Goal: Task Accomplishment & Management: Manage account settings

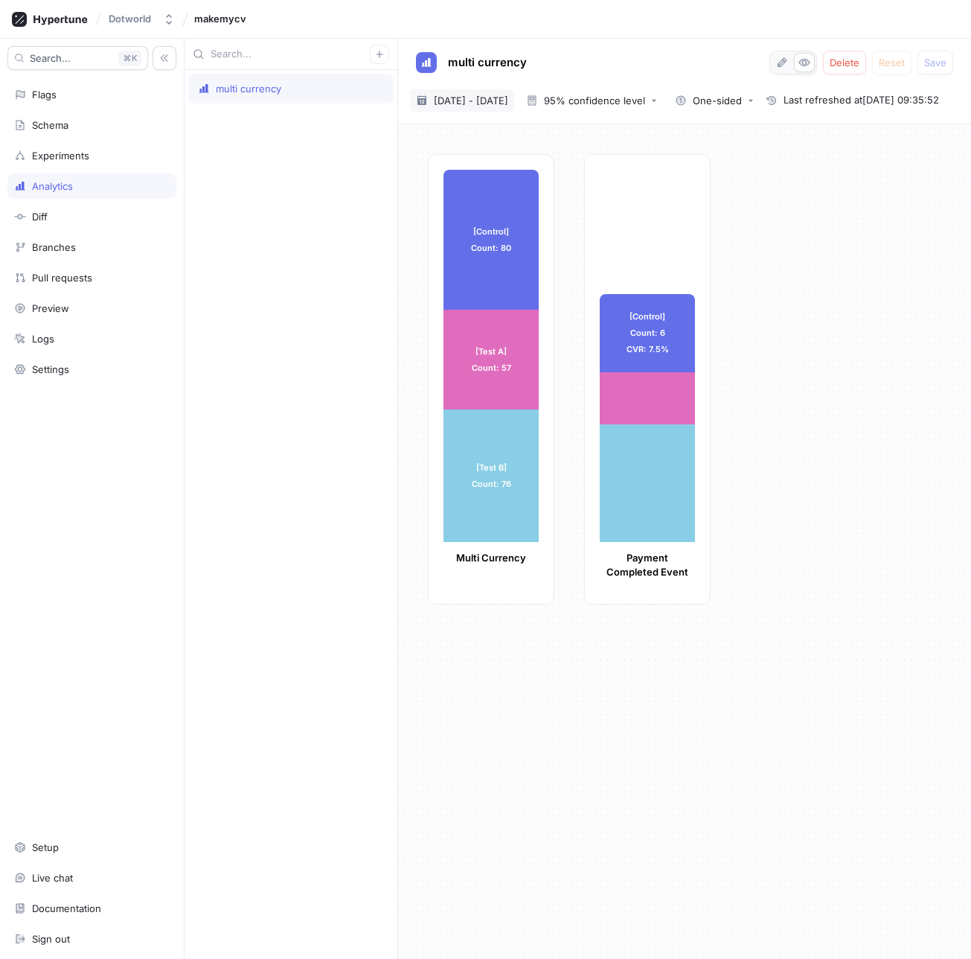
click at [508, 103] on span "29 Sep 2025 - 29 Sep 2025" at bounding box center [471, 100] width 74 height 15
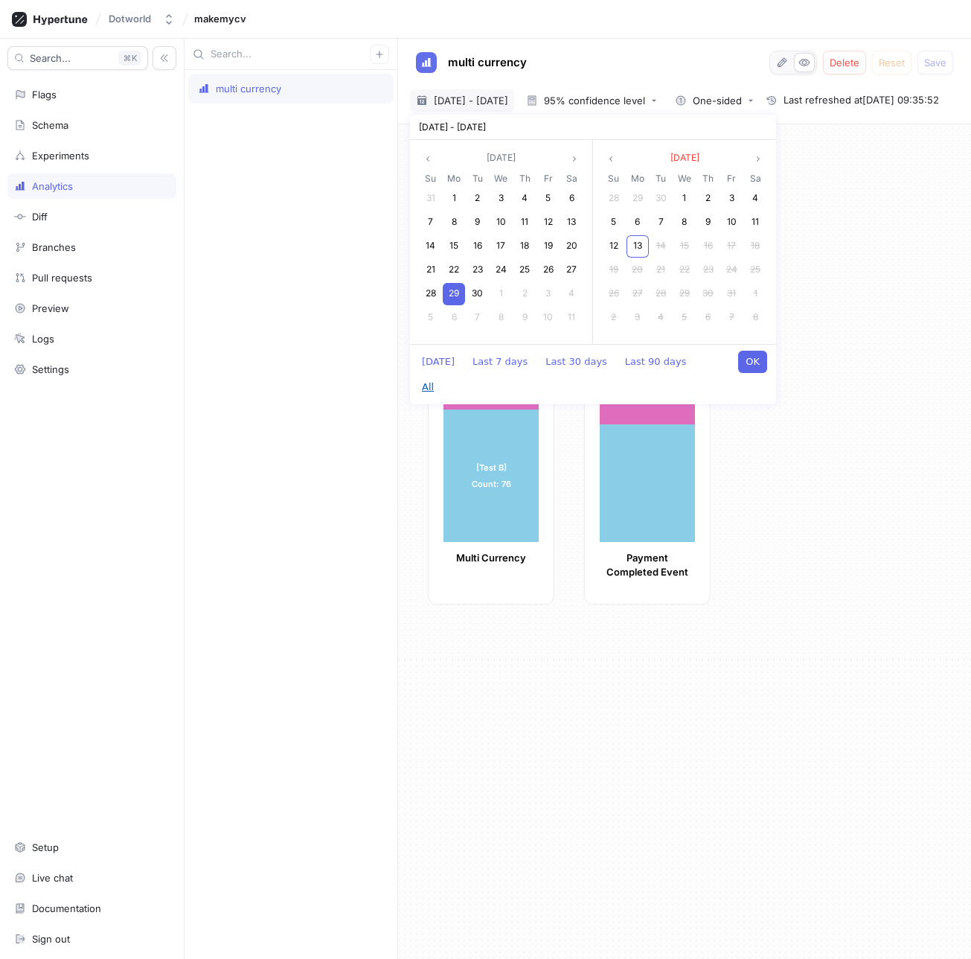
click at [441, 376] on button "All" at bounding box center [428, 387] width 27 height 22
type textarea "x"
type input "2022-01-01 ~ 2025-10-13"
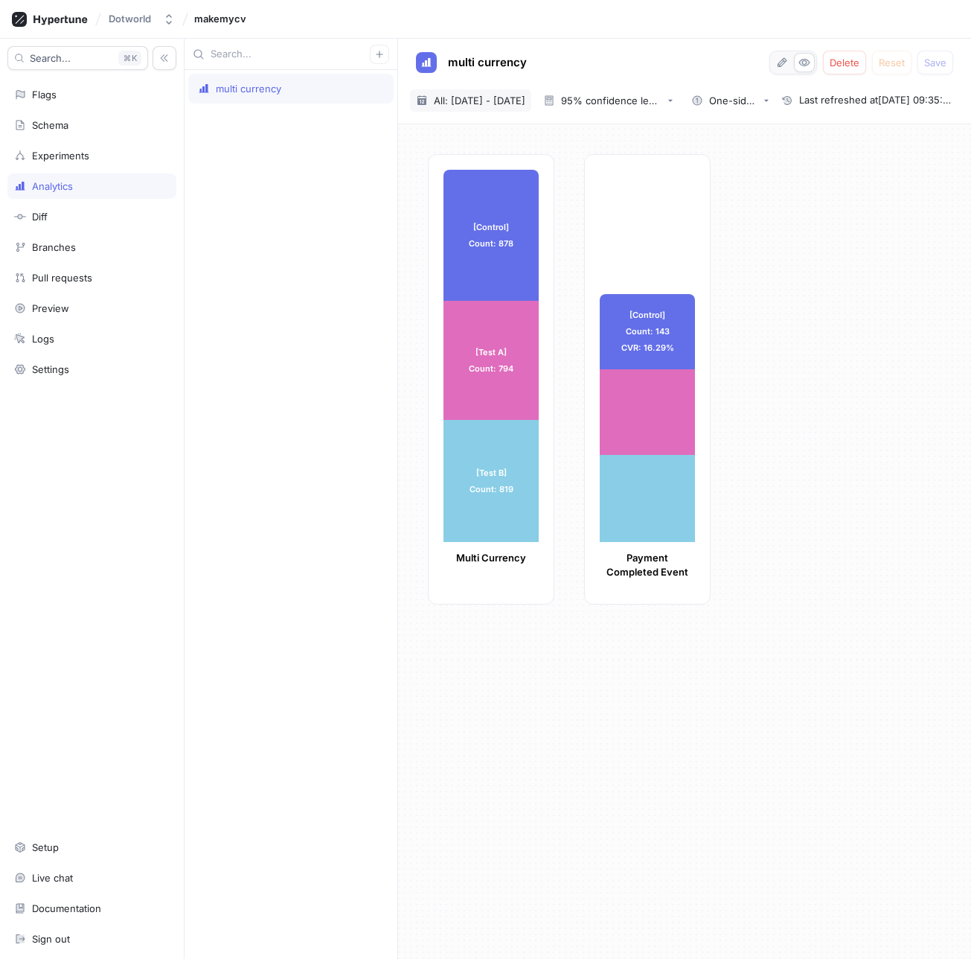
click at [468, 102] on span "All: 1 Jan 2022 - 13 Oct 2025" at bounding box center [480, 100] width 92 height 15
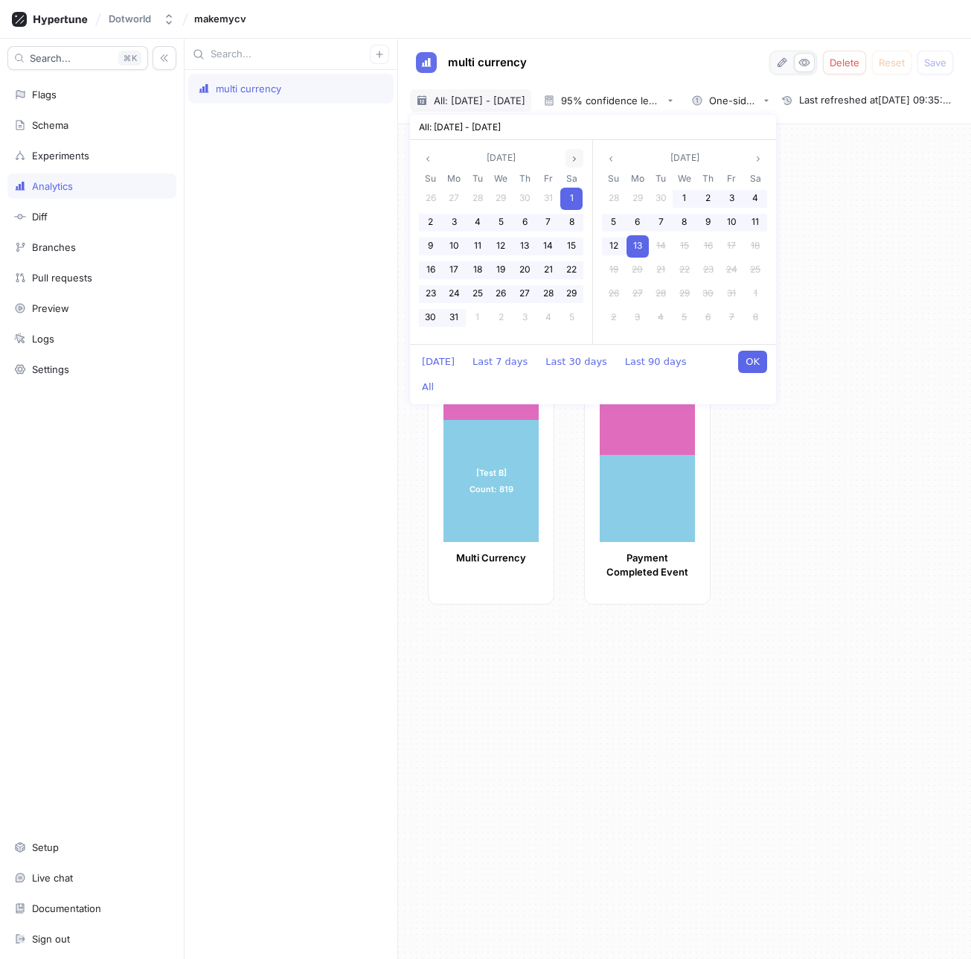
click at [574, 160] on icon "angle right" at bounding box center [574, 158] width 3 height 5
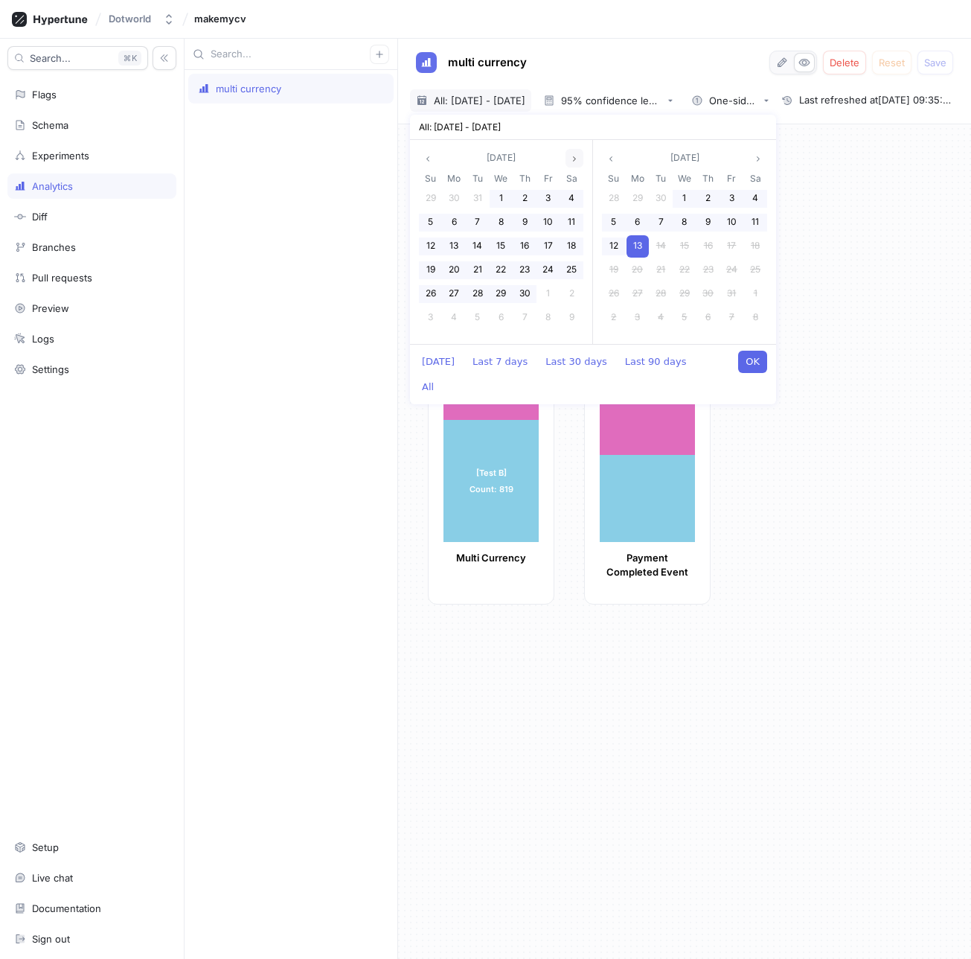
click at [574, 160] on icon "angle right" at bounding box center [574, 158] width 3 height 5
click at [573, 160] on icon "angle right" at bounding box center [574, 158] width 3 height 5
click at [573, 160] on icon "angle right" at bounding box center [574, 158] width 9 height 9
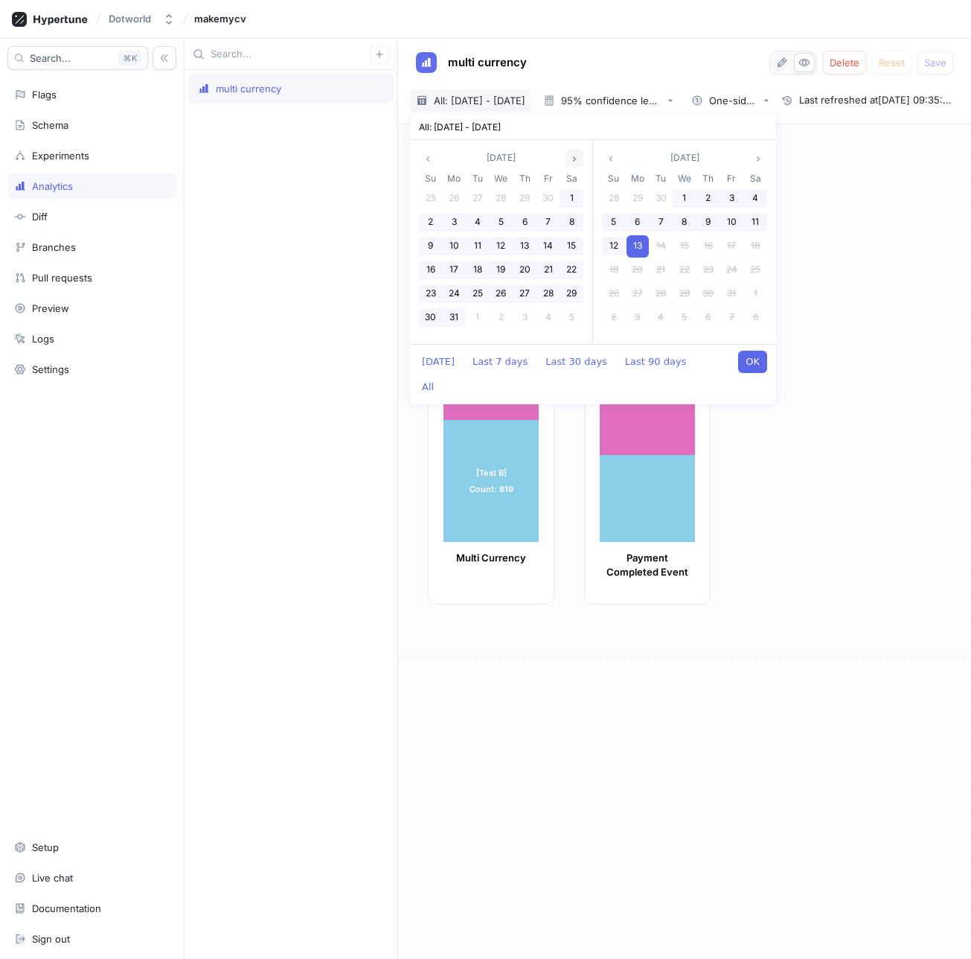
click at [573, 160] on icon "angle right" at bounding box center [574, 158] width 9 height 9
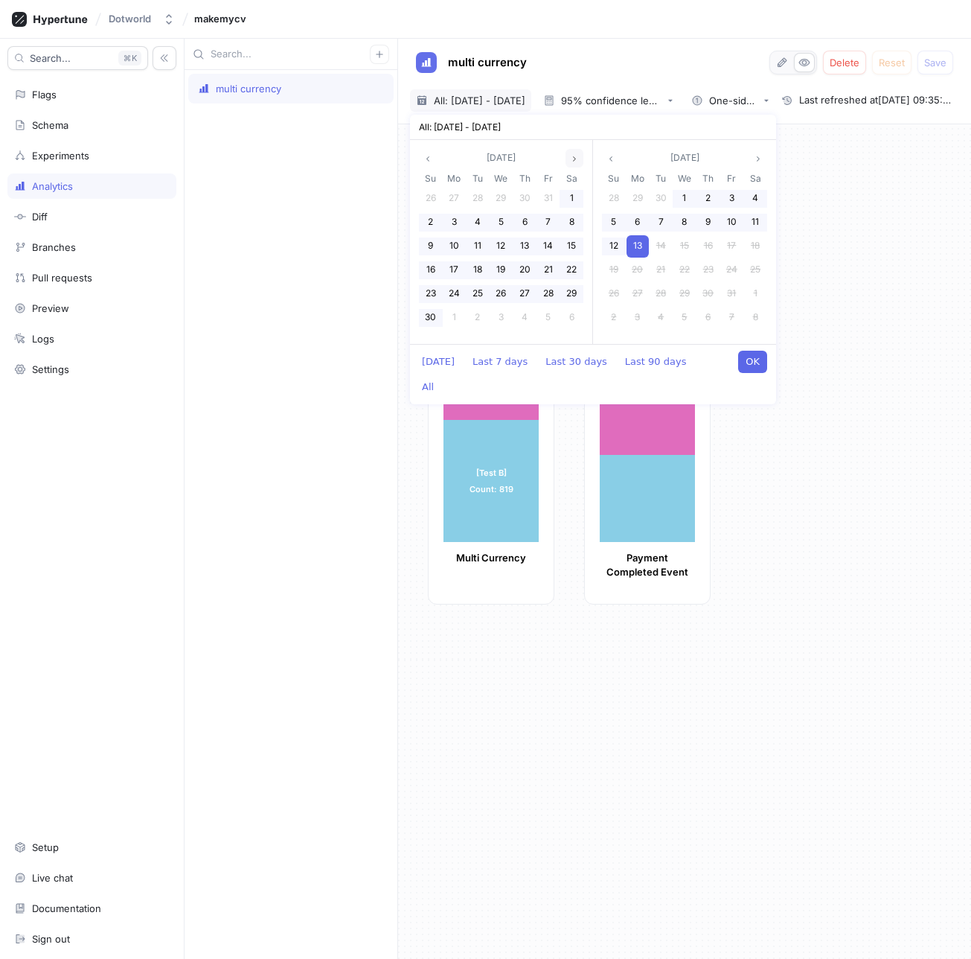
click at [573, 160] on icon "angle right" at bounding box center [574, 158] width 9 height 9
click at [618, 363] on button "Last 90 days" at bounding box center [656, 362] width 77 height 22
type textarea "x"
type input "[DATE] ~ [DATE]"
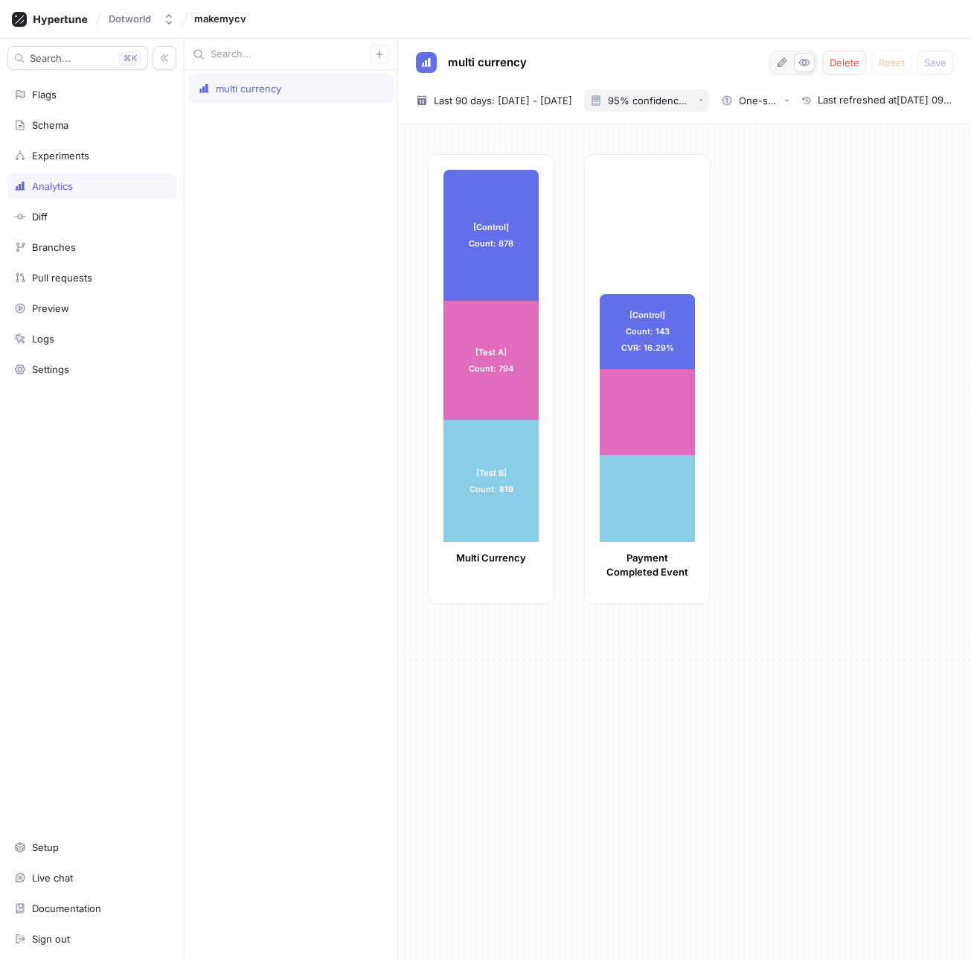
click at [664, 103] on div "95% confidence level" at bounding box center [650, 101] width 85 height 10
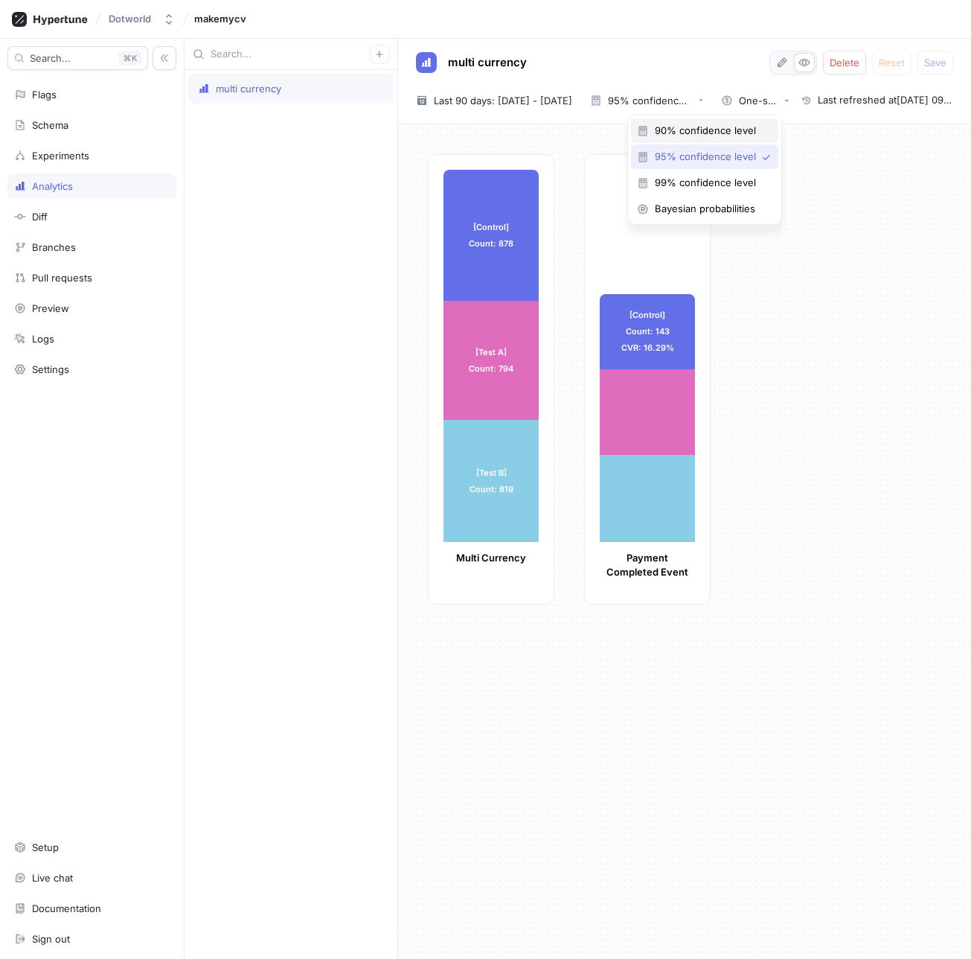
click at [678, 127] on span "90% confidence level" at bounding box center [710, 130] width 110 height 13
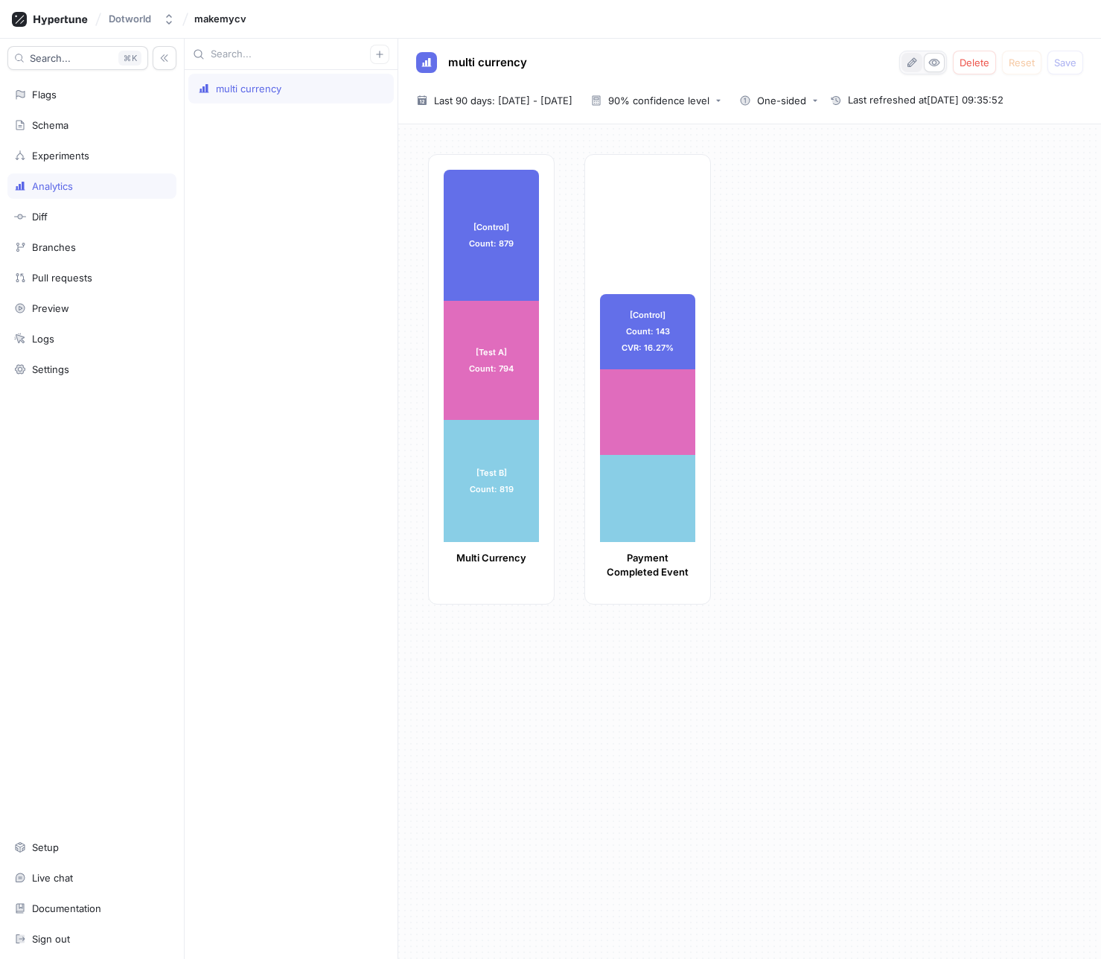
click at [907, 65] on icon "button" at bounding box center [912, 63] width 12 height 12
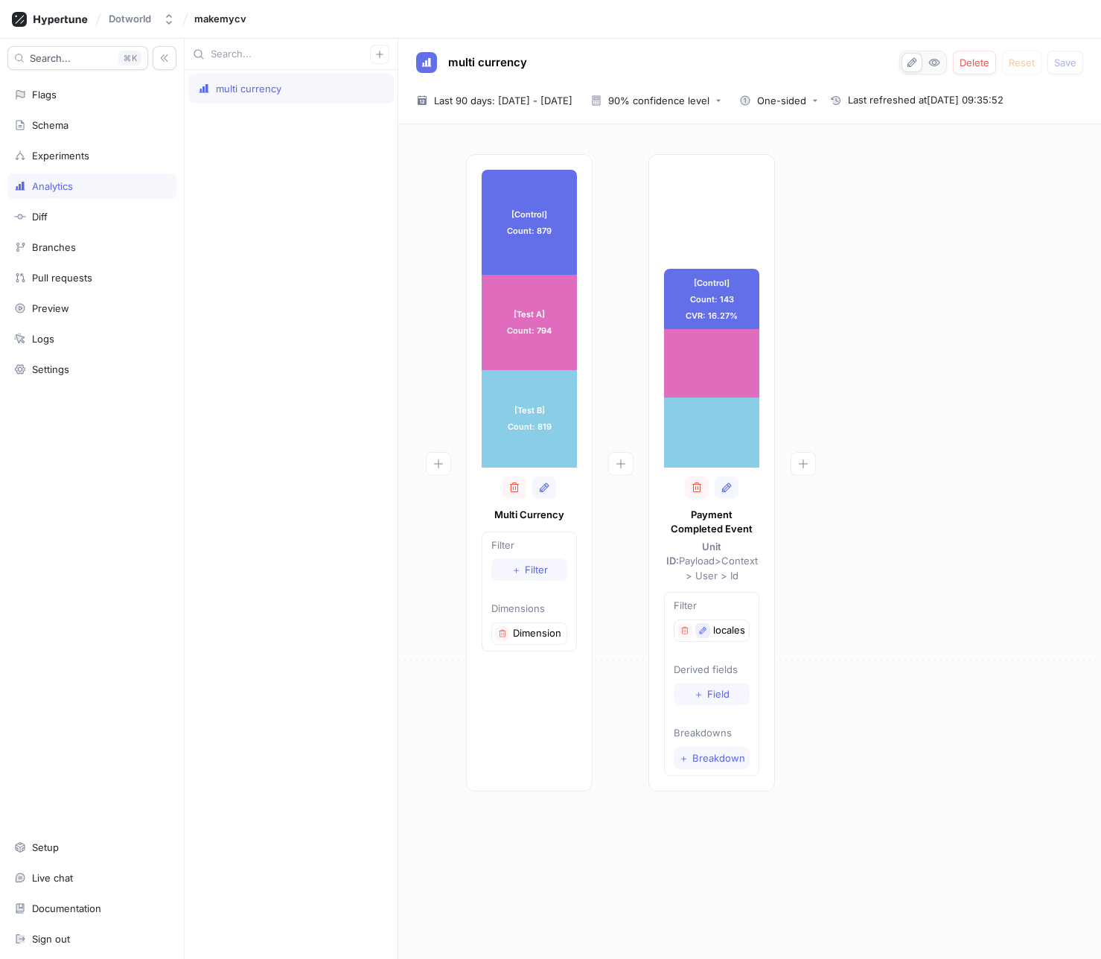
click at [700, 626] on icon "button" at bounding box center [702, 630] width 9 height 9
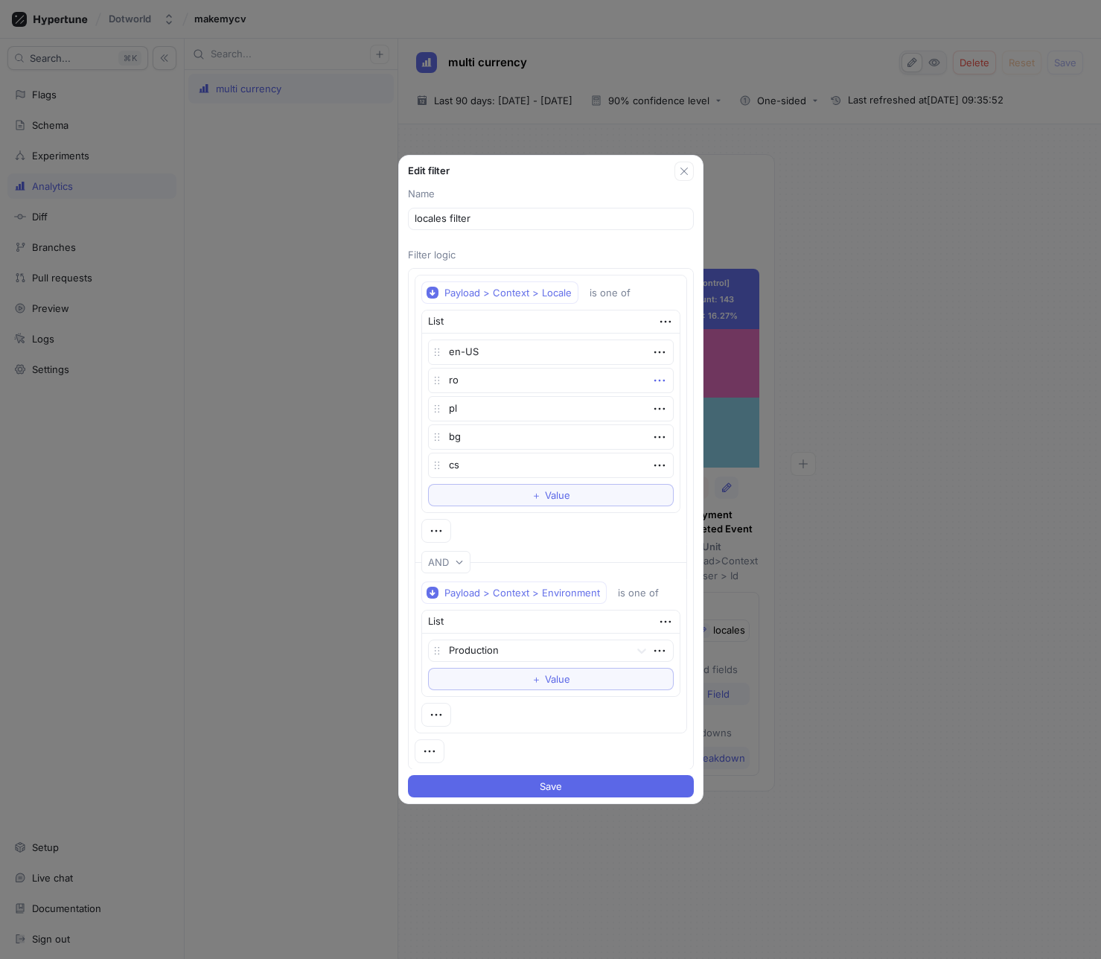
click at [651, 384] on icon "button" at bounding box center [659, 380] width 16 height 16
click at [686, 415] on div "Delete" at bounding box center [711, 407] width 127 height 25
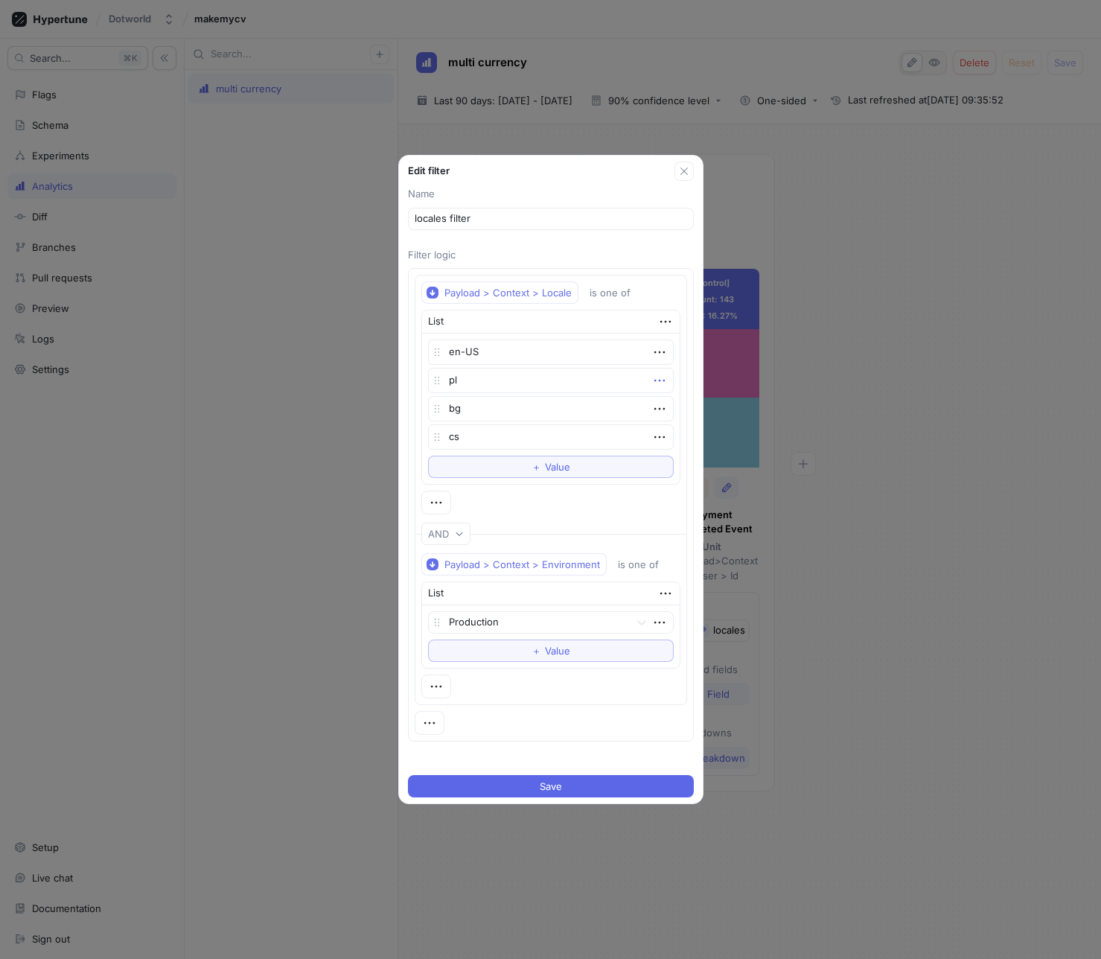
click at [655, 380] on icon "button" at bounding box center [659, 381] width 10 height 2
click at [673, 400] on div "Delete" at bounding box center [711, 407] width 127 height 25
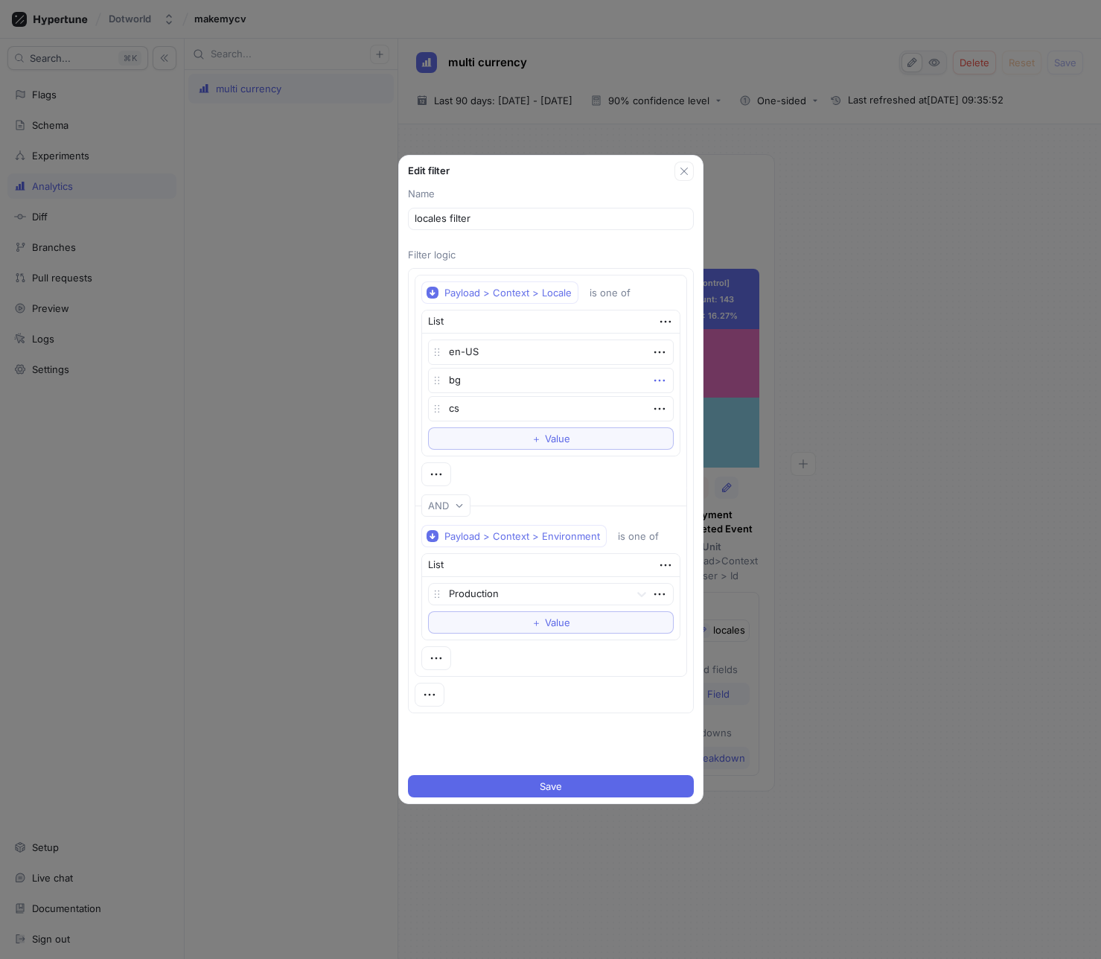
click at [657, 387] on icon "button" at bounding box center [659, 380] width 16 height 16
click at [665, 405] on div "Delete" at bounding box center [711, 407] width 127 height 25
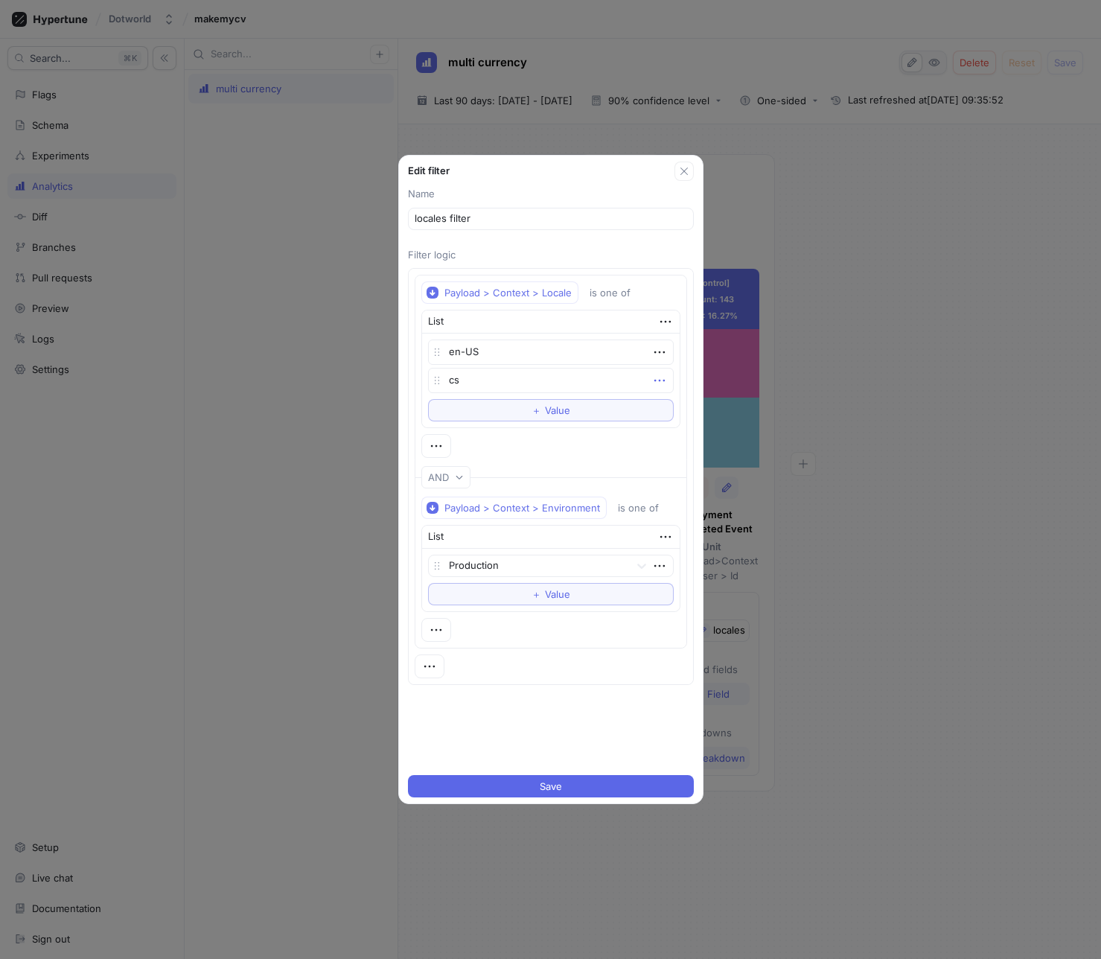
click at [654, 387] on icon "button" at bounding box center [659, 380] width 16 height 16
click at [664, 402] on div "Delete" at bounding box center [711, 407] width 127 height 25
type textarea "x"
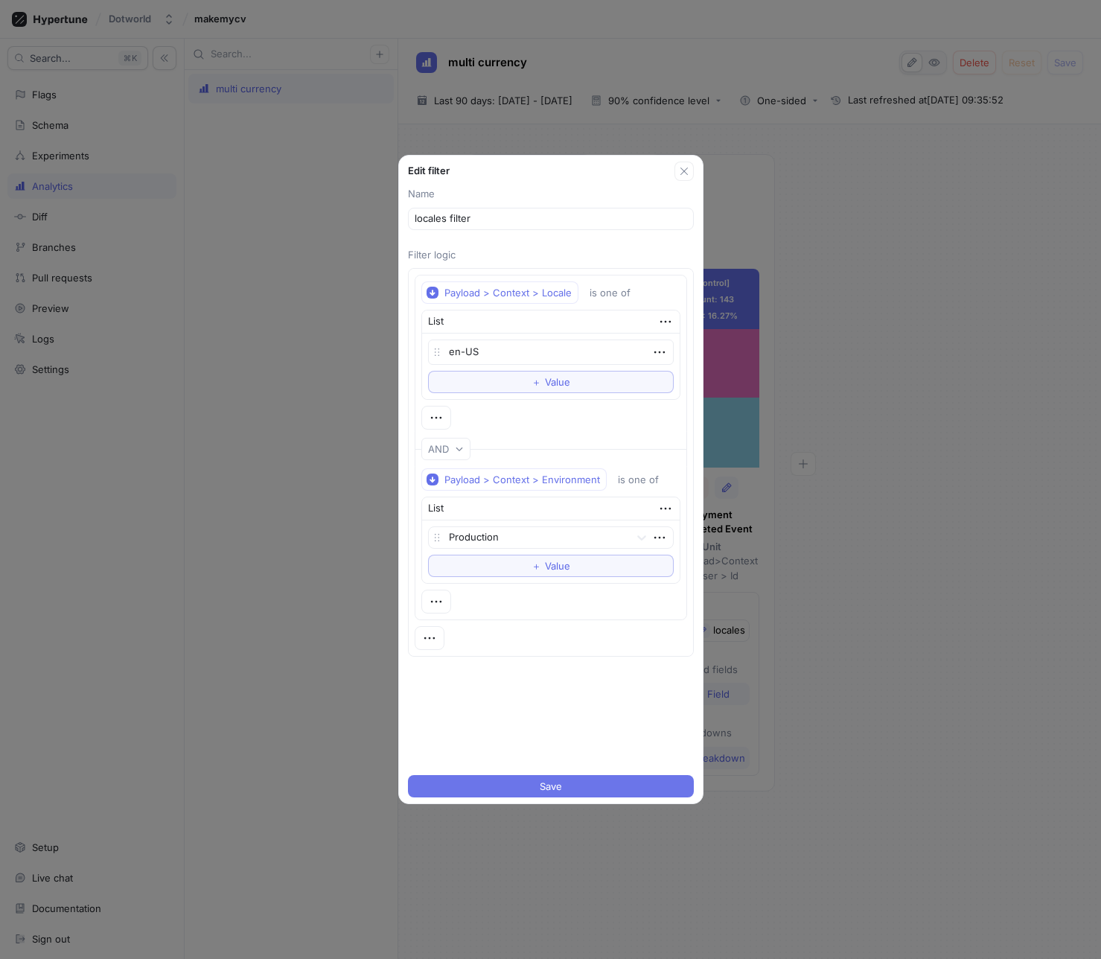
click at [554, 782] on span "Save" at bounding box center [551, 786] width 22 height 9
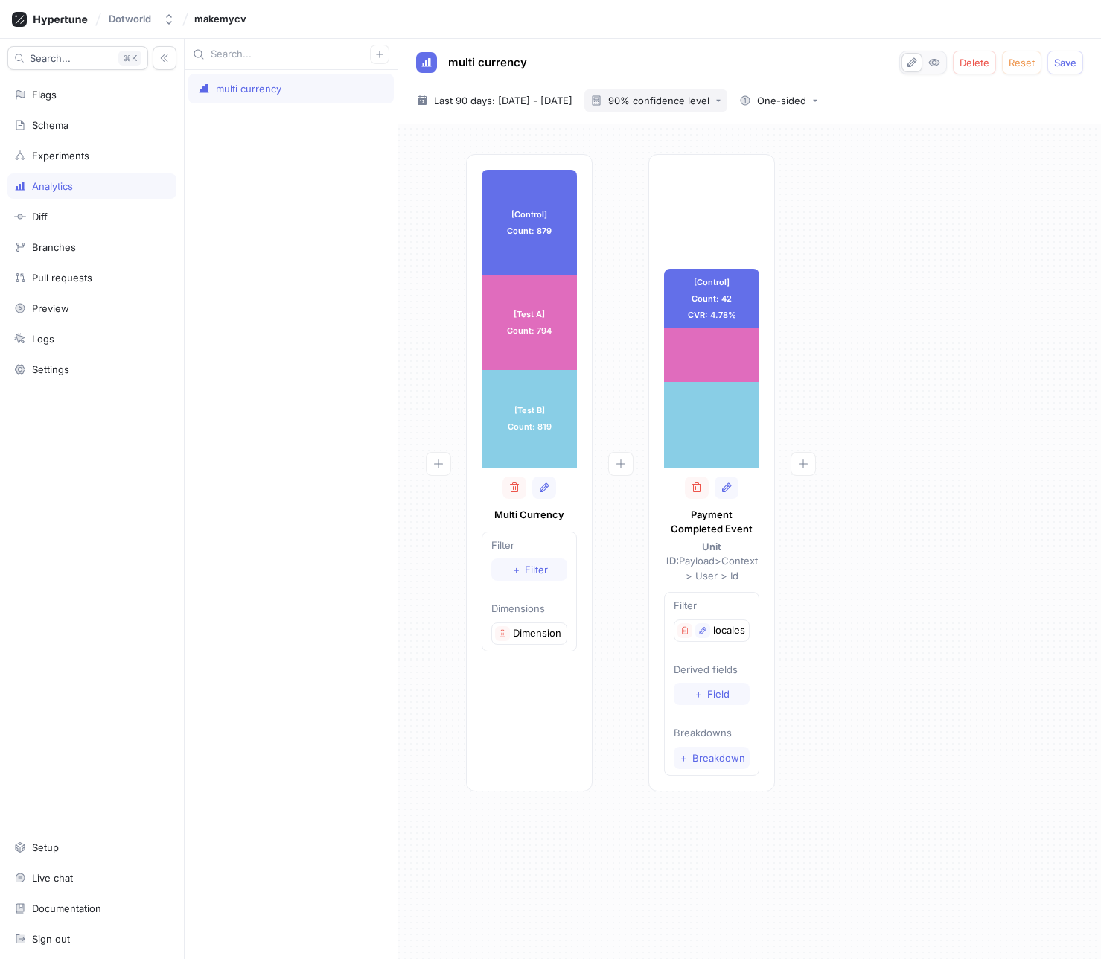
click at [689, 96] on div "90% confidence level" at bounding box center [658, 101] width 101 height 10
click at [689, 120] on div "90% confidence level" at bounding box center [704, 130] width 147 height 25
click at [722, 493] on icon "button" at bounding box center [727, 488] width 12 height 12
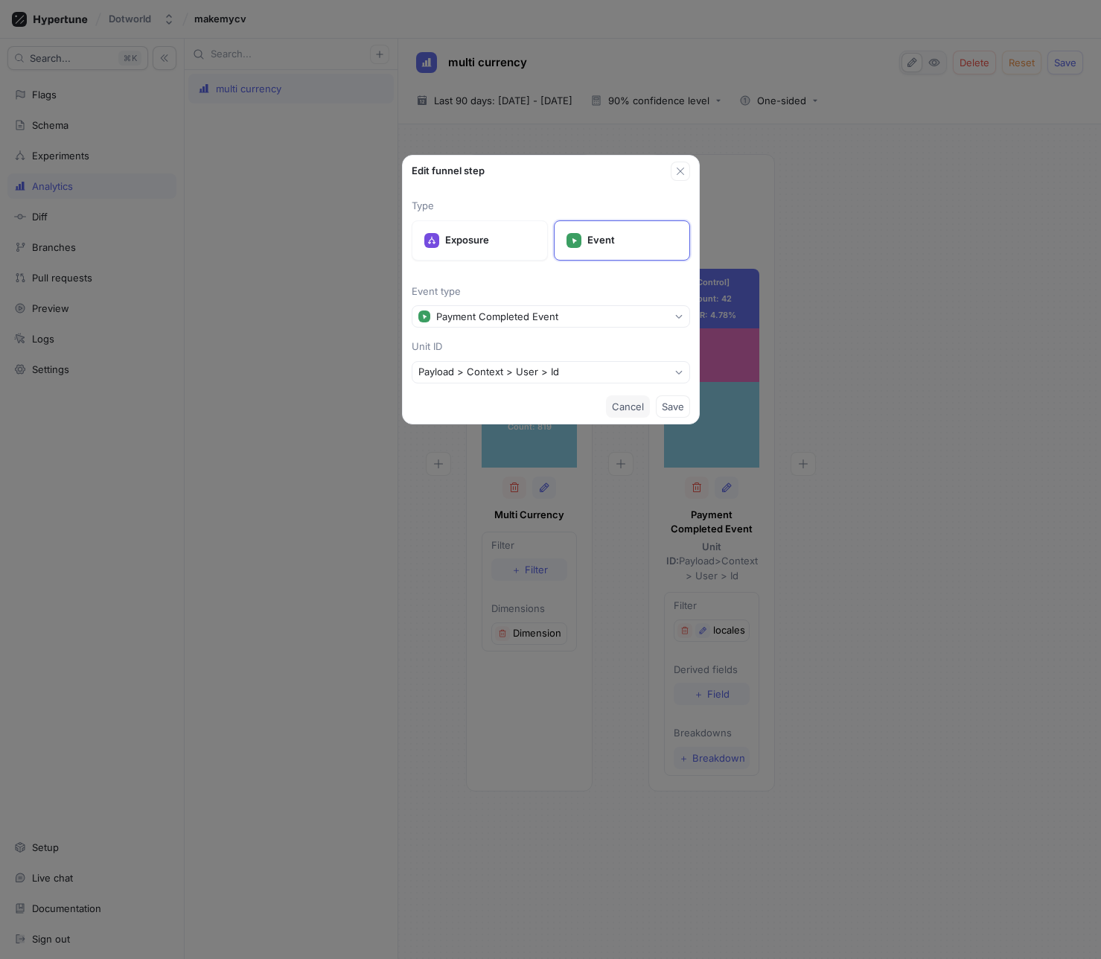
click at [624, 405] on span "Cancel" at bounding box center [628, 406] width 32 height 9
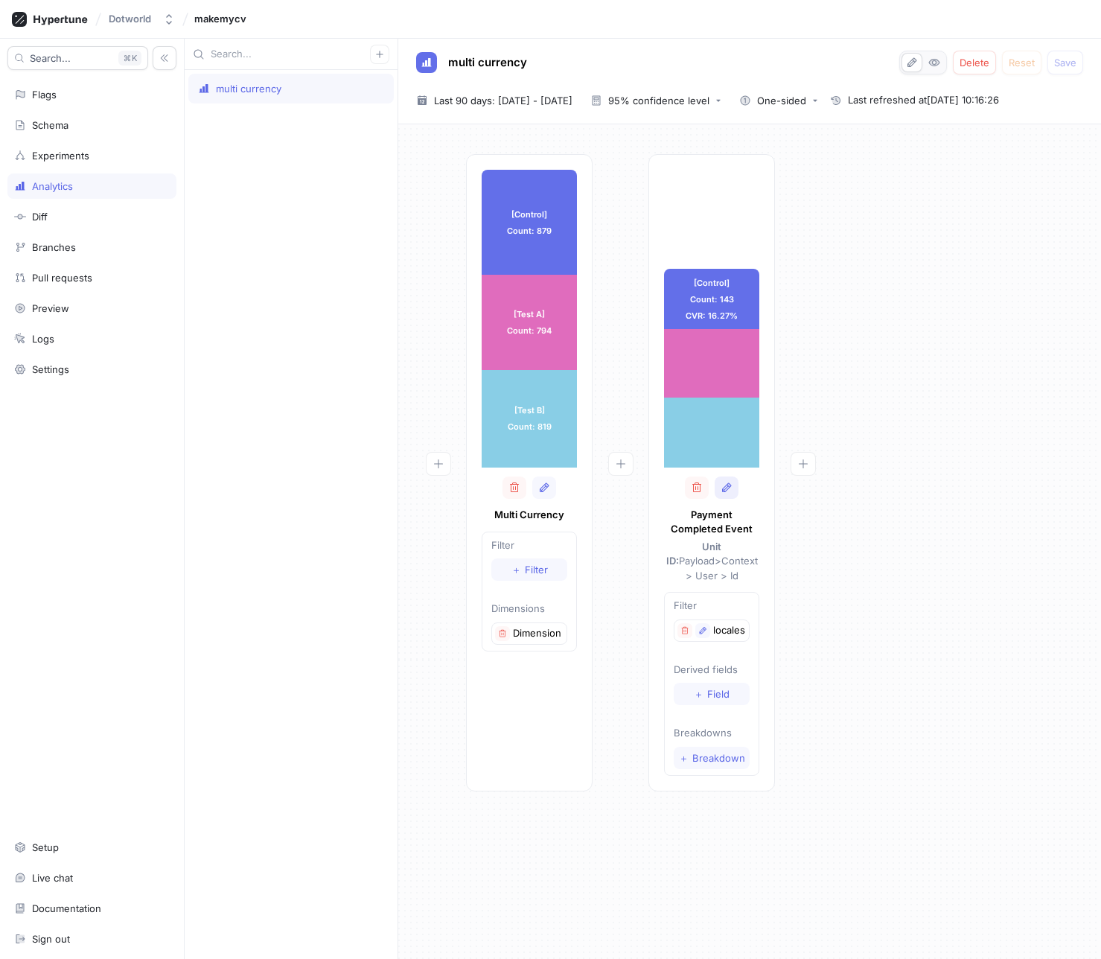
click at [726, 494] on button "button" at bounding box center [727, 487] width 24 height 22
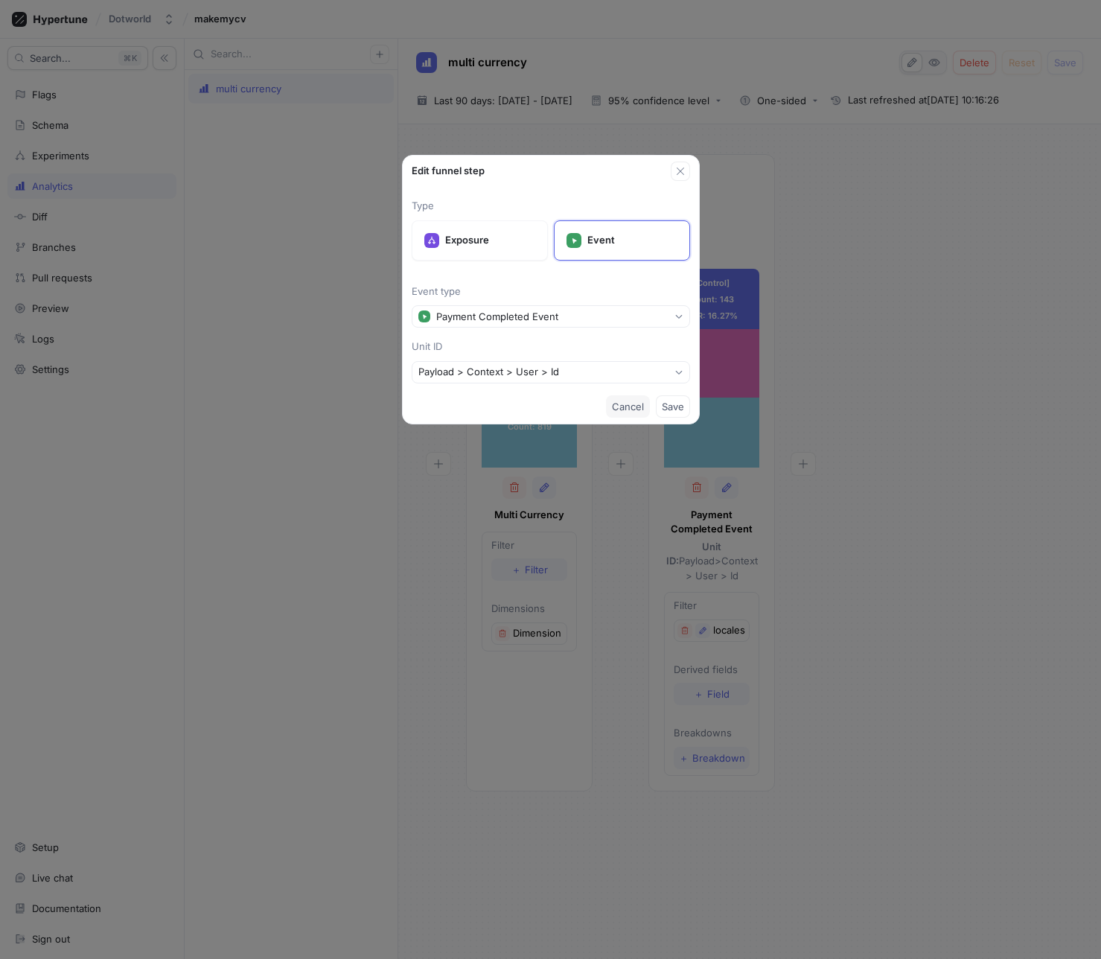
click at [612, 409] on span "Cancel" at bounding box center [628, 406] width 32 height 9
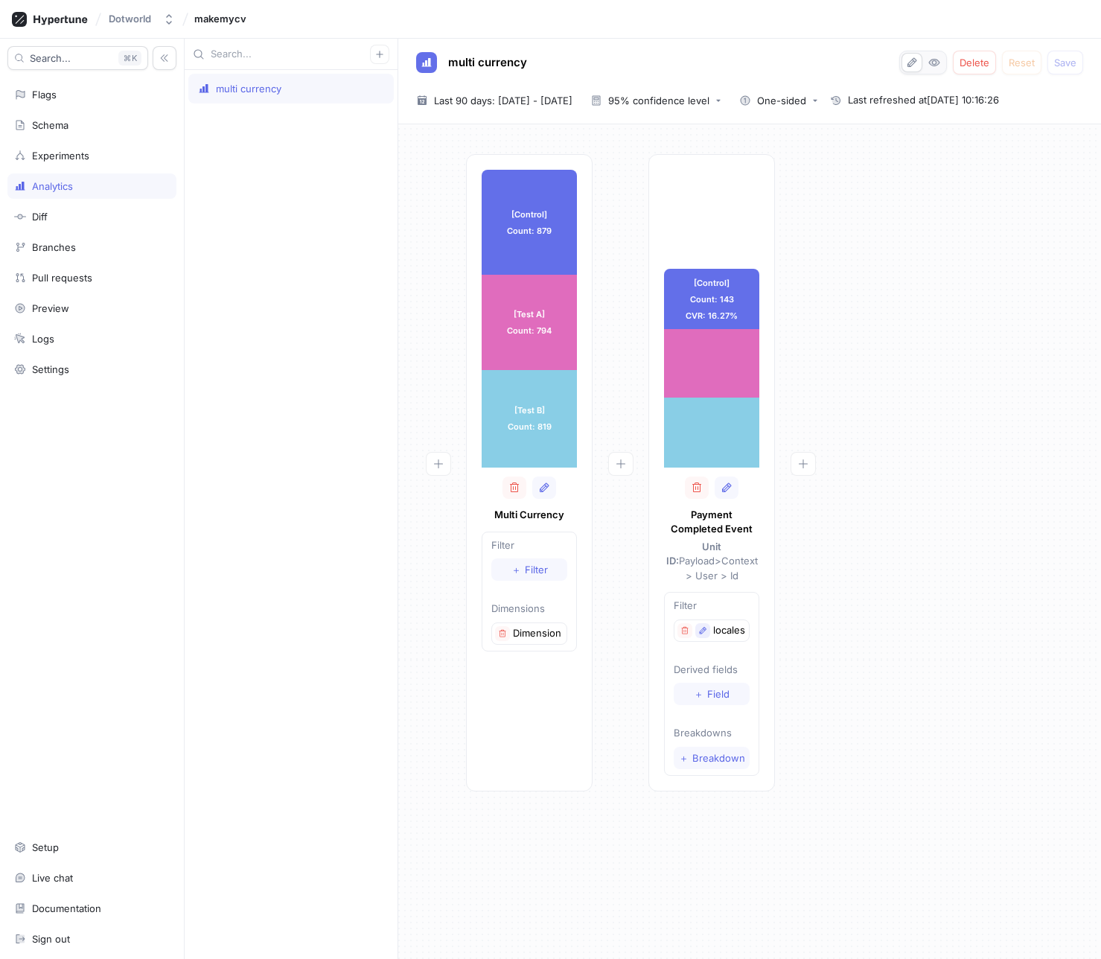
click at [704, 626] on icon "button" at bounding box center [702, 630] width 9 height 9
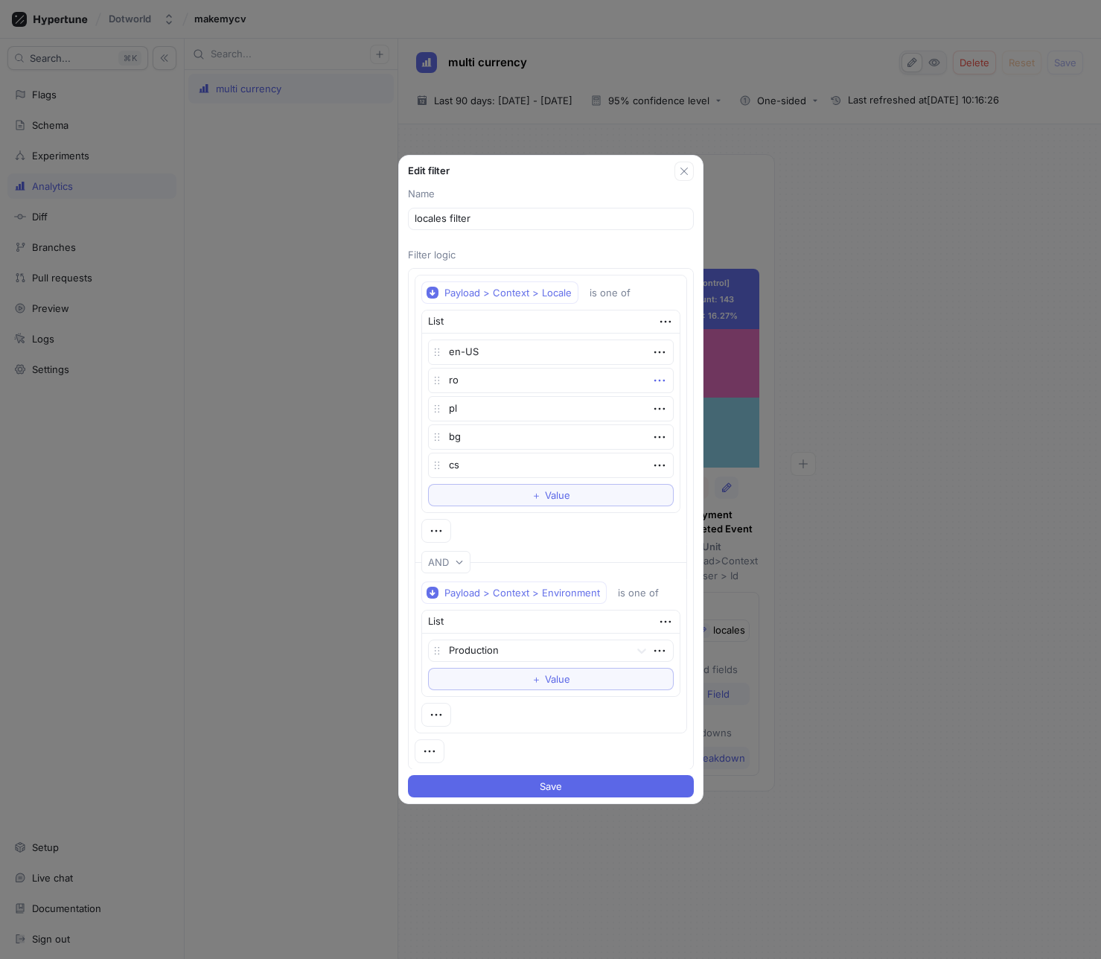
click at [654, 387] on icon "button" at bounding box center [659, 380] width 16 height 16
click at [681, 413] on p "Delete" at bounding box center [681, 407] width 30 height 15
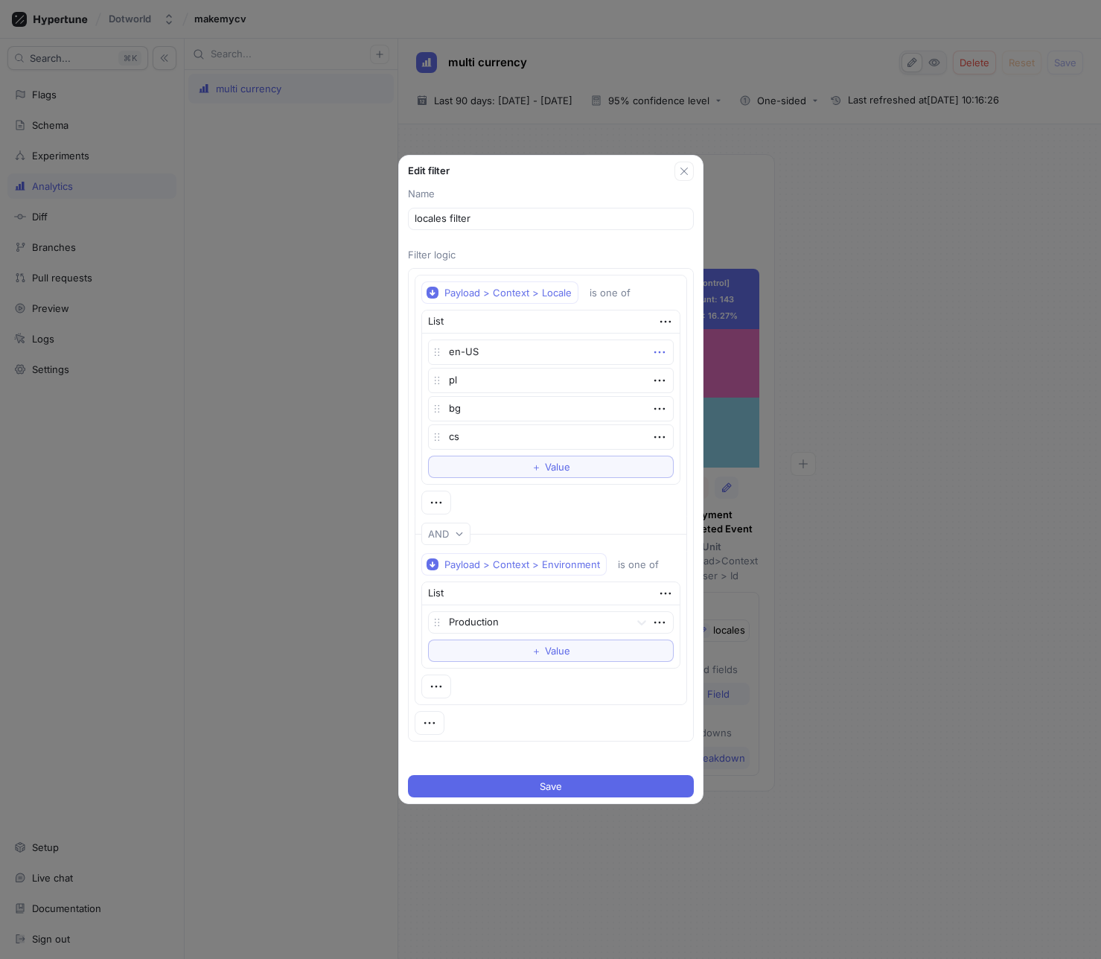
click at [651, 356] on icon "button" at bounding box center [659, 352] width 16 height 16
click at [669, 376] on p "Delete" at bounding box center [681, 379] width 30 height 15
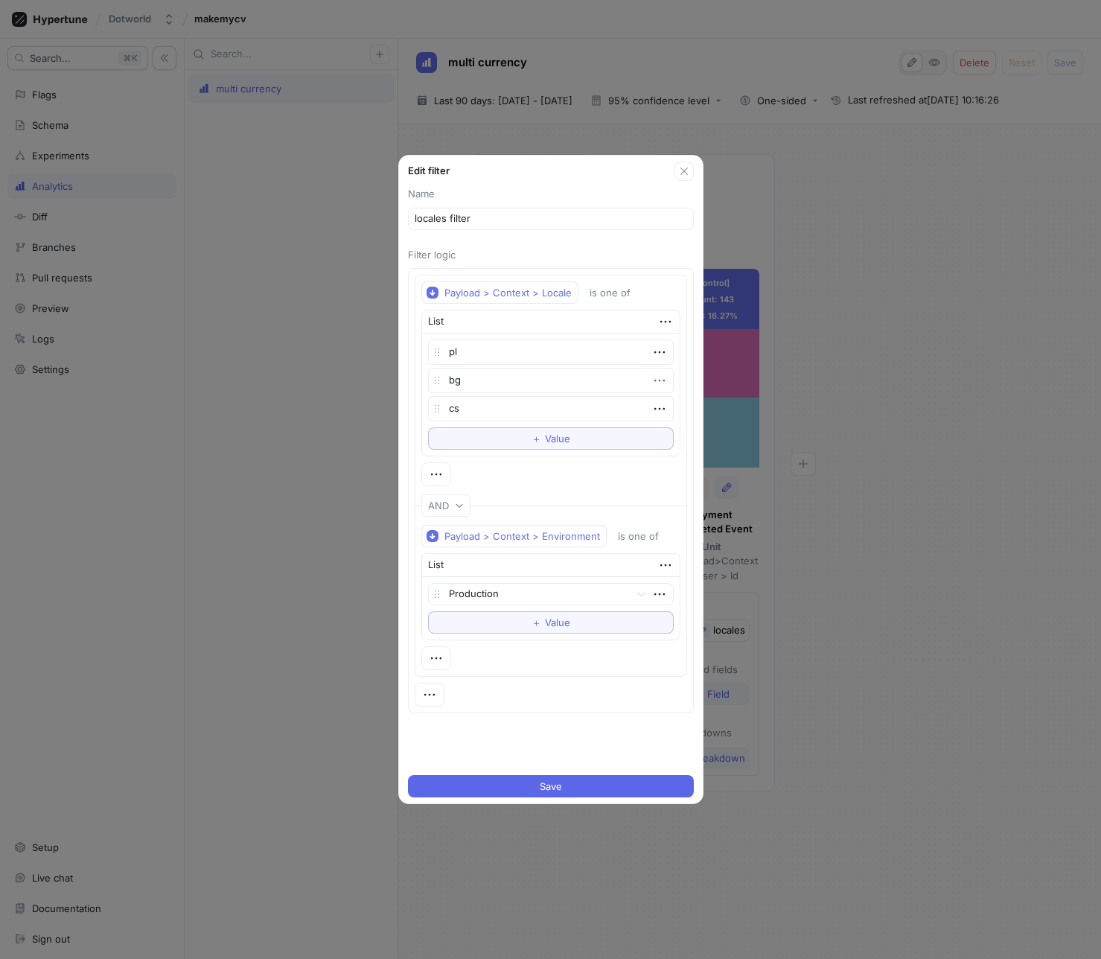
click at [651, 382] on icon "button" at bounding box center [659, 380] width 16 height 16
click at [658, 397] on div "Delete" at bounding box center [711, 407] width 127 height 25
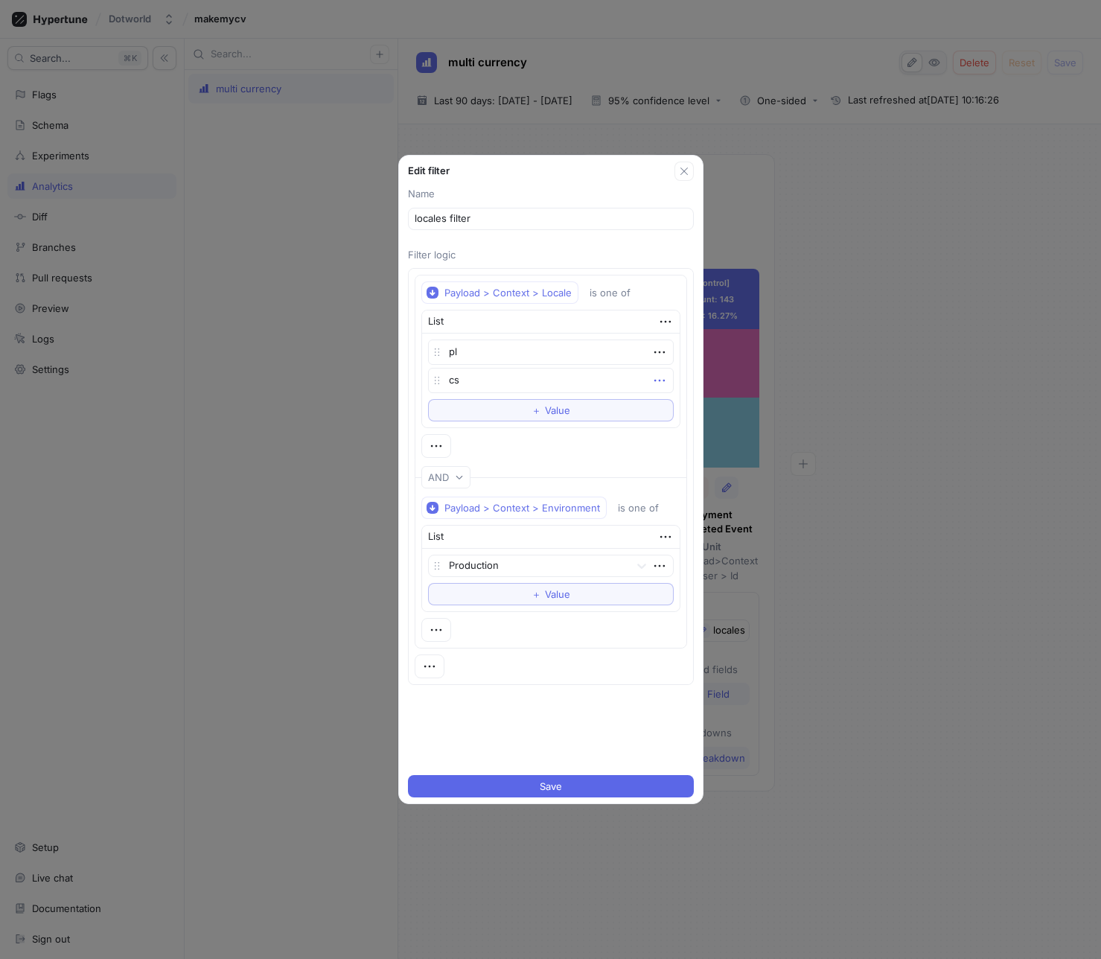
click at [651, 382] on icon "button" at bounding box center [659, 380] width 16 height 16
click at [662, 400] on div "Delete" at bounding box center [711, 407] width 127 height 25
type textarea "x"
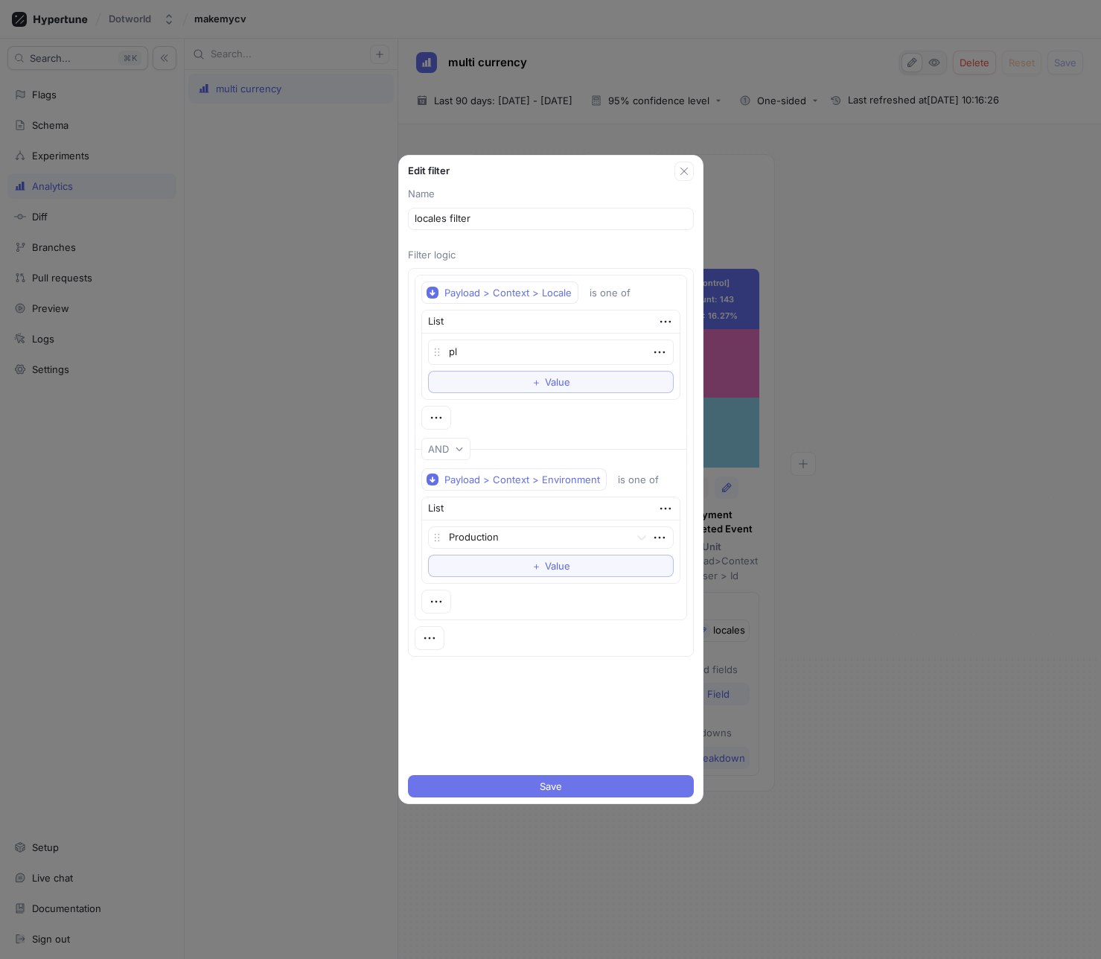
click at [554, 782] on span "Save" at bounding box center [551, 786] width 22 height 9
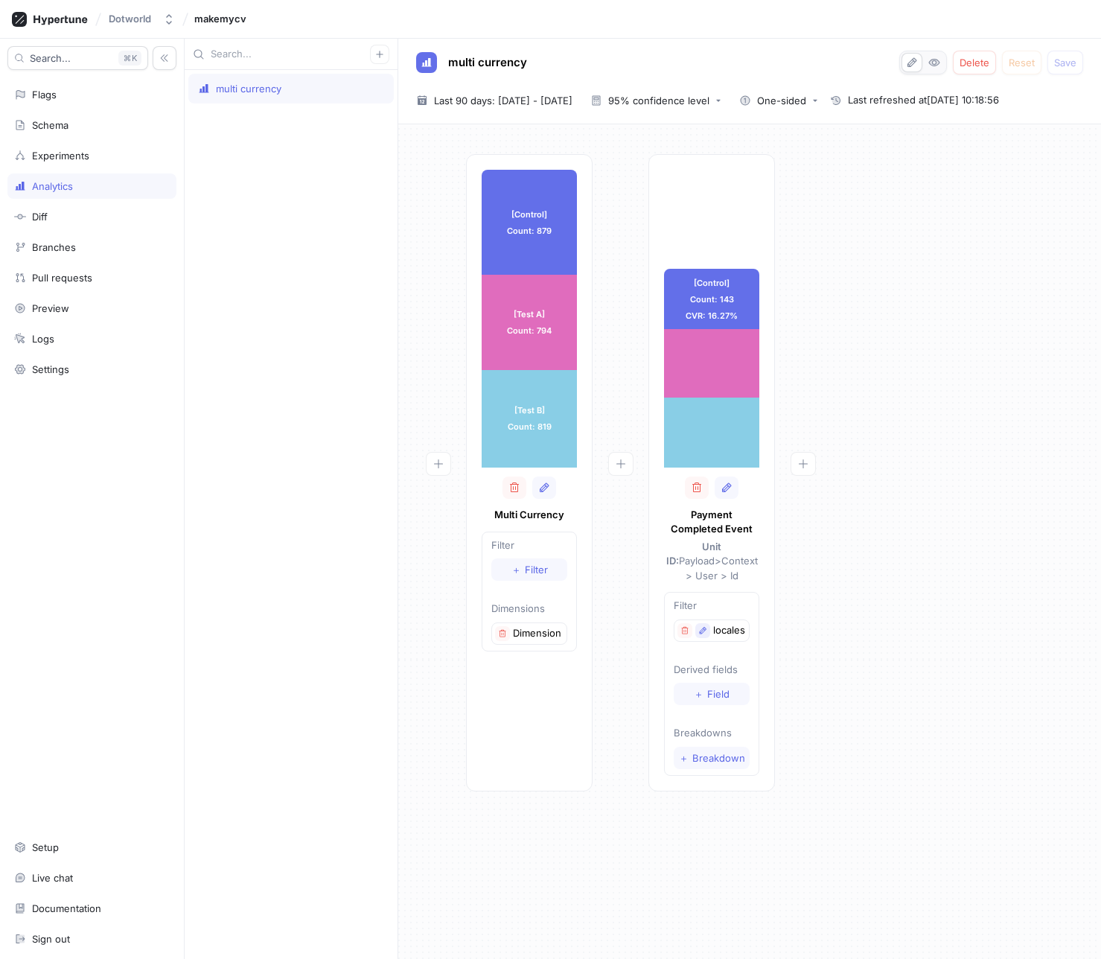
click at [700, 627] on icon "button" at bounding box center [703, 630] width 7 height 7
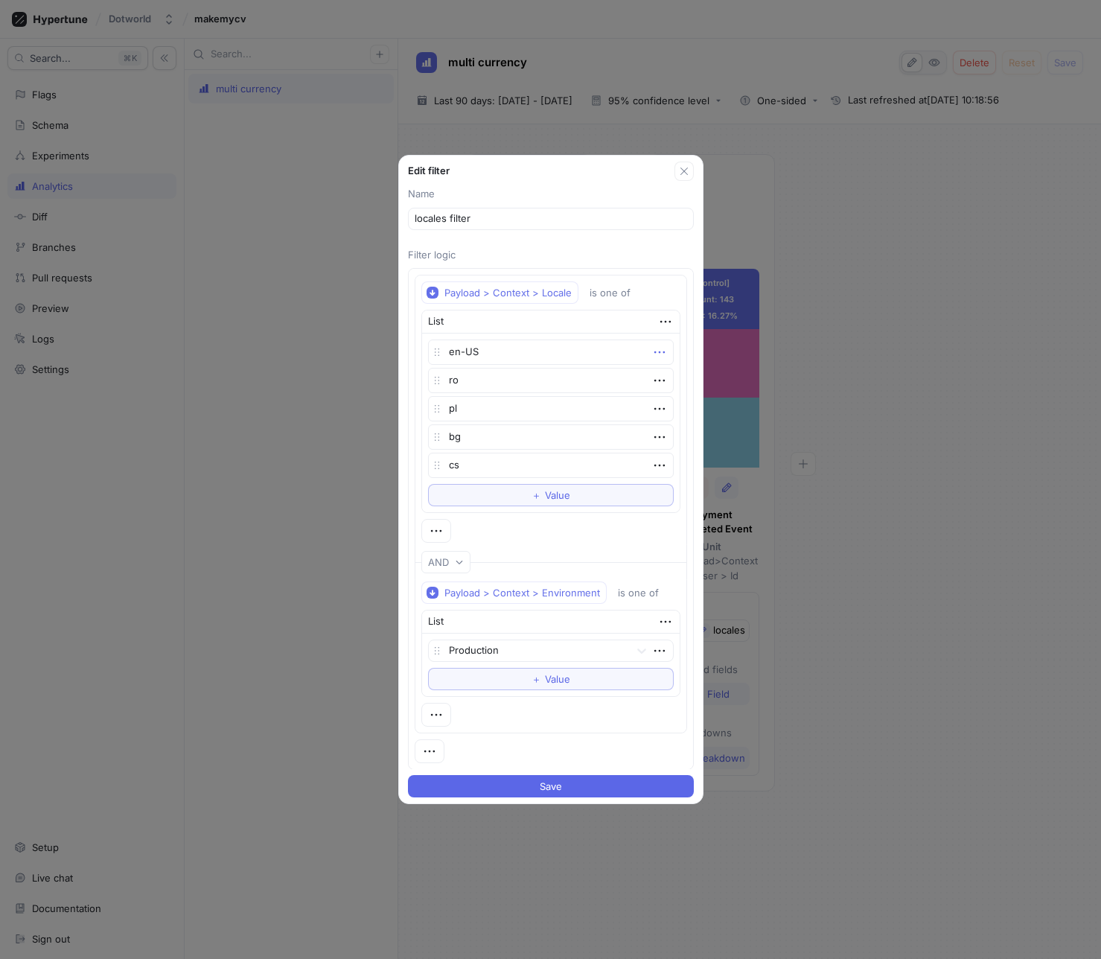
click at [659, 354] on icon "button" at bounding box center [659, 352] width 16 height 16
click at [692, 456] on p "Add note" at bounding box center [687, 454] width 42 height 15
click at [692, 456] on div "Add Note Save" at bounding box center [550, 479] width 1101 height 959
click at [657, 349] on icon "button" at bounding box center [659, 352] width 16 height 16
click at [671, 377] on p "Delete" at bounding box center [681, 379] width 30 height 15
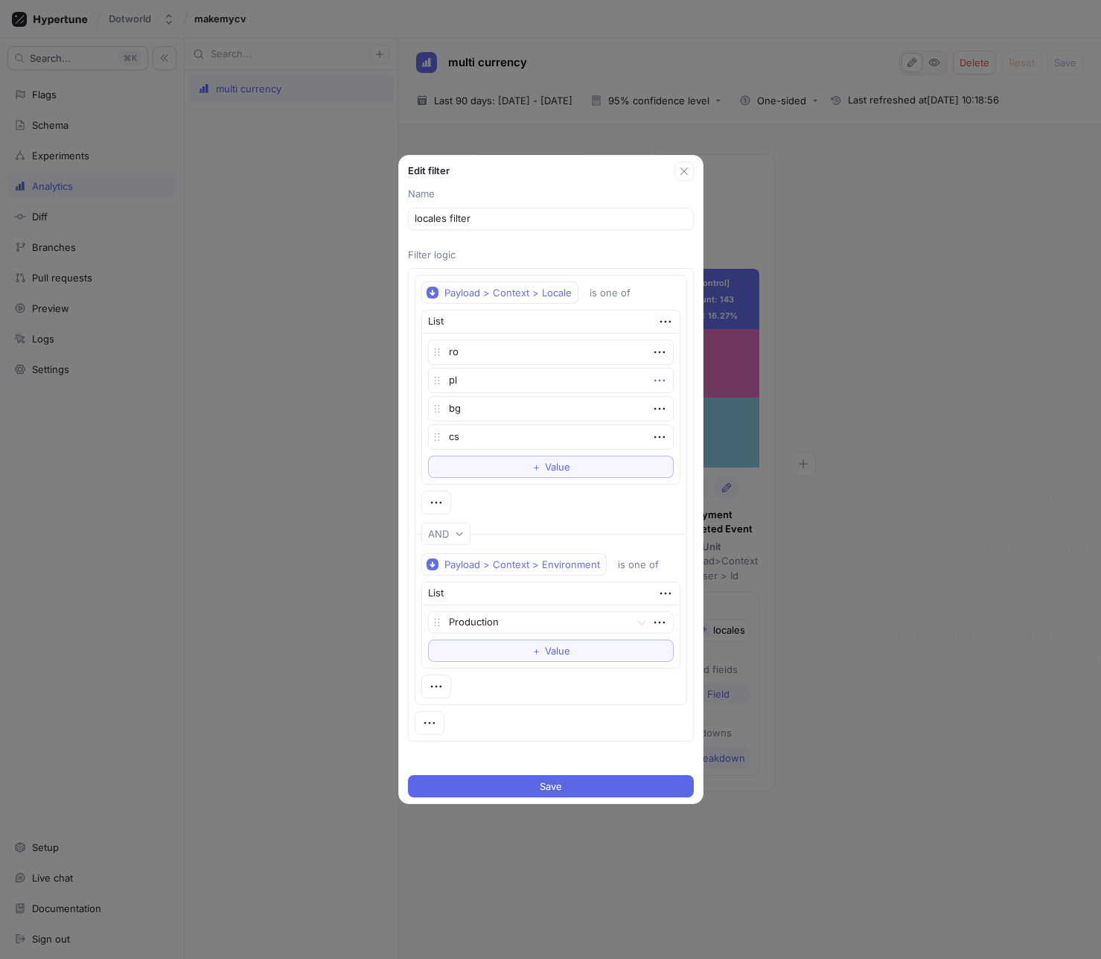
click at [659, 379] on icon "button" at bounding box center [659, 380] width 16 height 16
click at [670, 399] on div "Delete" at bounding box center [711, 407] width 127 height 25
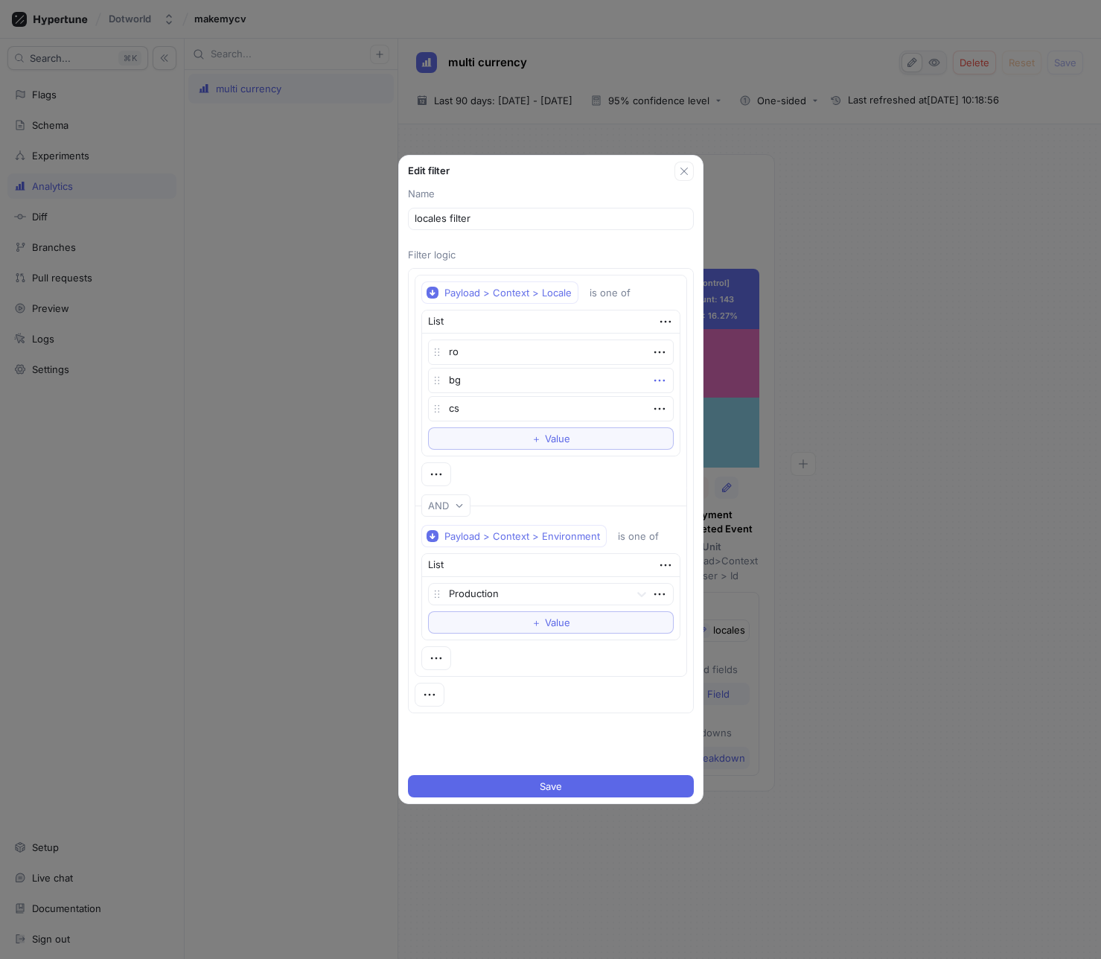
click at [651, 382] on icon "button" at bounding box center [659, 380] width 16 height 16
click at [659, 400] on div "Delete" at bounding box center [711, 407] width 127 height 25
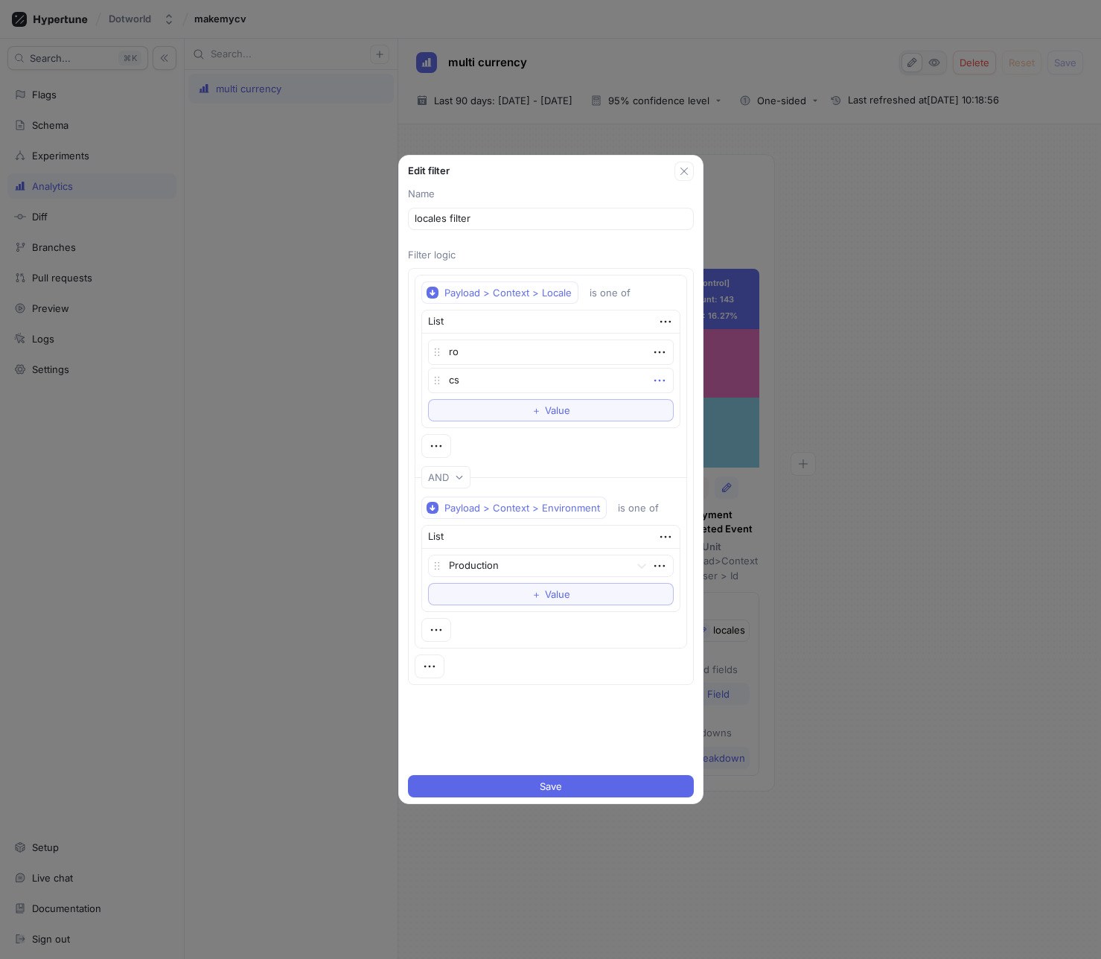
click at [652, 384] on icon "button" at bounding box center [659, 380] width 16 height 16
click at [661, 398] on div "Delete" at bounding box center [711, 407] width 127 height 25
type textarea "x"
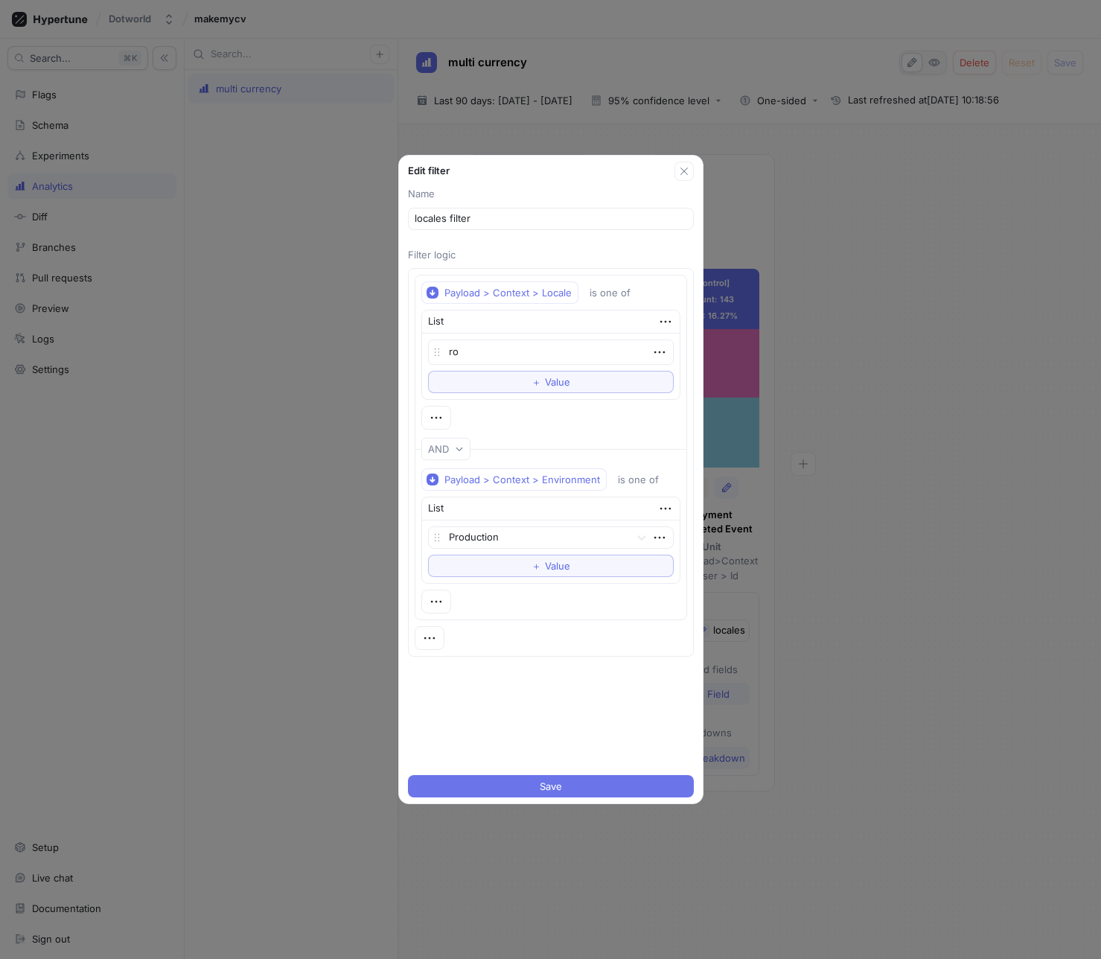
click at [540, 786] on span "Save" at bounding box center [551, 786] width 22 height 9
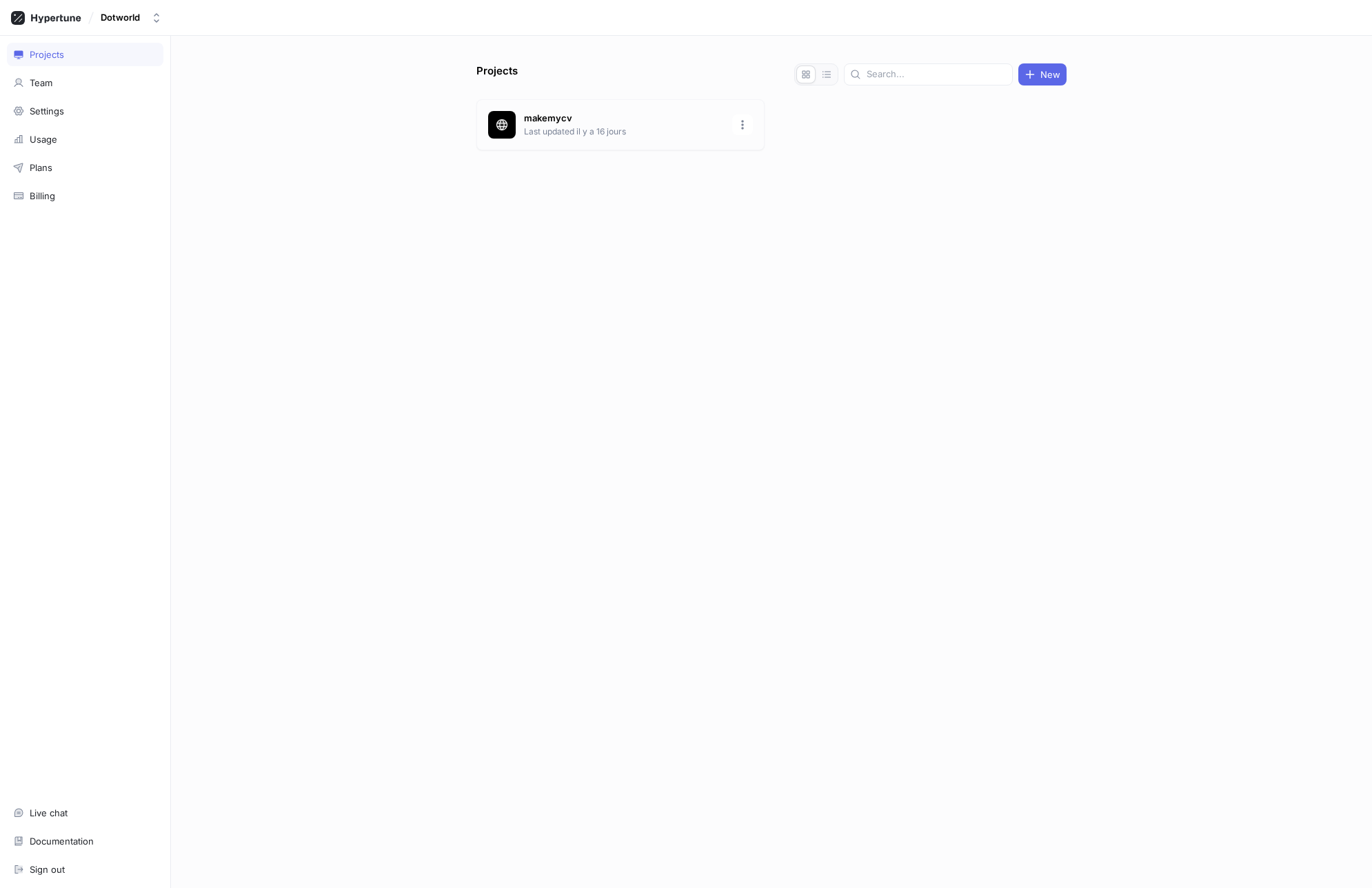
click at [558, 121] on p "makemycv" at bounding box center [624, 119] width 200 height 14
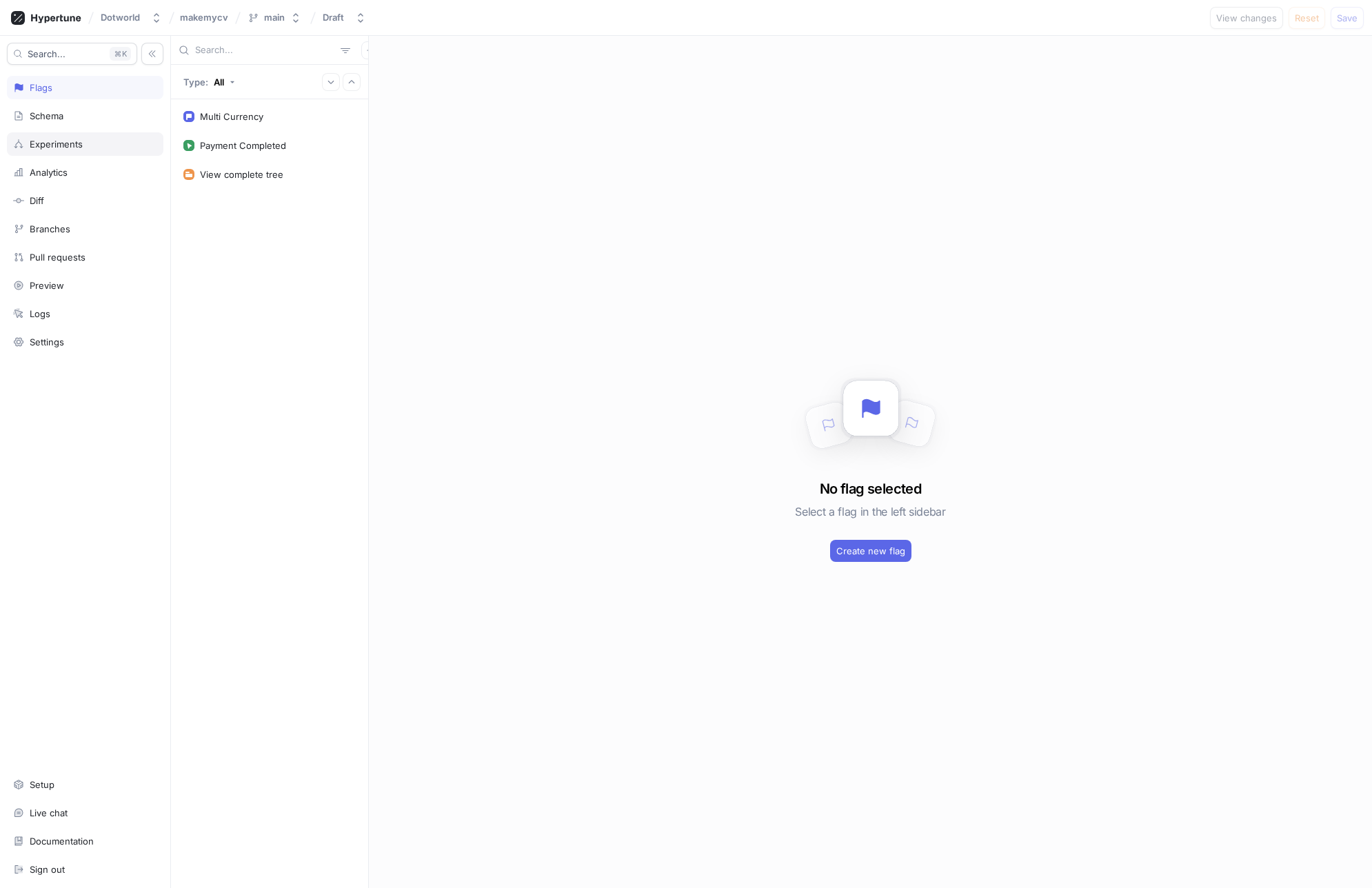
click at [91, 152] on div "Experiments" at bounding box center [84, 144] width 157 height 23
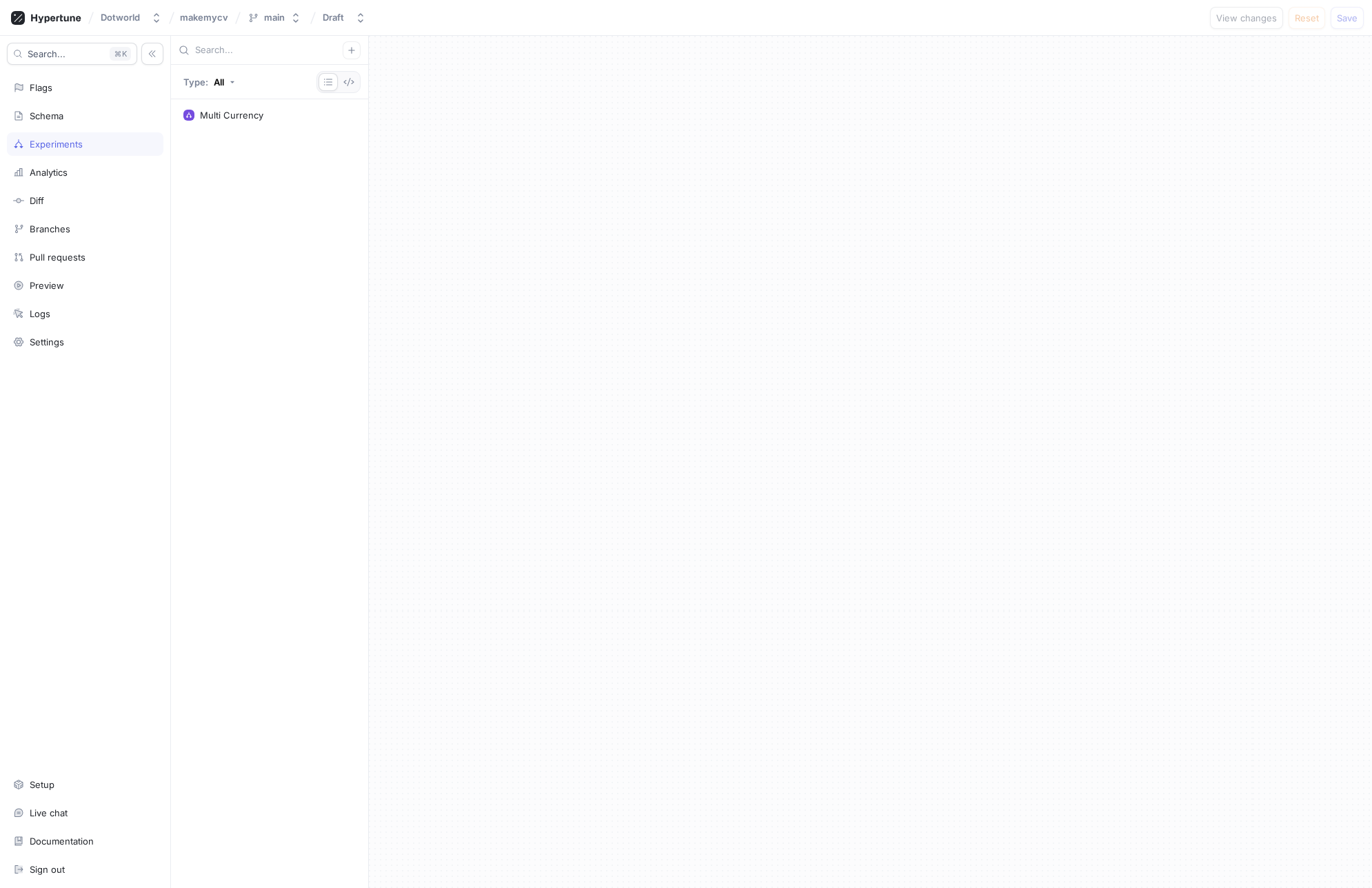
click at [243, 131] on div "Multi Currency" at bounding box center [270, 494] width 197 height 789
click at [245, 124] on div "Multi Currency" at bounding box center [269, 115] width 190 height 25
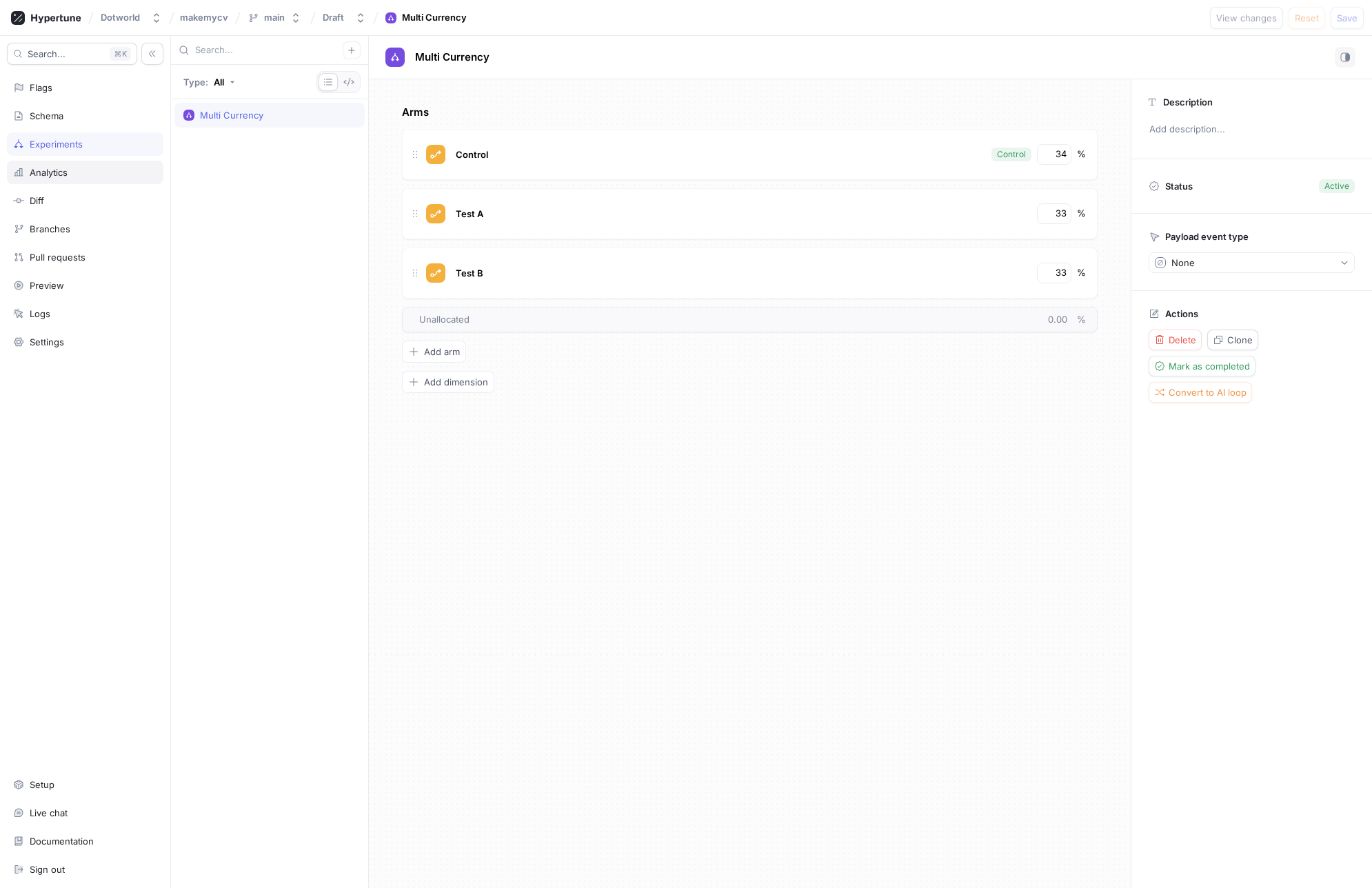
click at [80, 174] on div "Analytics" at bounding box center [85, 172] width 145 height 11
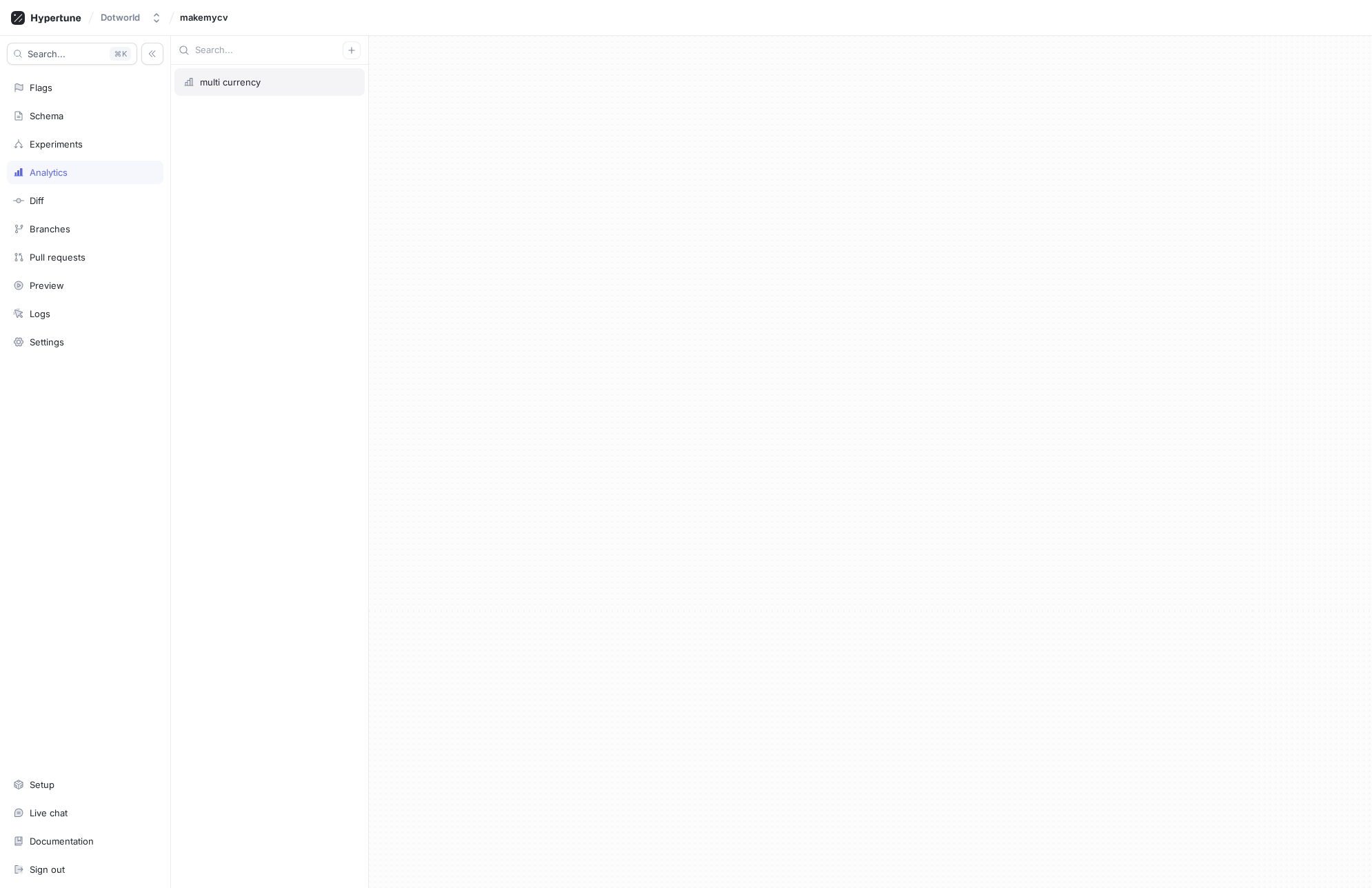
click at [279, 91] on div "multi currency" at bounding box center [269, 82] width 190 height 28
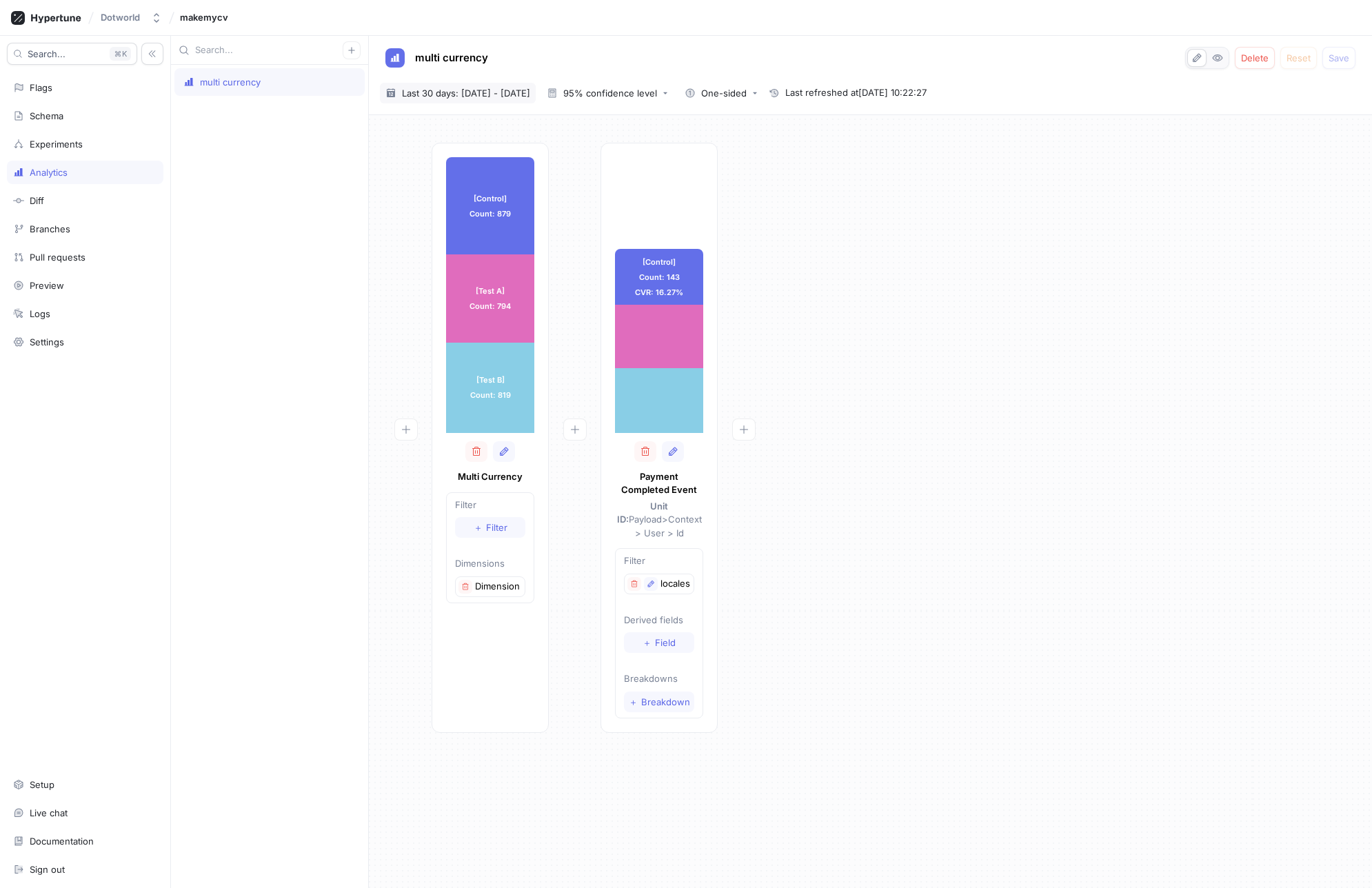
click at [494, 97] on span "Last 30 days: 14 Sep 2025 - 13 Oct 2025" at bounding box center [466, 93] width 128 height 14
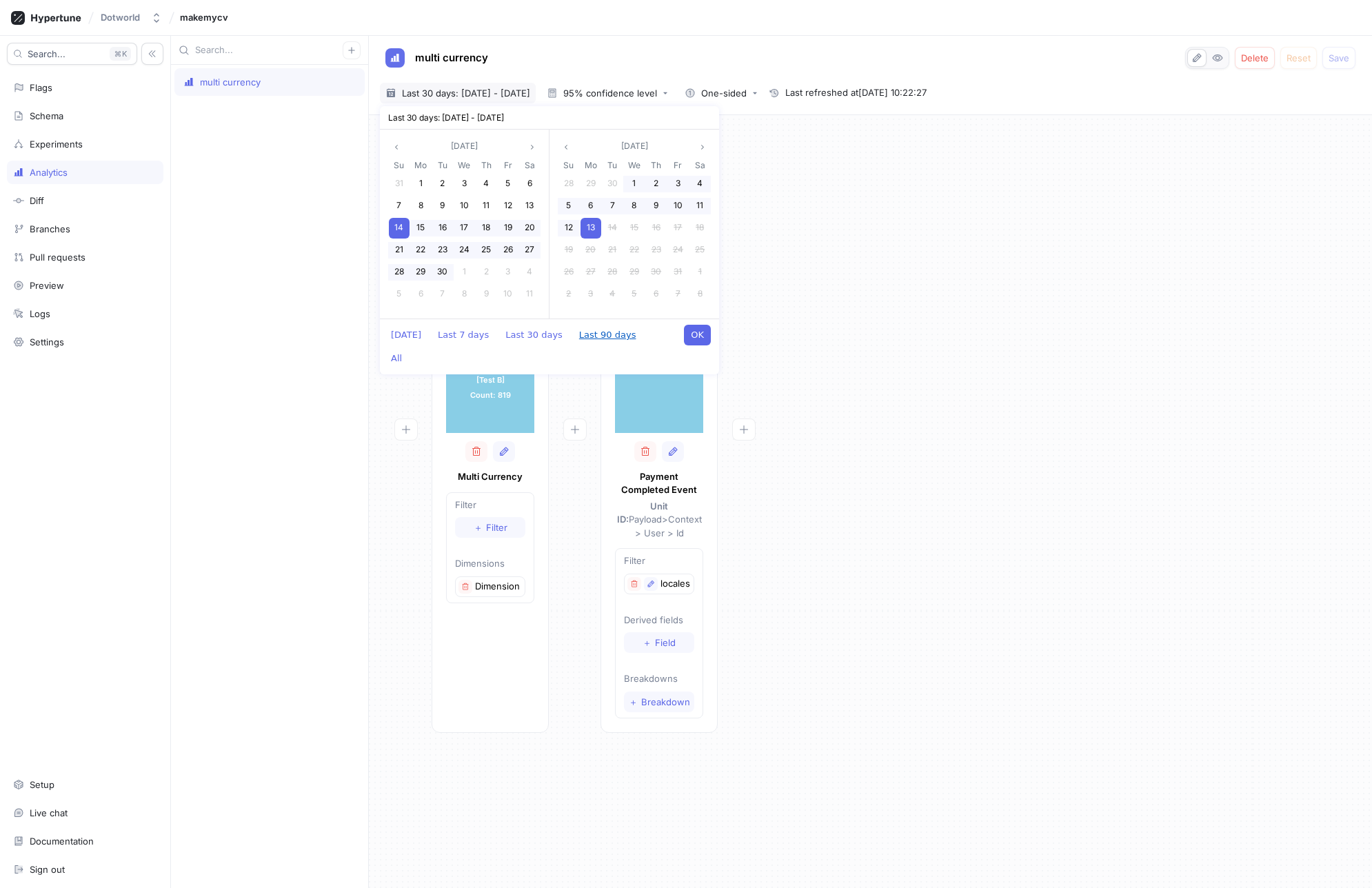
click at [585, 336] on button "Last 90 days" at bounding box center [608, 335] width 71 height 20
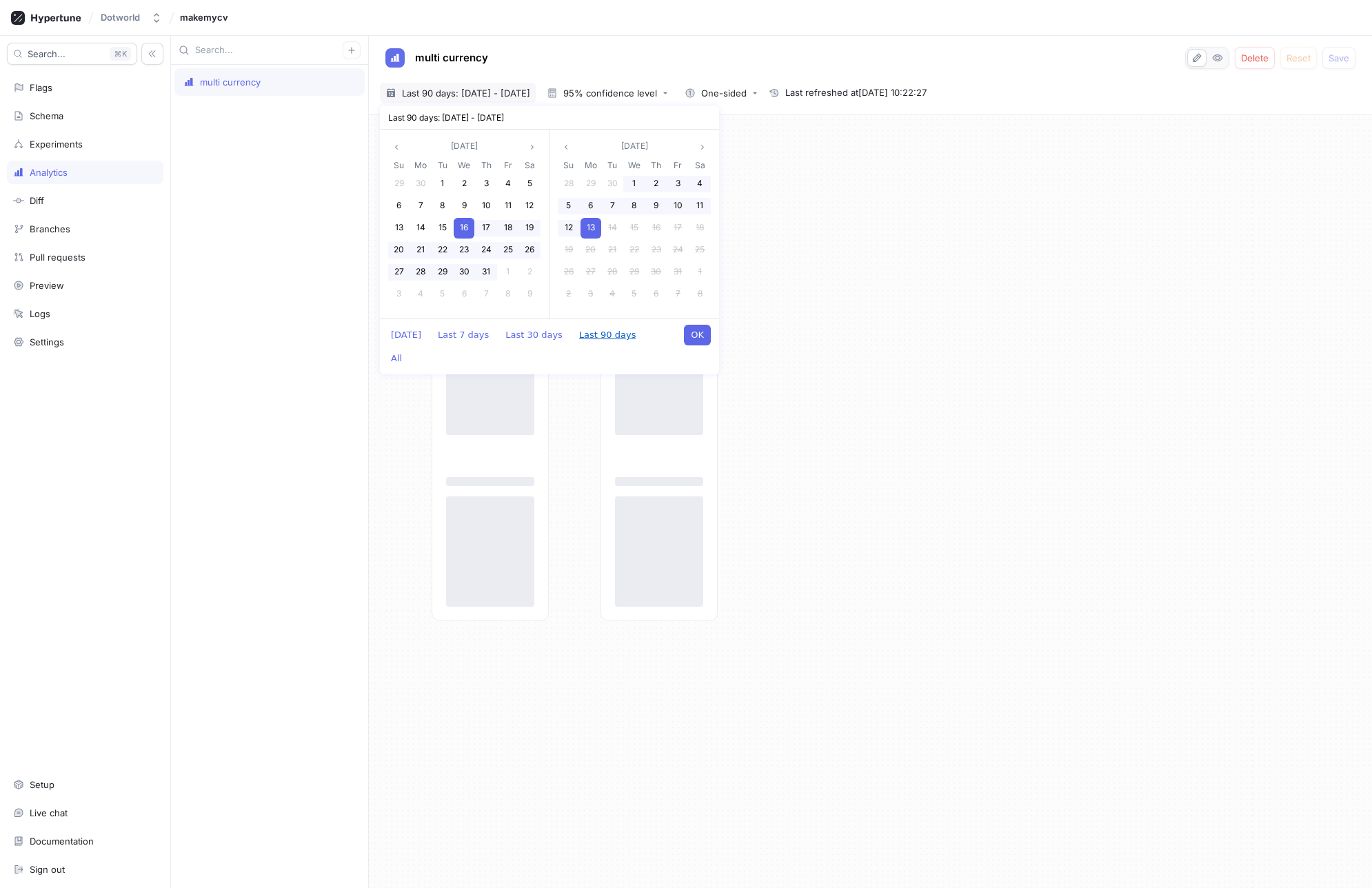
type input "[DATE] ~ [DATE]"
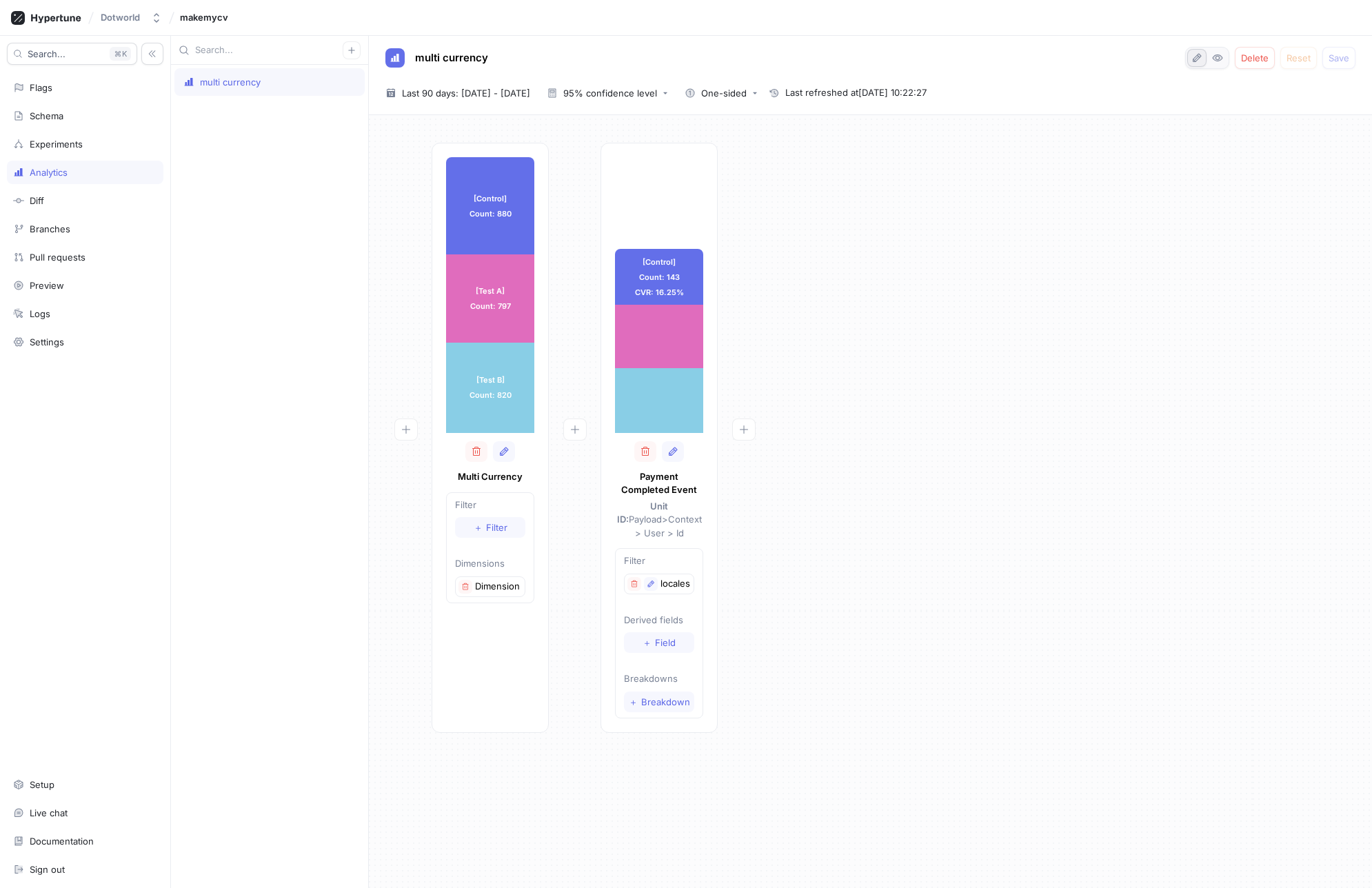
click at [1204, 59] on button "button" at bounding box center [1197, 57] width 19 height 18
click at [1202, 58] on icon "button" at bounding box center [1197, 58] width 11 height 11
click at [648, 581] on icon "button" at bounding box center [651, 583] width 6 height 6
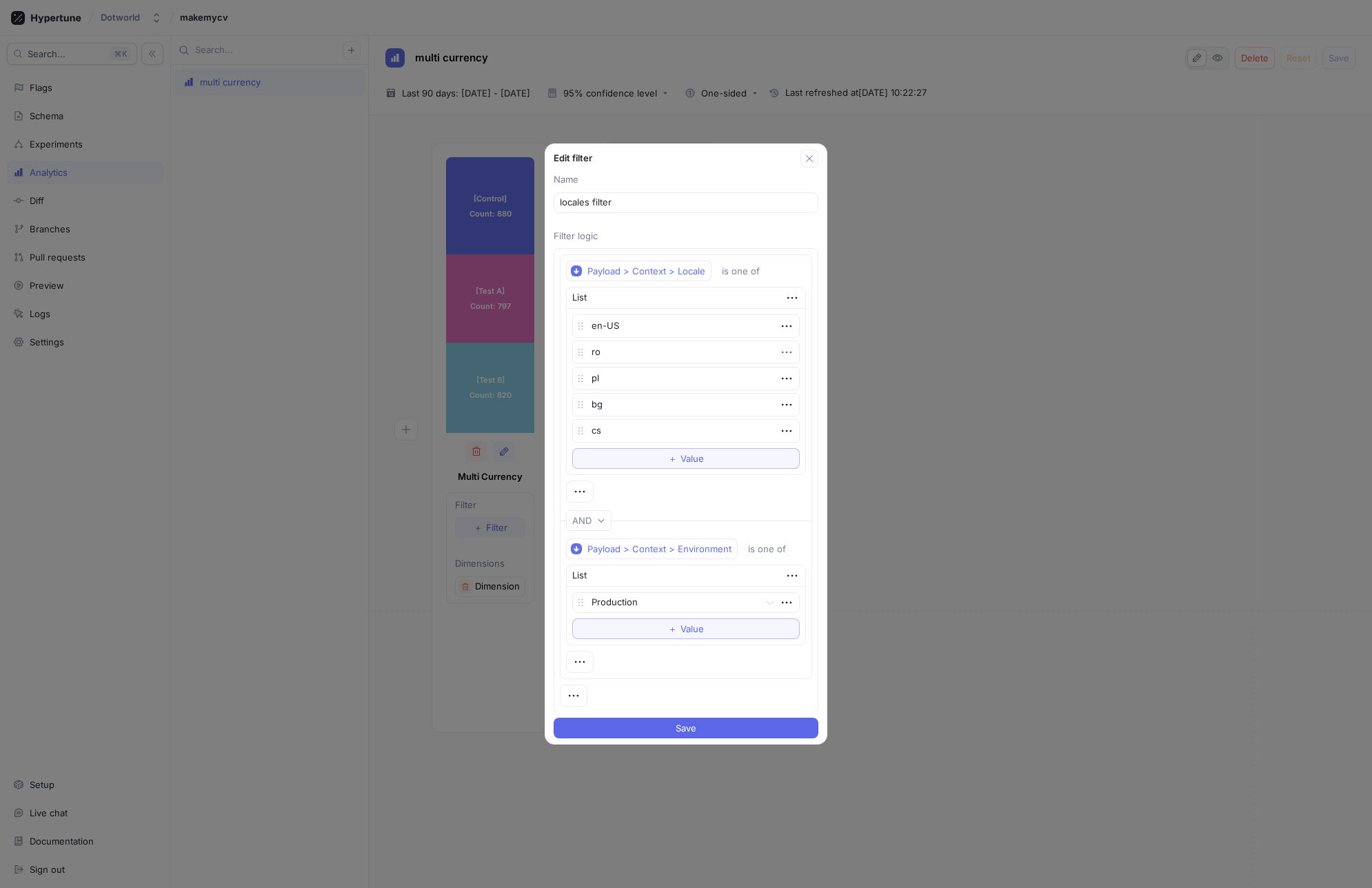
click at [779, 350] on icon "button" at bounding box center [787, 352] width 15 height 15
click at [798, 370] on div "Delete" at bounding box center [834, 377] width 118 height 23
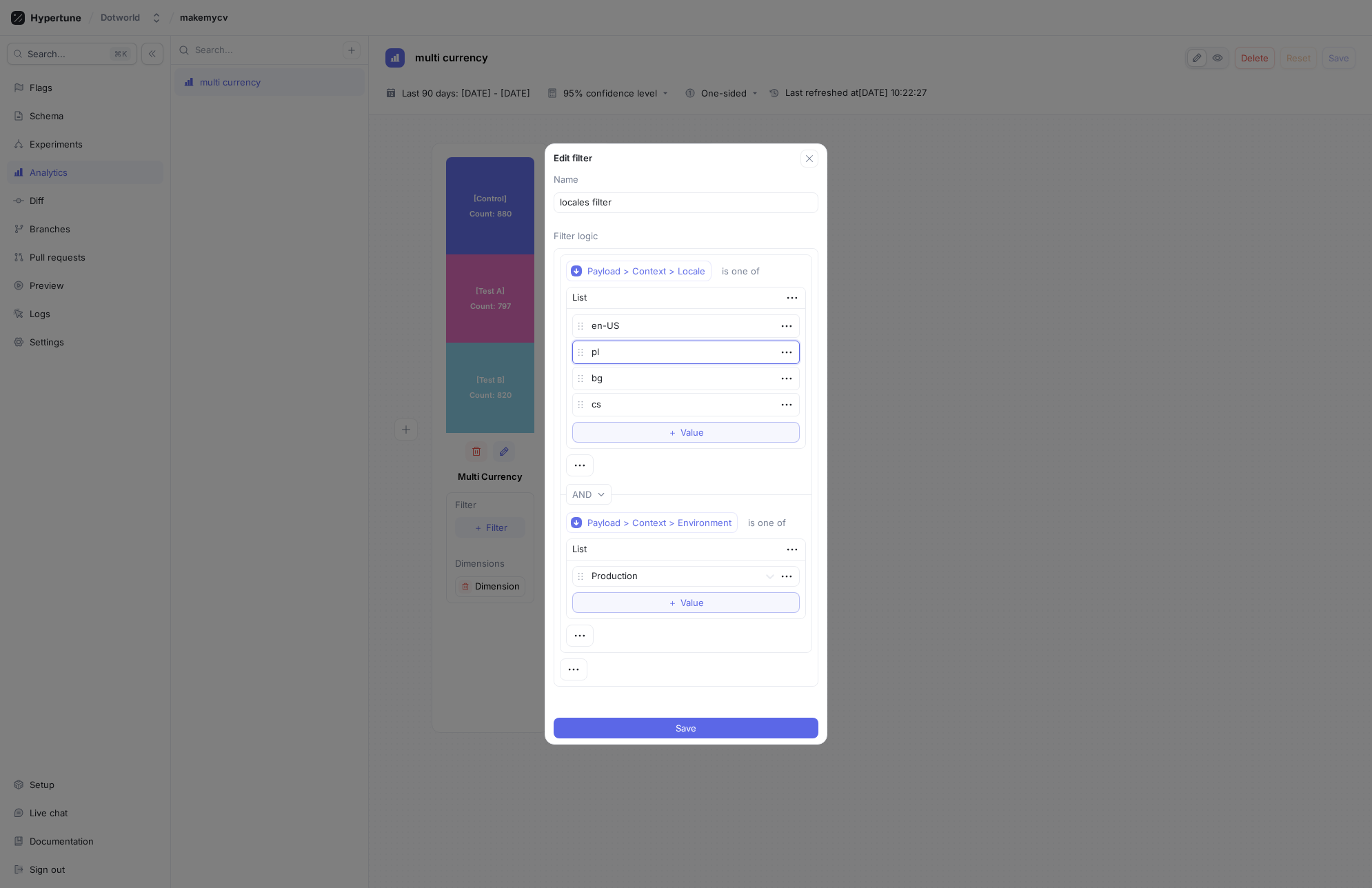
click at [789, 356] on textarea "pl" at bounding box center [686, 352] width 228 height 23
click at [786, 355] on icon "button" at bounding box center [787, 352] width 15 height 15
click at [792, 373] on div "Delete" at bounding box center [834, 377] width 118 height 23
click at [783, 355] on icon "button" at bounding box center [787, 352] width 15 height 15
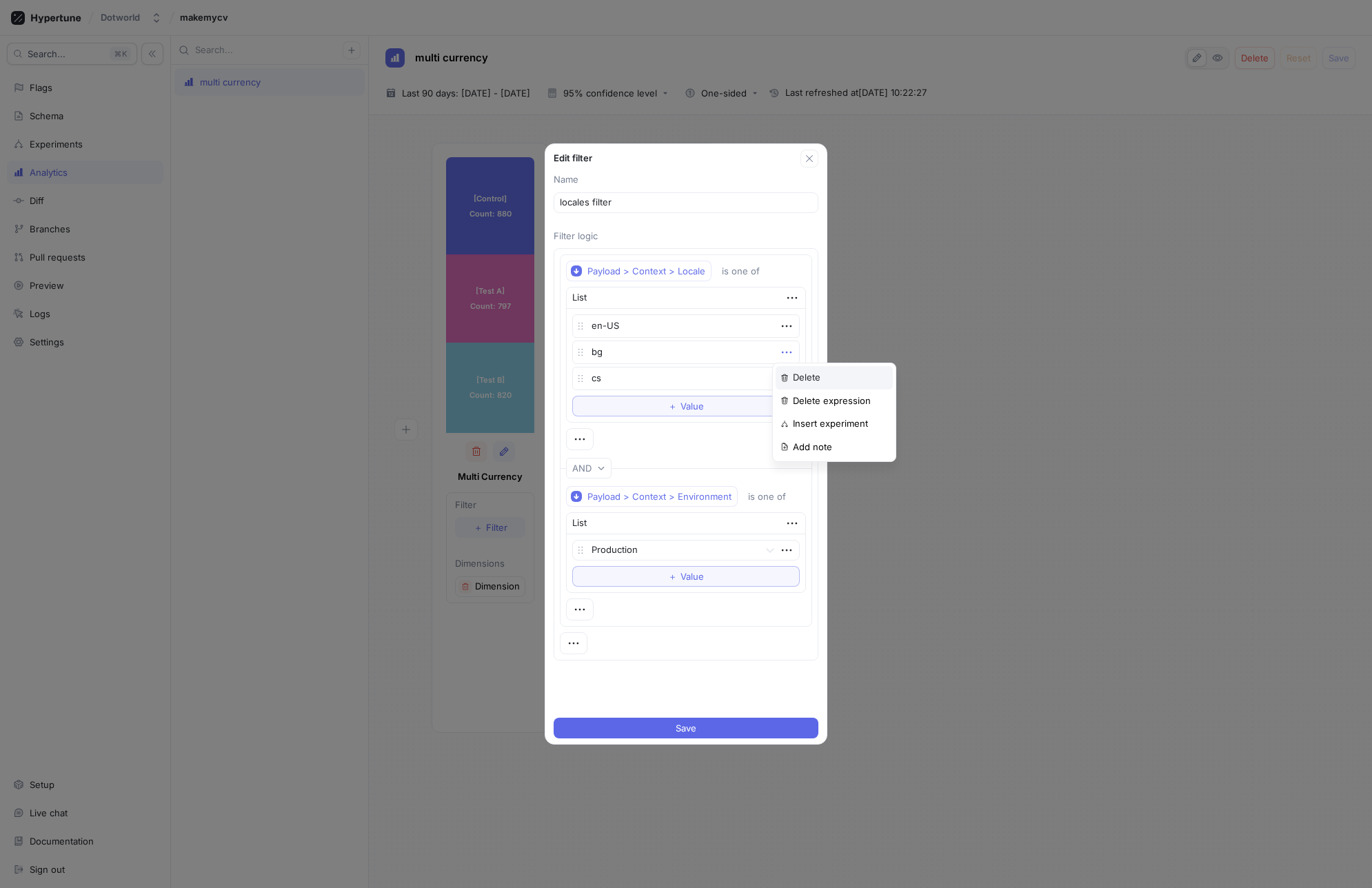
click at [789, 368] on div "Delete" at bounding box center [834, 377] width 118 height 23
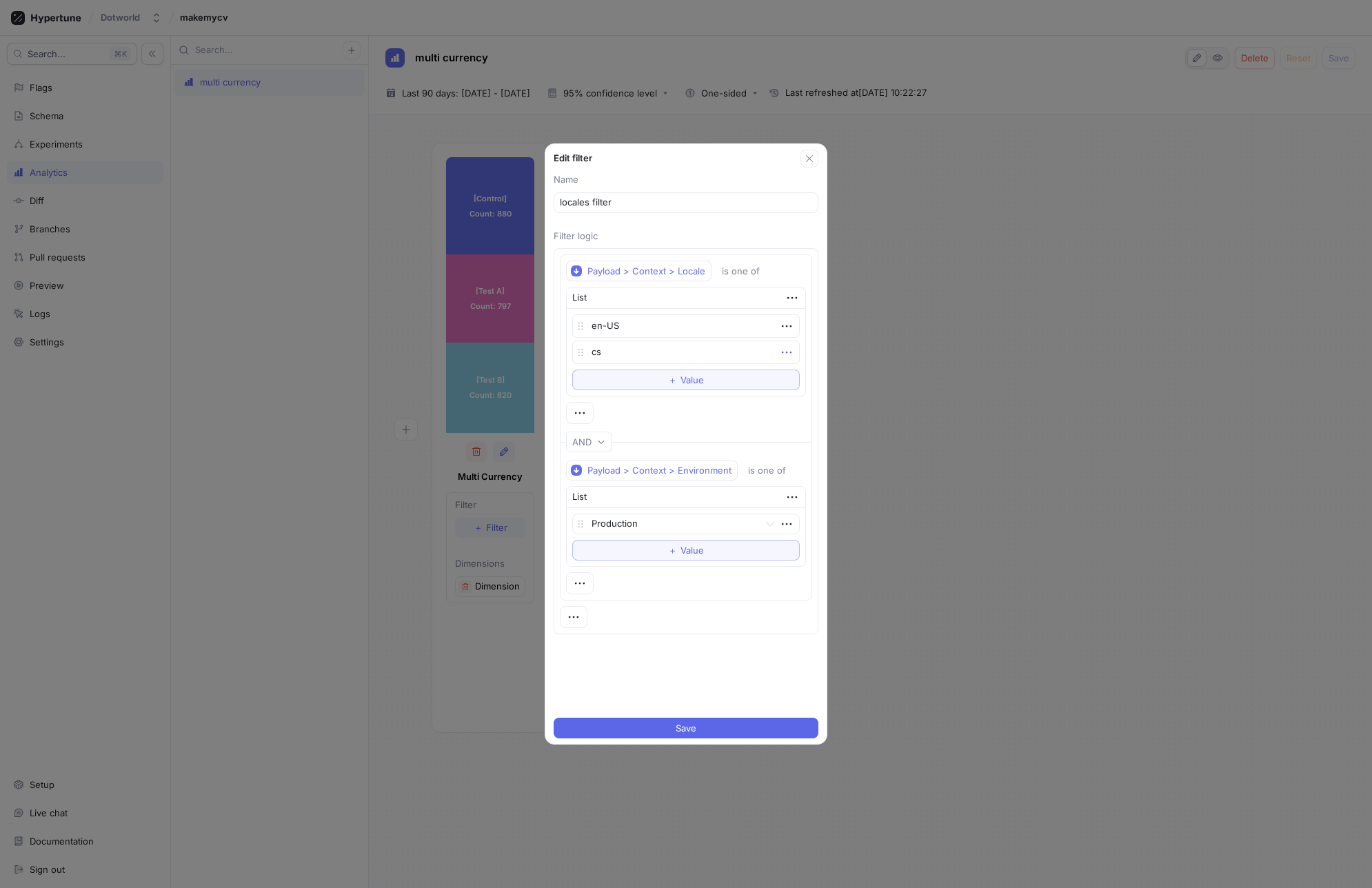
click at [783, 357] on icon "button" at bounding box center [787, 352] width 15 height 15
click at [788, 370] on div "Delete" at bounding box center [834, 377] width 118 height 23
type textarea "x"
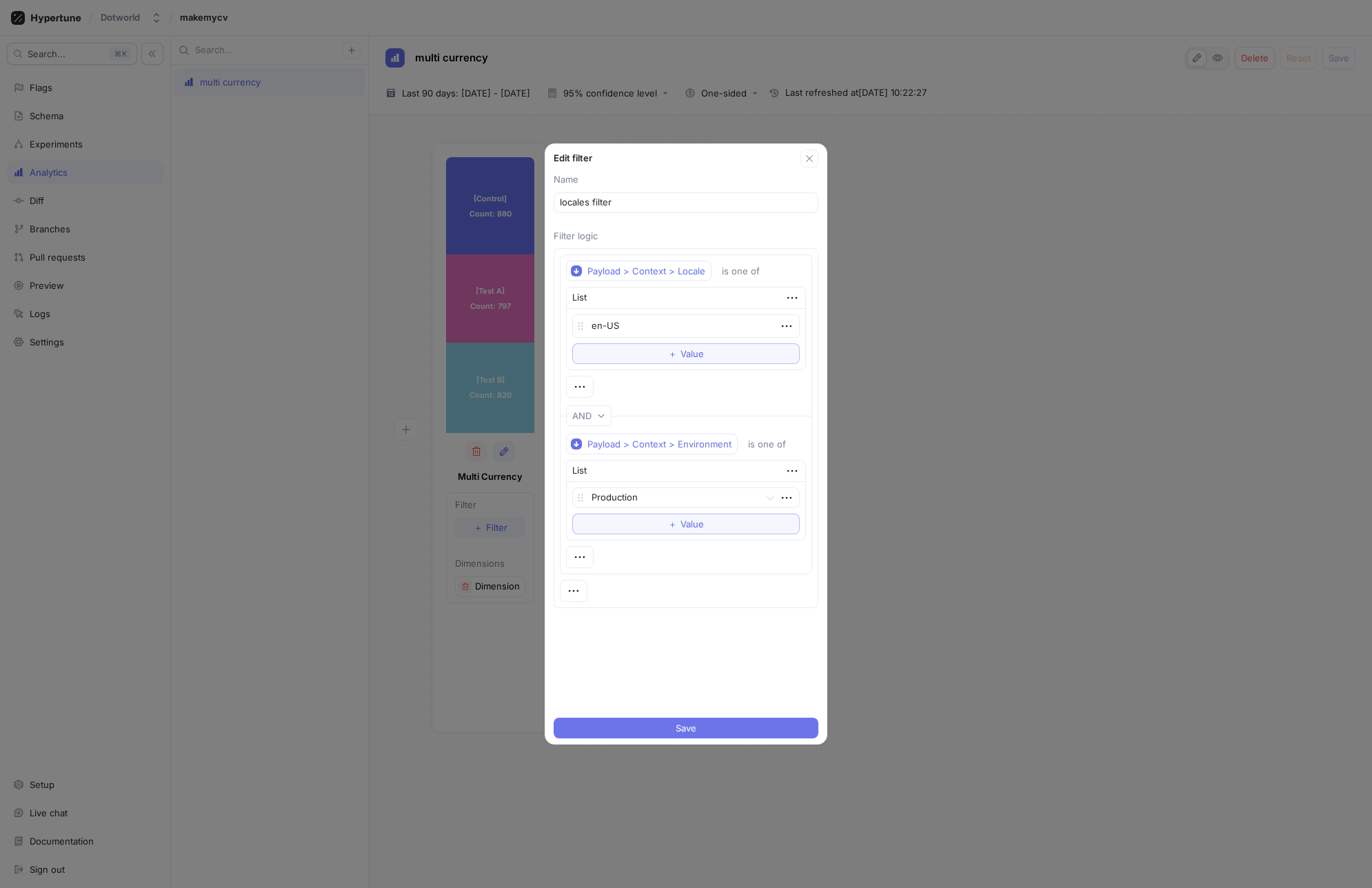
click at [675, 718] on button "Save" at bounding box center [686, 728] width 265 height 20
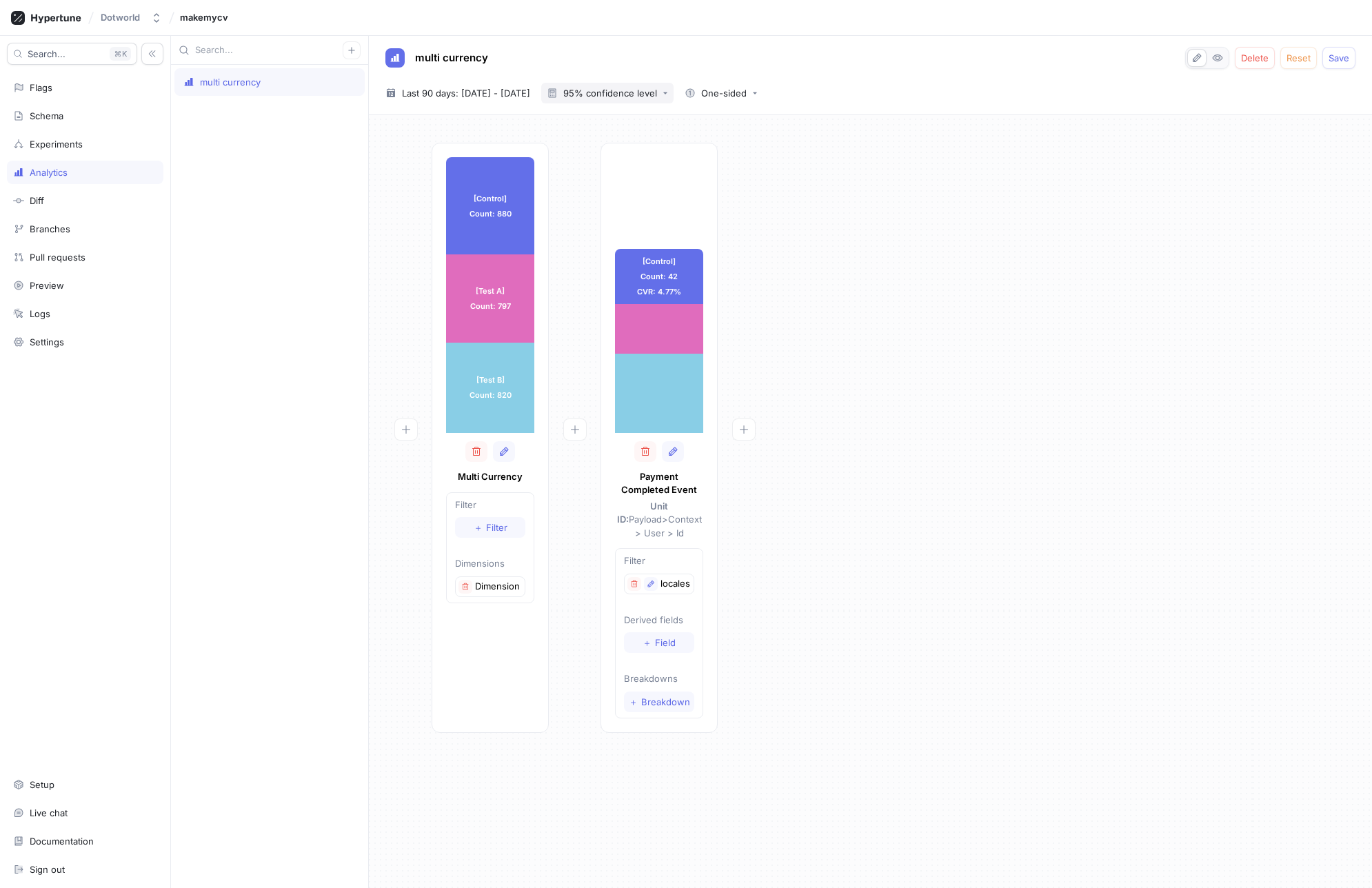
click at [620, 89] on div "95% confidence level" at bounding box center [610, 94] width 94 height 9
click at [627, 116] on span "90% confidence level" at bounding box center [658, 120] width 102 height 12
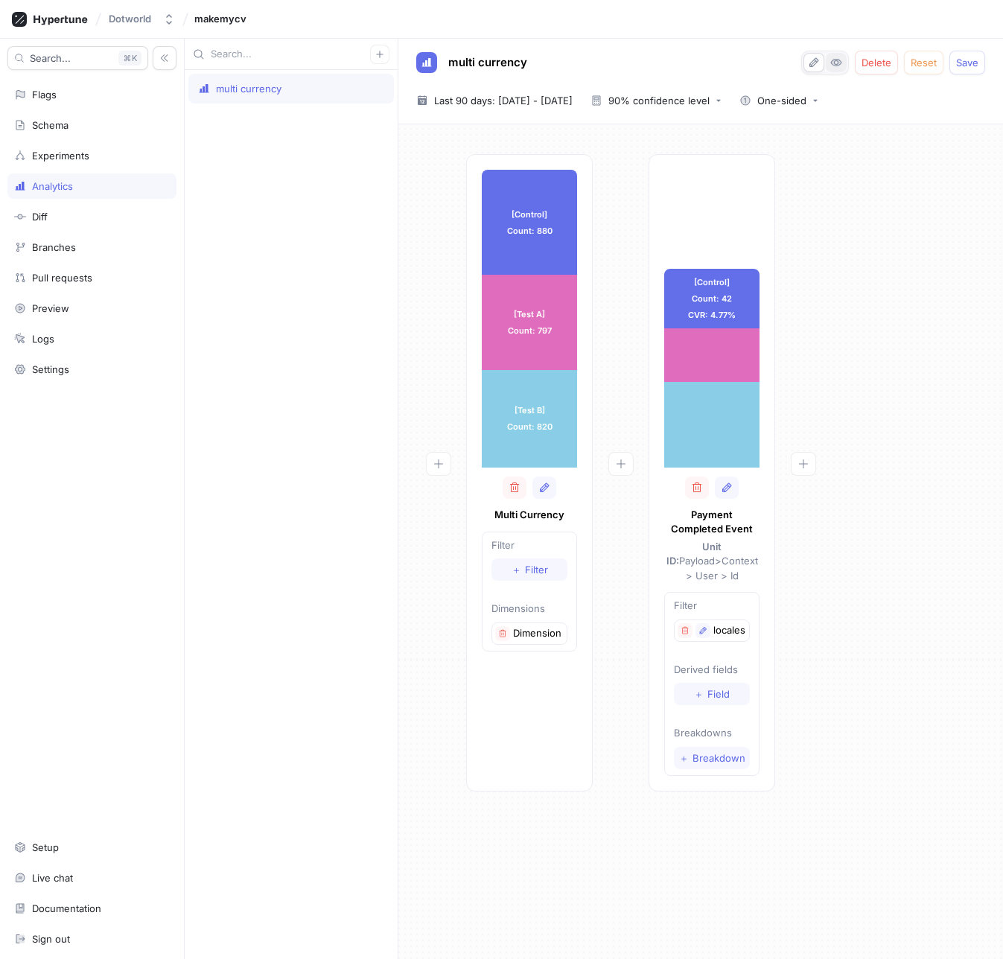
click at [832, 66] on icon "button" at bounding box center [836, 63] width 12 height 12
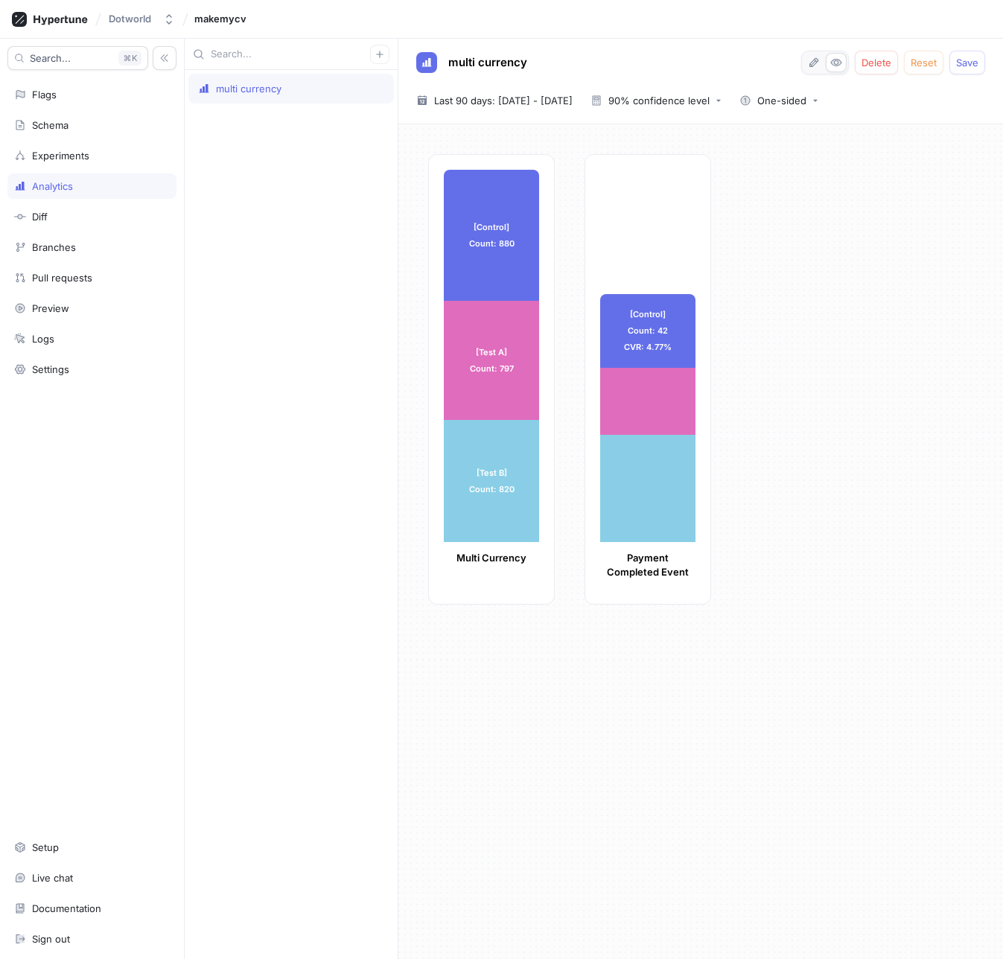
click at [625, 591] on div "[Control] Count: 42 CVR: 4.77% [Control] Count: 42 CVR: 4.77% [Test A] Count: 3…" at bounding box center [647, 379] width 127 height 450
drag, startPoint x: 625, startPoint y: 591, endPoint x: 610, endPoint y: 613, distance: 25.8
click at [610, 613] on div "[Control] Count: 880 [Control] Count: 880 [Test A] Count: 797 [Test A] Count: 7…" at bounding box center [709, 383] width 563 height 459
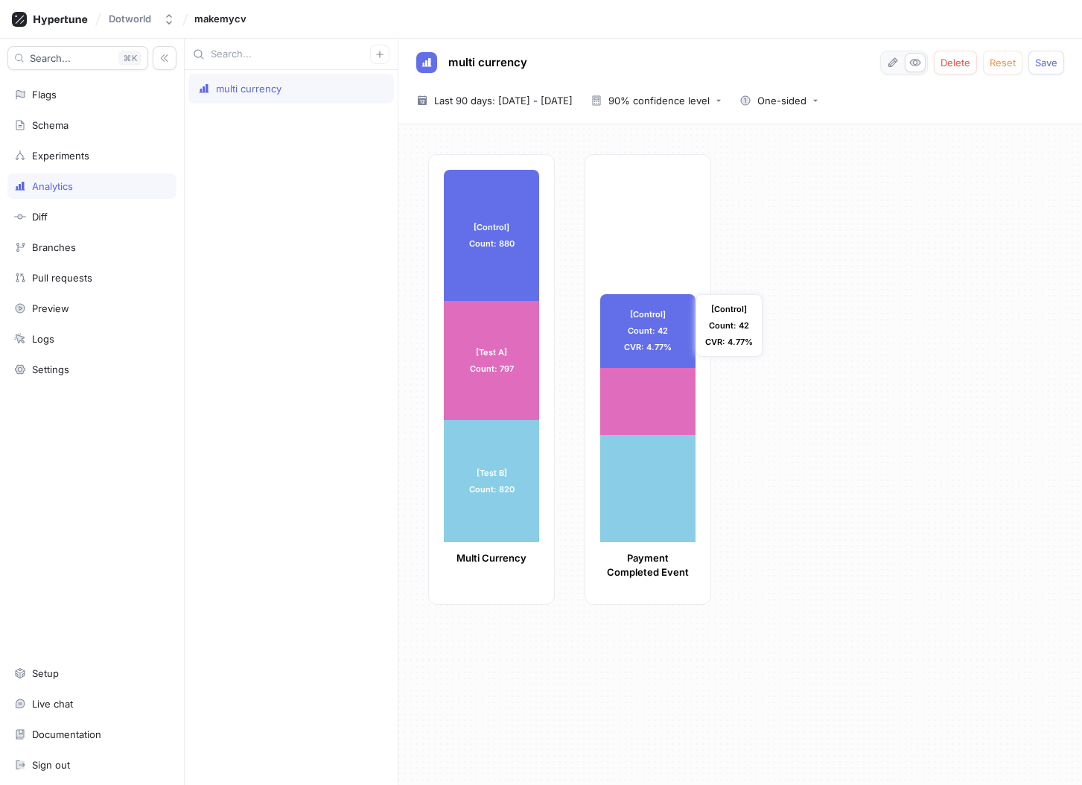
click at [635, 358] on div "[Control] Count: 42 CVR: 4.77%" at bounding box center [647, 331] width 95 height 74
click at [639, 396] on div at bounding box center [647, 401] width 95 height 67
click at [893, 64] on icon "button" at bounding box center [893, 63] width 12 height 12
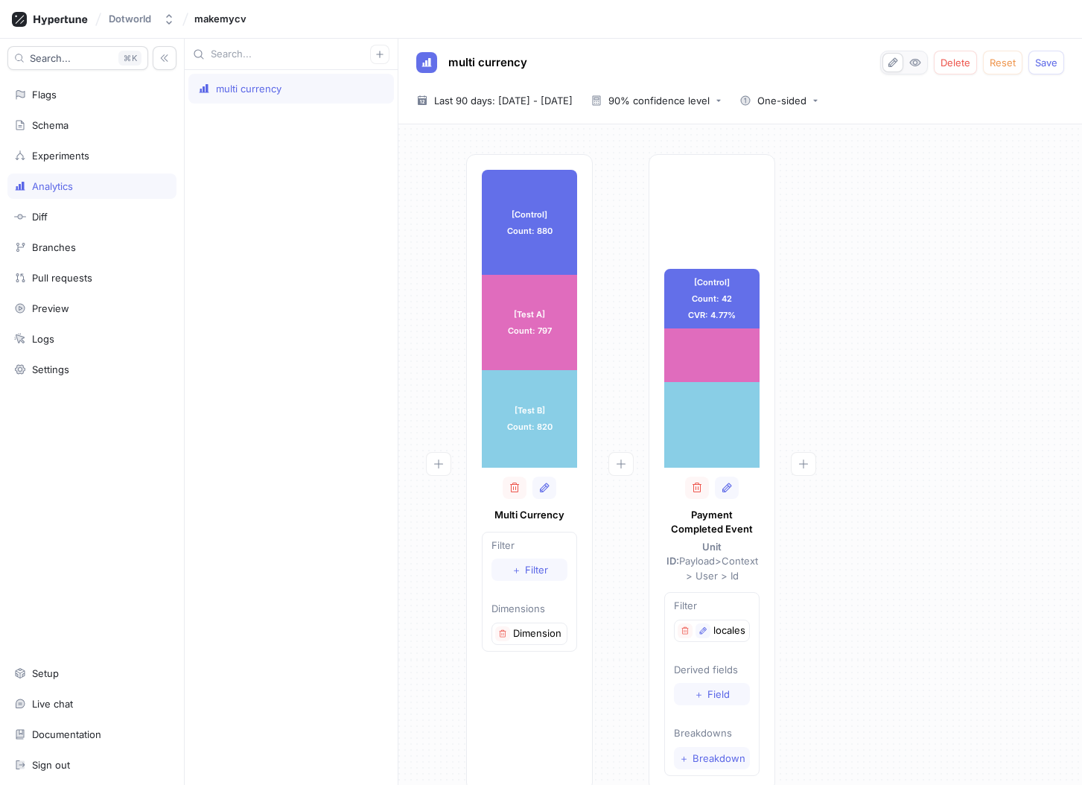
click at [703, 211] on div "[Control] Count: 42 CVR: 4.77% [Control] Count: 42 CVR: 4.77% [Test A] Count: 3…" at bounding box center [711, 472] width 127 height 637
click at [727, 488] on icon "button" at bounding box center [726, 487] width 9 height 10
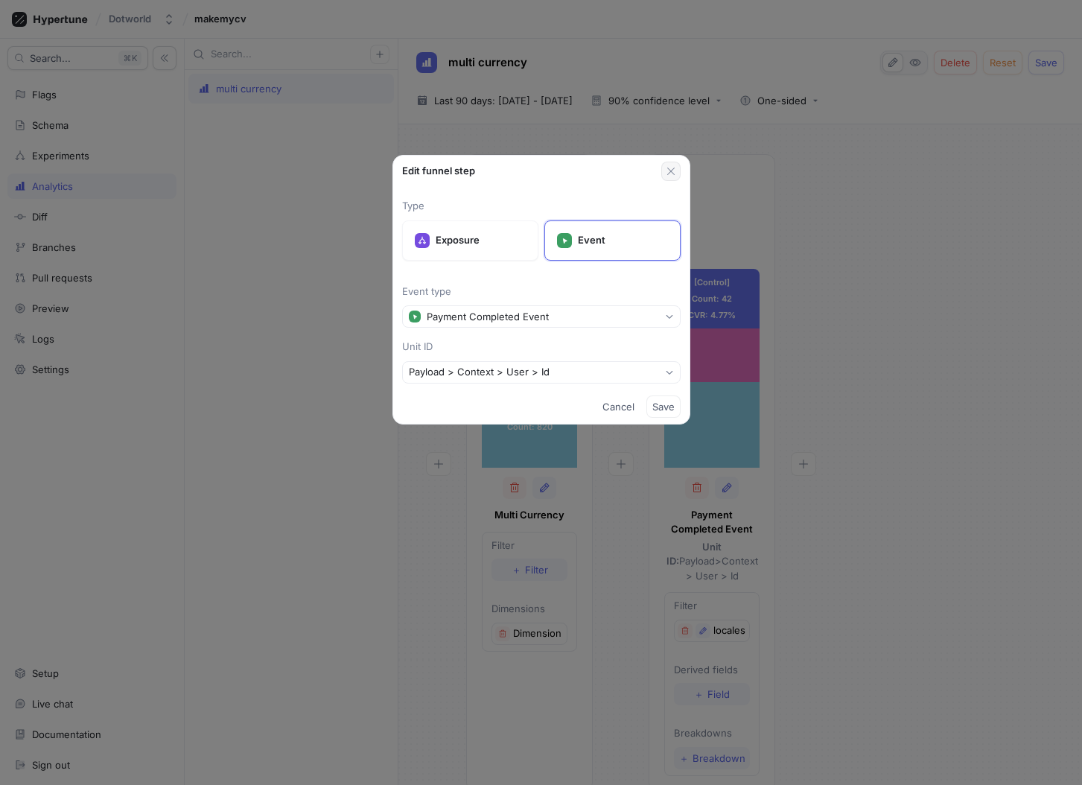
click at [665, 170] on icon "button" at bounding box center [671, 171] width 12 height 12
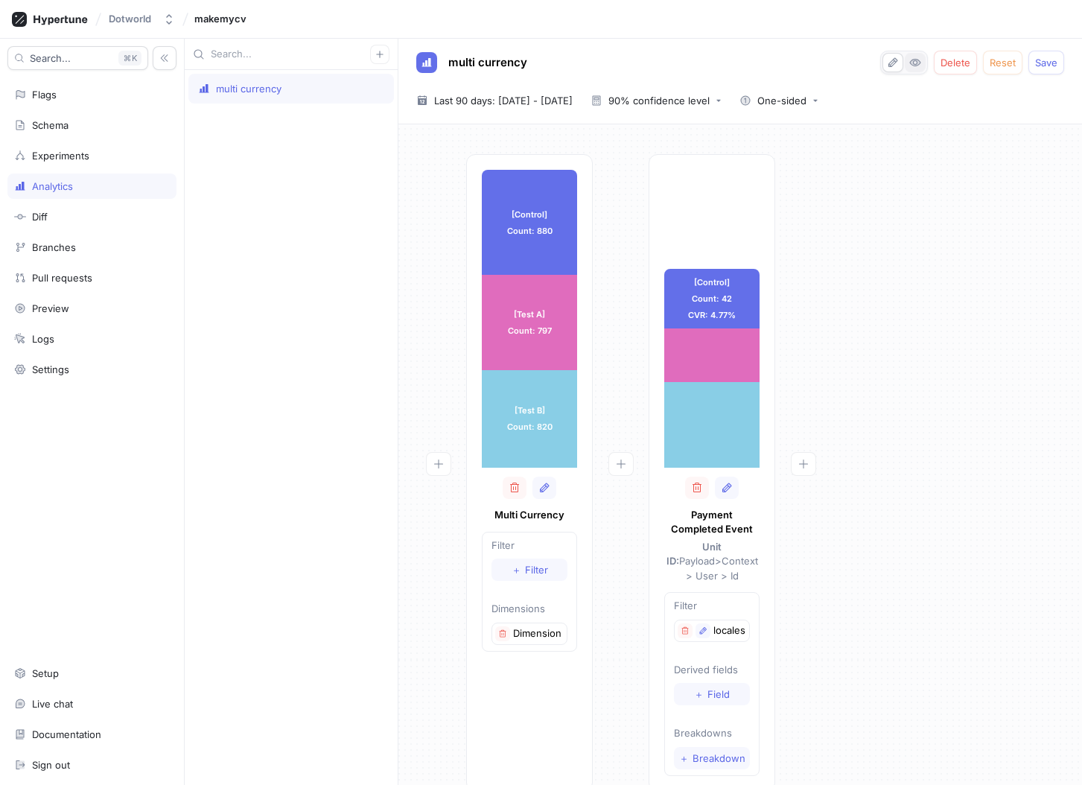
click at [916, 66] on icon "button" at bounding box center [915, 63] width 12 height 12
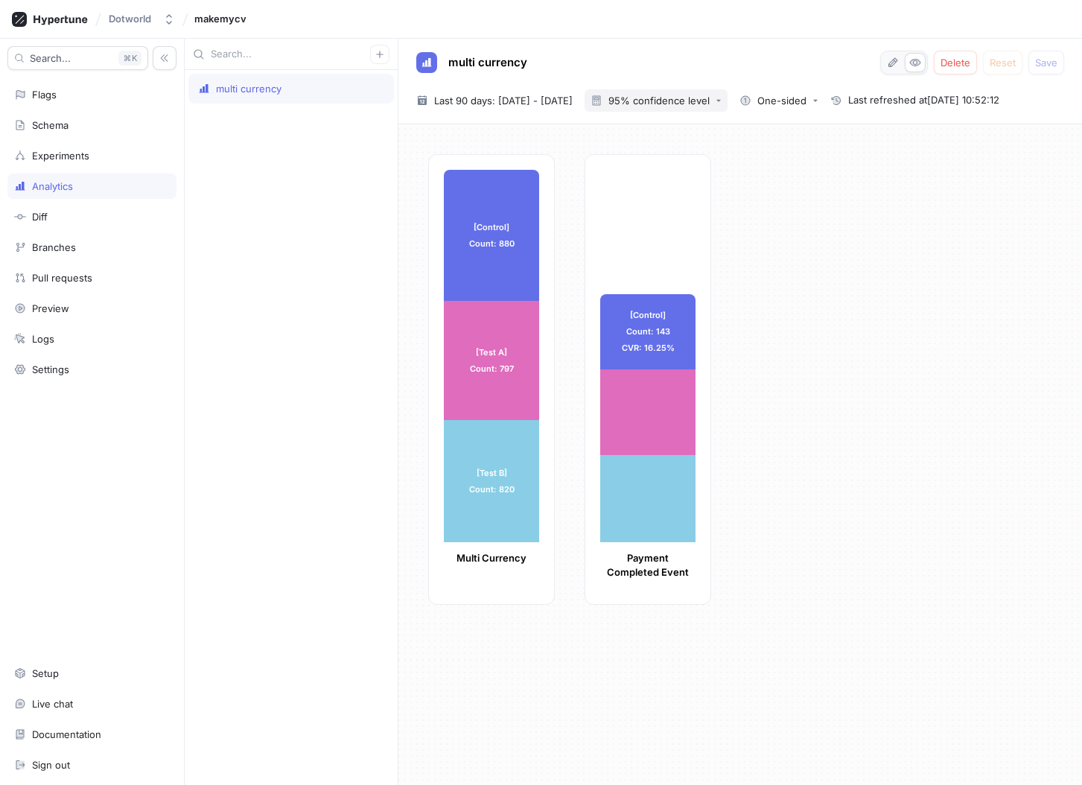
click at [699, 106] on div "95% confidence level" at bounding box center [649, 101] width 119 height 12
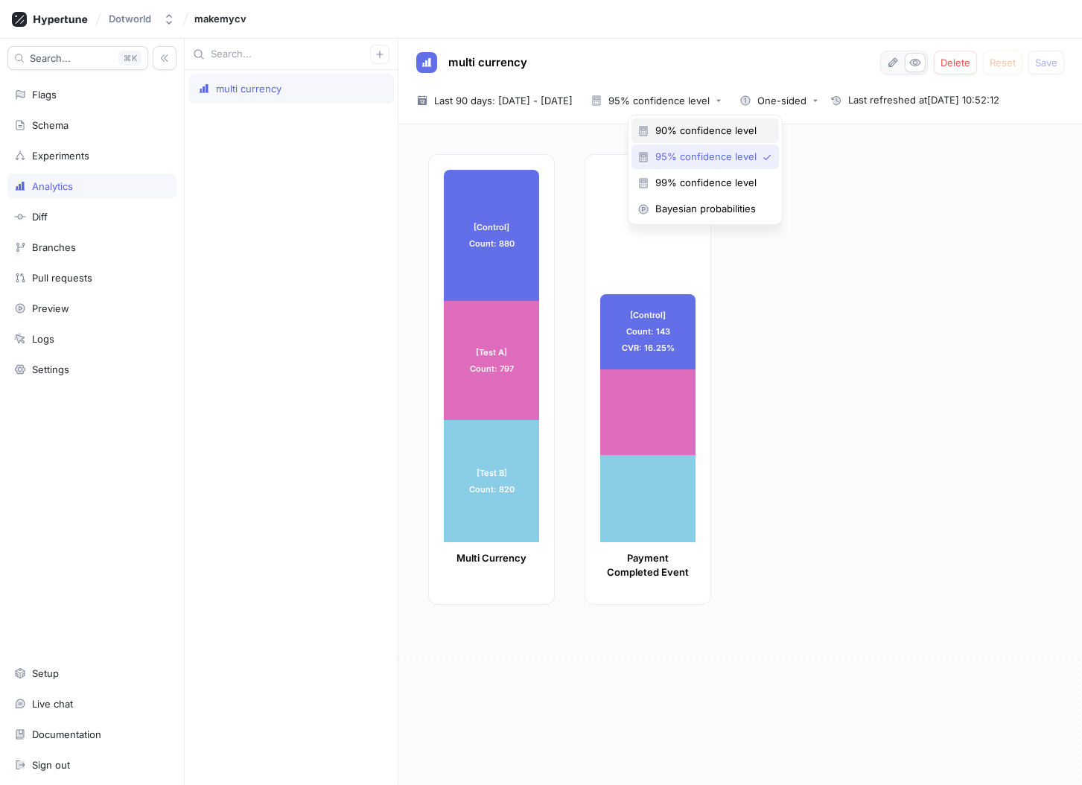
click at [703, 131] on span "90% confidence level" at bounding box center [710, 130] width 110 height 13
click at [895, 71] on button "button" at bounding box center [892, 62] width 21 height 19
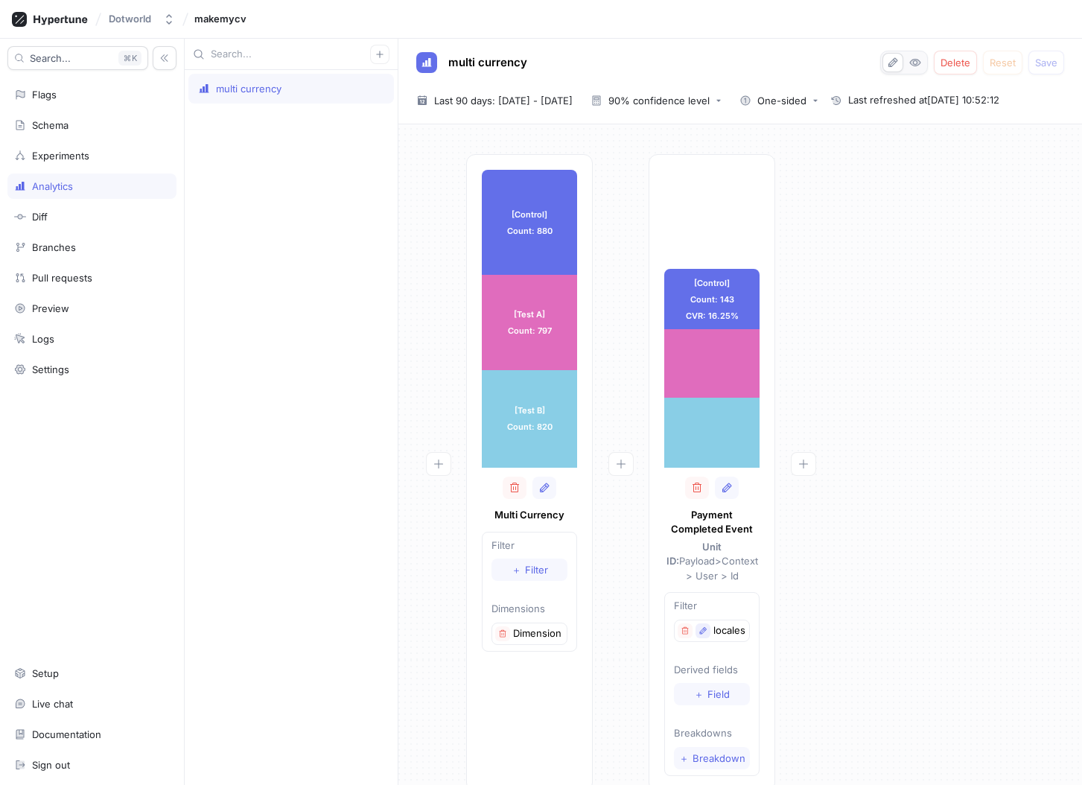
click at [703, 626] on icon "button" at bounding box center [702, 630] width 9 height 9
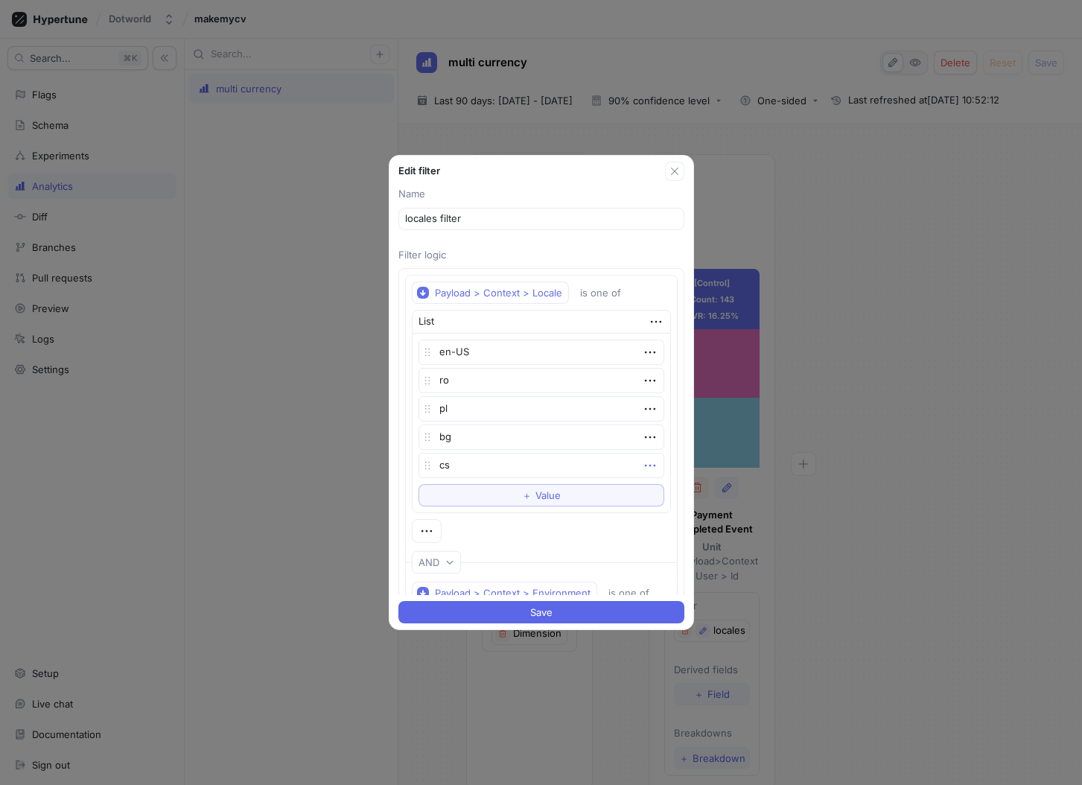
click at [646, 462] on icon "button" at bounding box center [650, 465] width 16 height 16
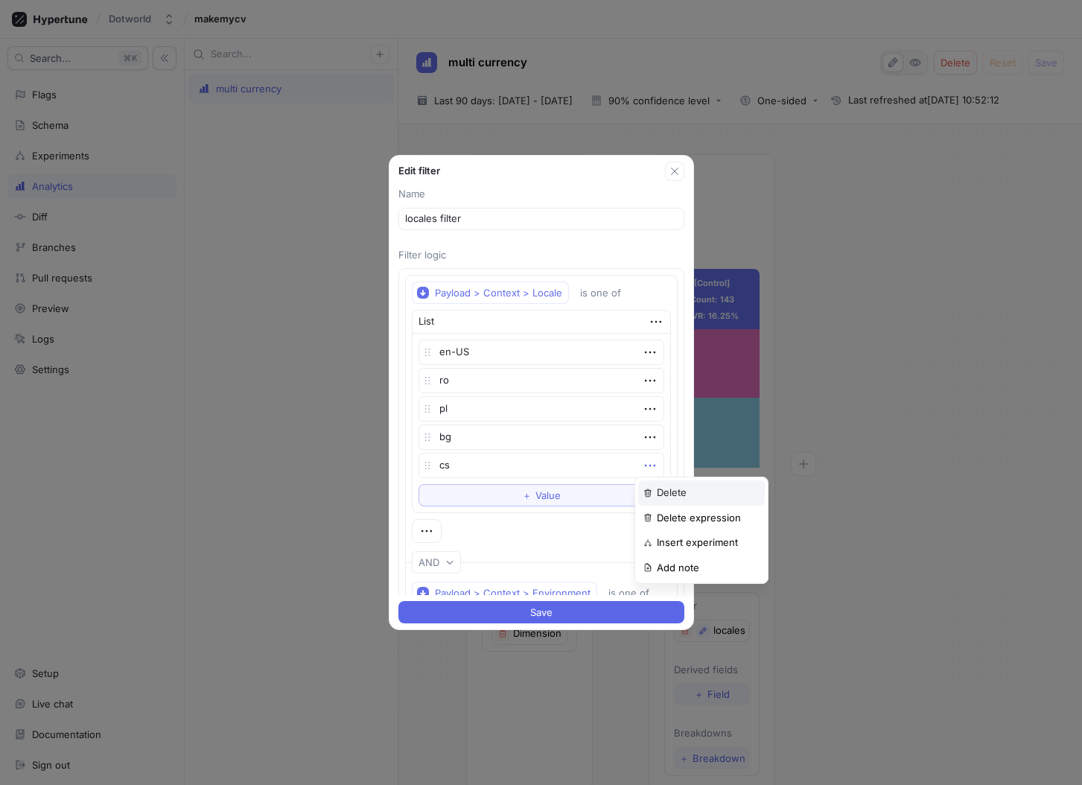
click at [679, 488] on p "Delete" at bounding box center [672, 492] width 30 height 15
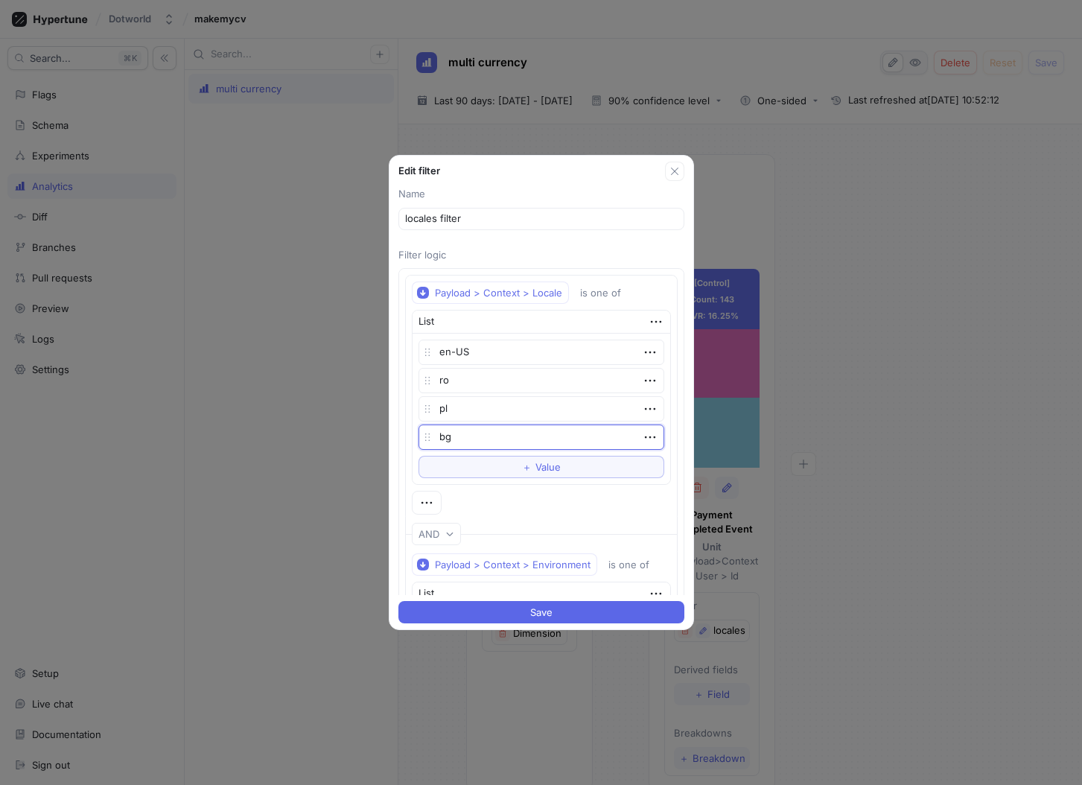
click at [654, 441] on textarea "bg" at bounding box center [541, 436] width 246 height 25
click at [651, 436] on textarea "bg" at bounding box center [541, 436] width 246 height 25
click at [647, 436] on icon "button" at bounding box center [650, 437] width 16 height 16
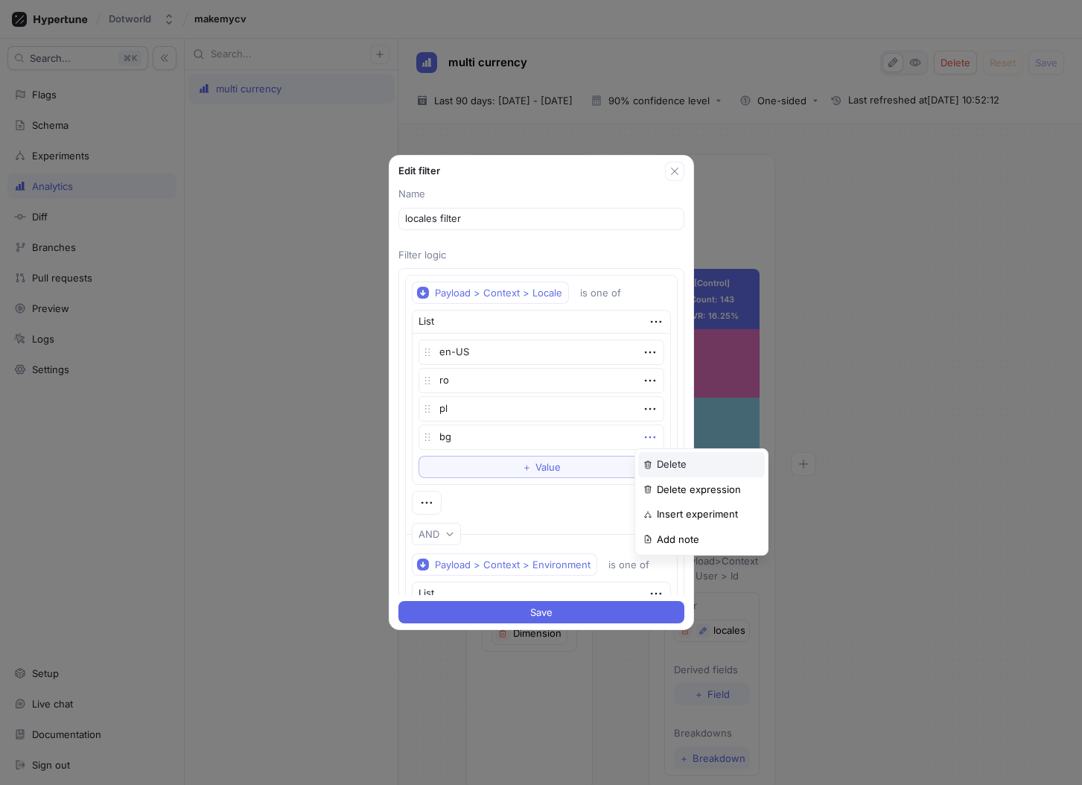
click at [657, 454] on div "Delete" at bounding box center [701, 464] width 127 height 25
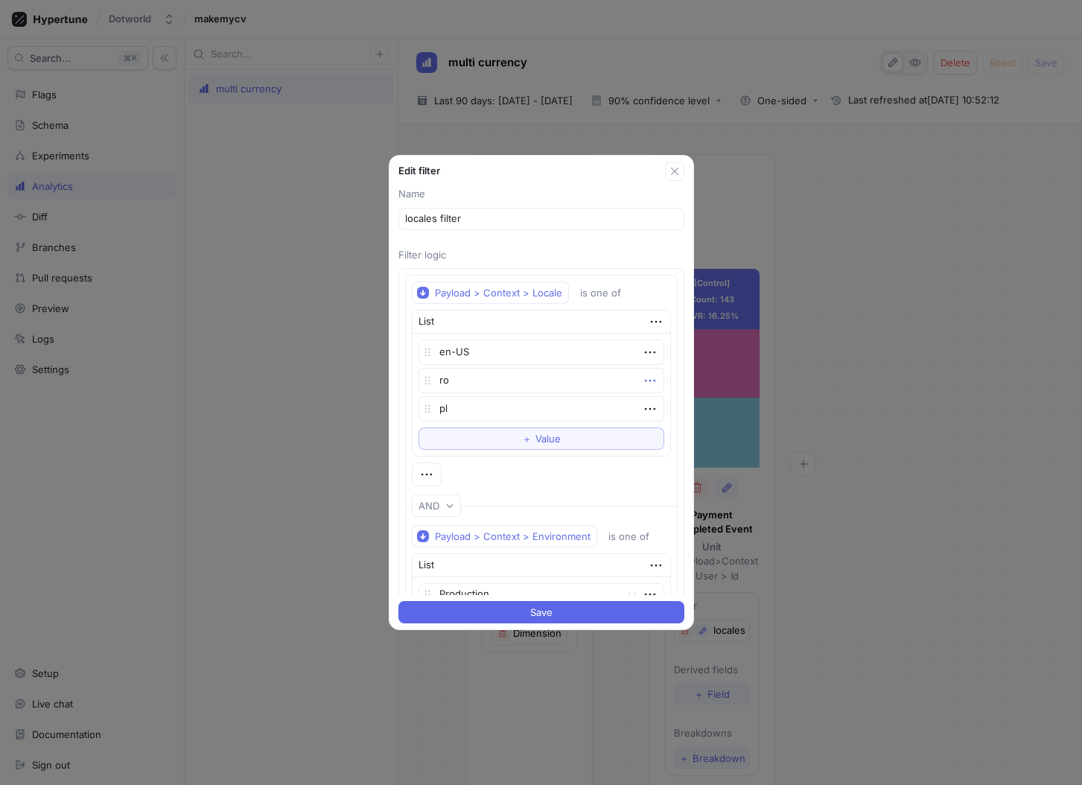
click at [643, 378] on icon "button" at bounding box center [650, 380] width 16 height 16
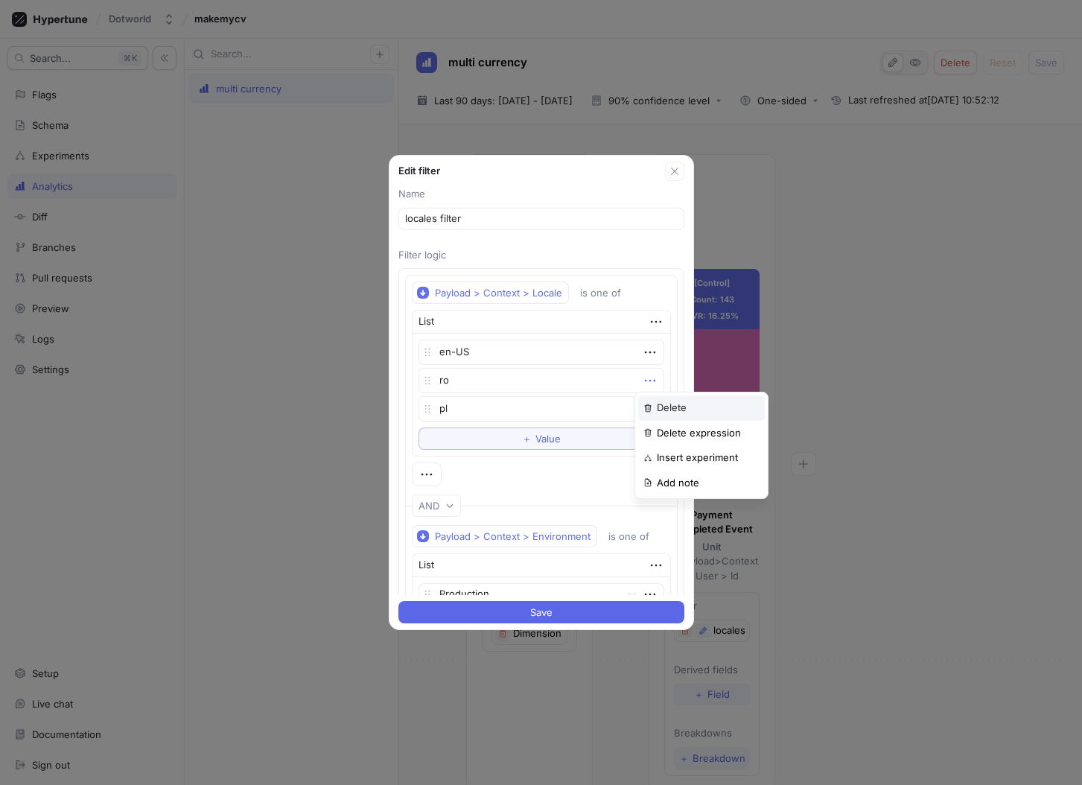
click at [657, 401] on p "Delete" at bounding box center [672, 407] width 30 height 15
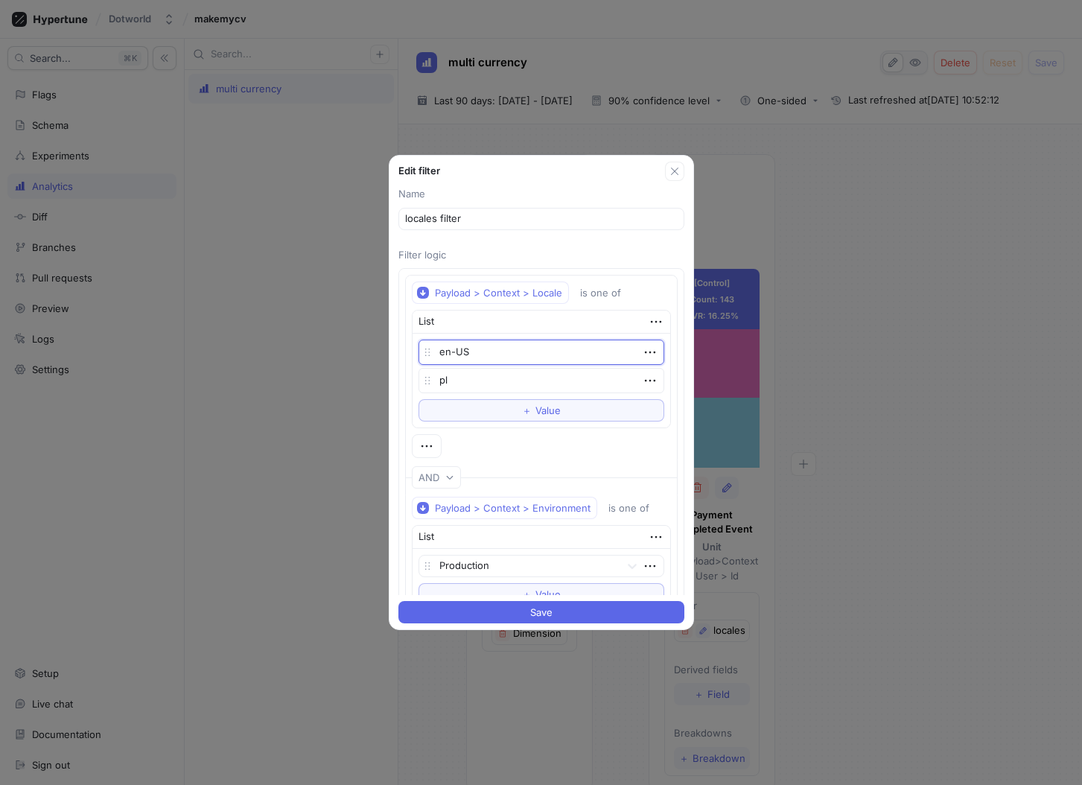
click at [651, 353] on textarea "en-US" at bounding box center [541, 351] width 246 height 25
click at [647, 352] on icon "button" at bounding box center [650, 352] width 16 height 16
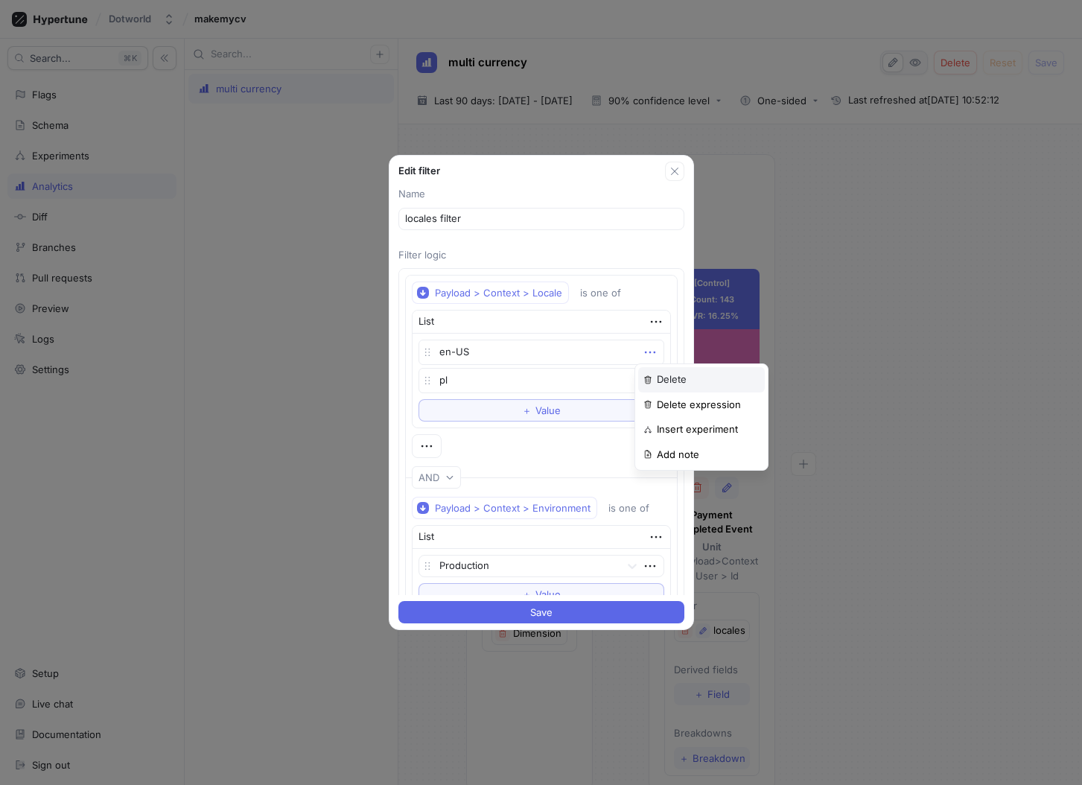
click at [657, 368] on div "Delete" at bounding box center [701, 379] width 127 height 25
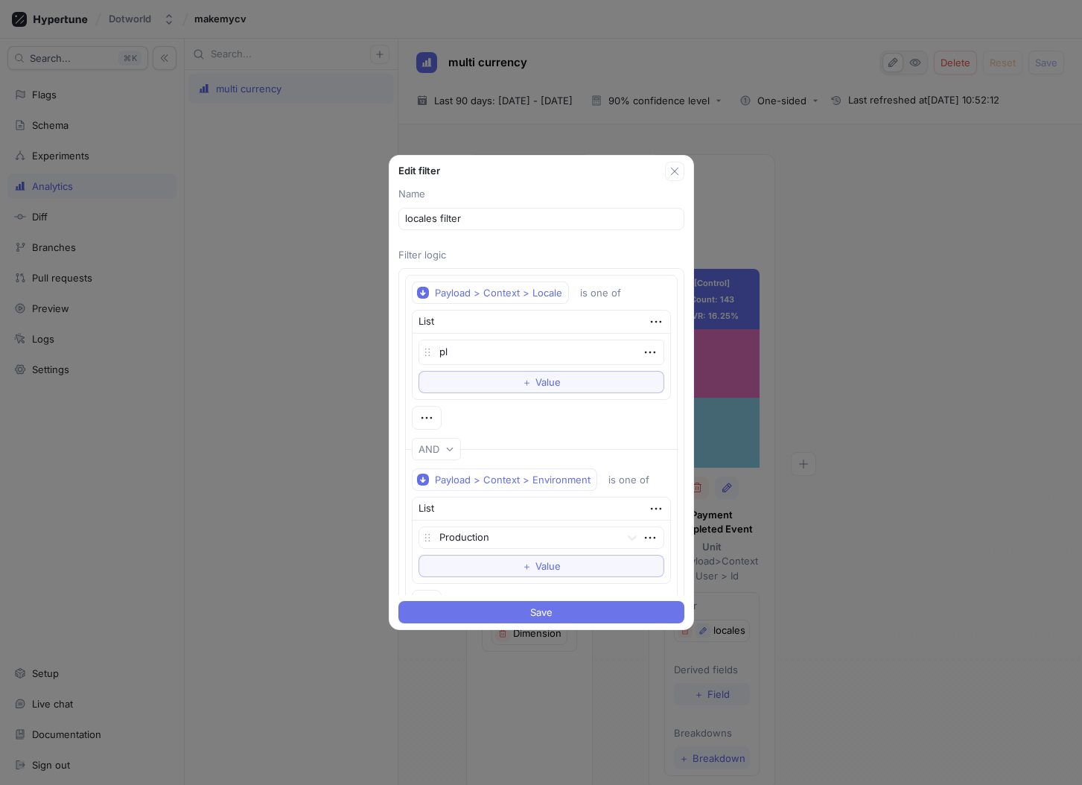
click at [569, 604] on button "Save" at bounding box center [541, 612] width 286 height 22
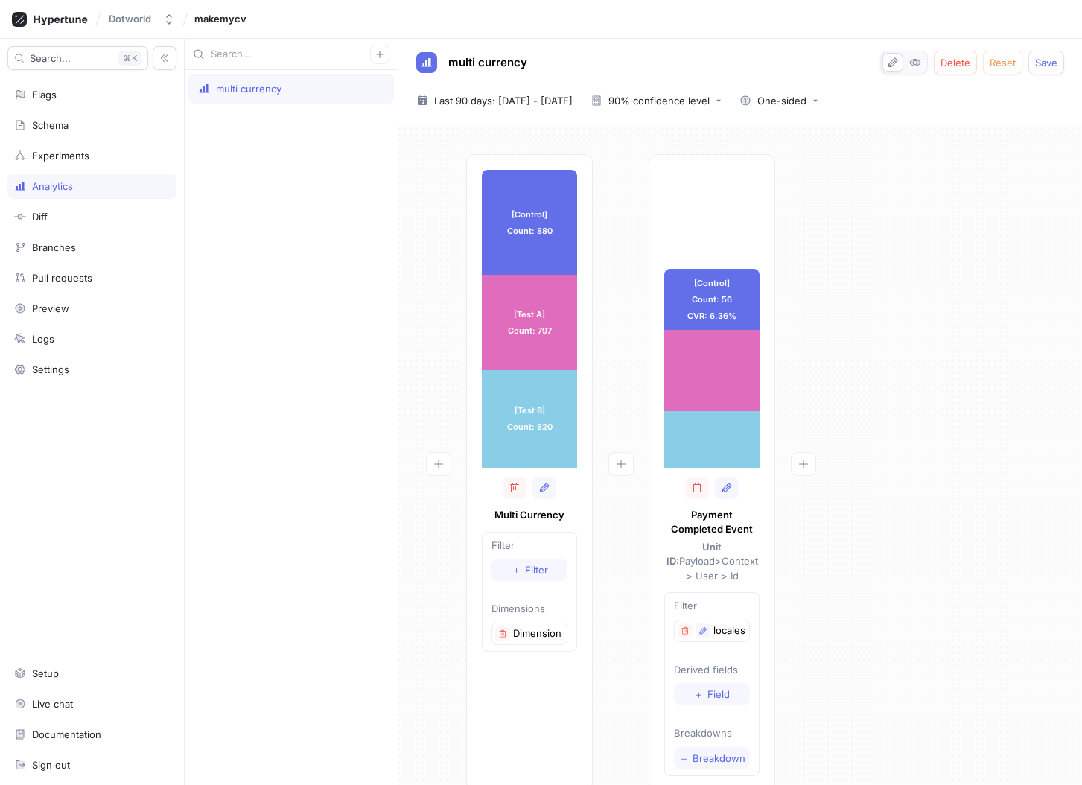
click at [572, 120] on div "multi currency Delete Reset Save 2025-07-16 ~ 2025-10-13 Last 90 days: 16 Jul 2…" at bounding box center [739, 82] width 683 height 86
click at [572, 105] on span "Last 90 days: [DATE] - [DATE]" at bounding box center [503, 100] width 138 height 15
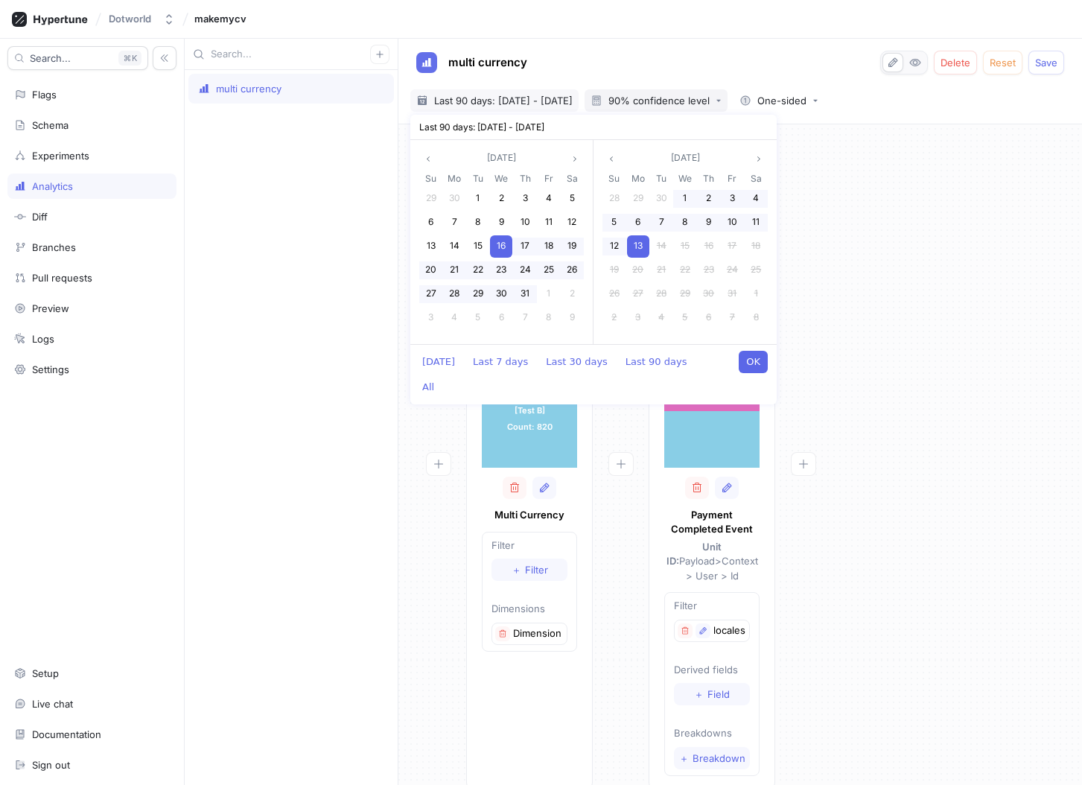
click at [665, 92] on button "90% confidence level" at bounding box center [655, 100] width 143 height 22
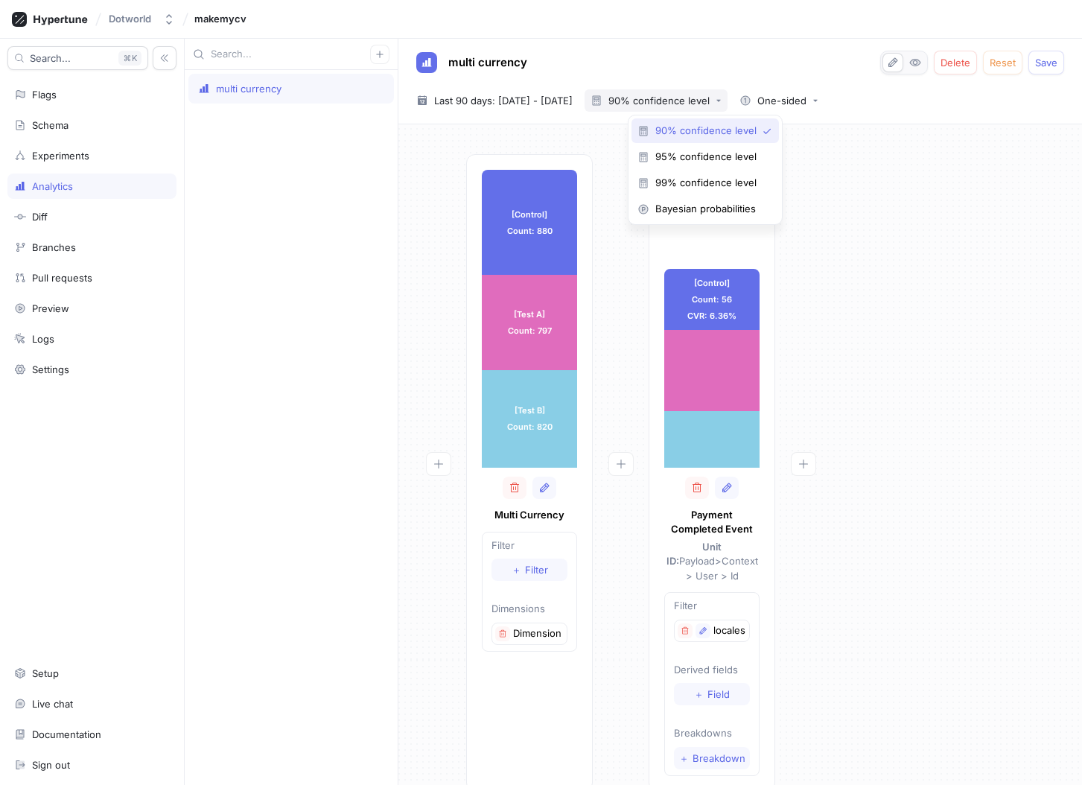
click at [663, 91] on button "90% confidence level" at bounding box center [655, 100] width 143 height 22
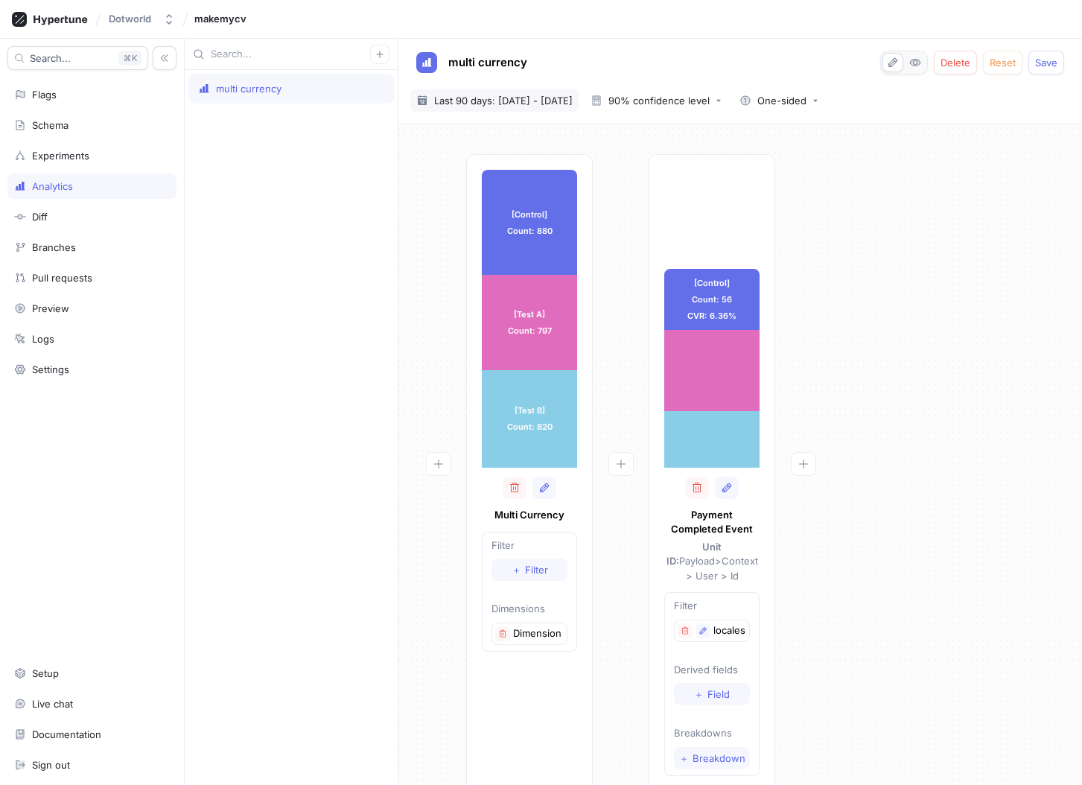
click at [578, 94] on div "2025-07-16 ~ 2025-10-13 Last 90 days: 16 Jul 2025 - 13 Oct 2025" at bounding box center [494, 100] width 168 height 22
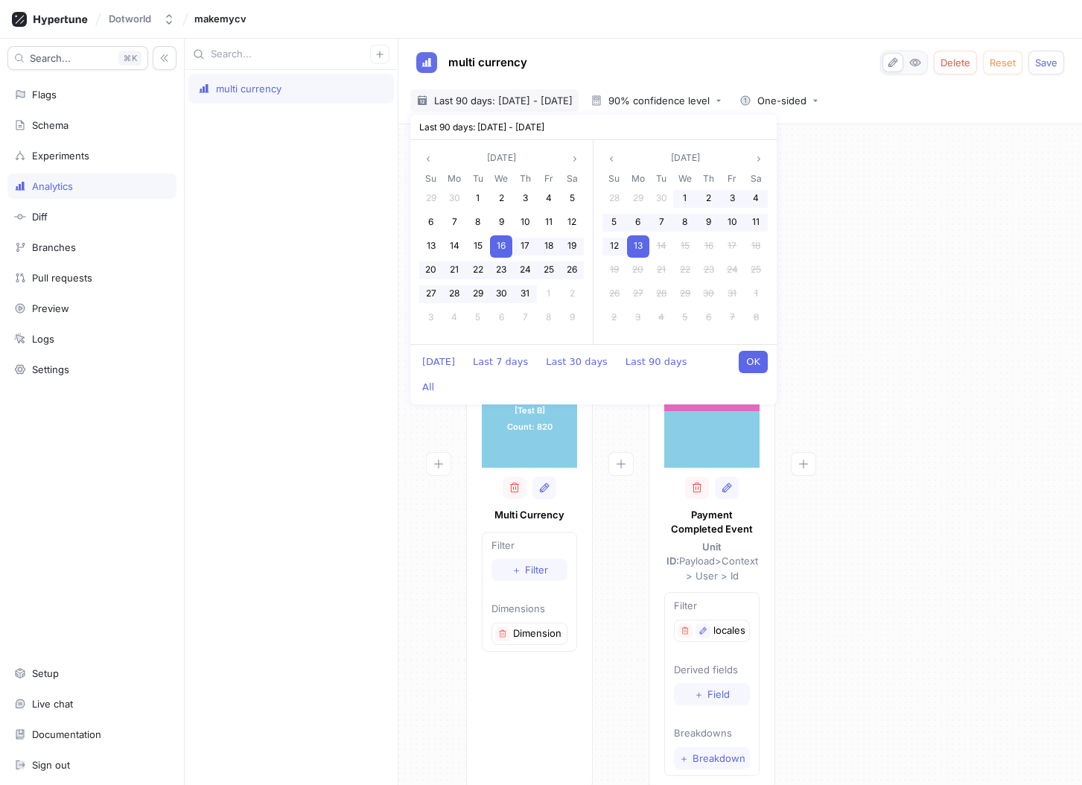
click at [1000, 260] on div "[Control] Count: 880 [Control] Count: 880 [Test A] Count: 797 [Test A] Count: 7…" at bounding box center [740, 477] width 660 height 646
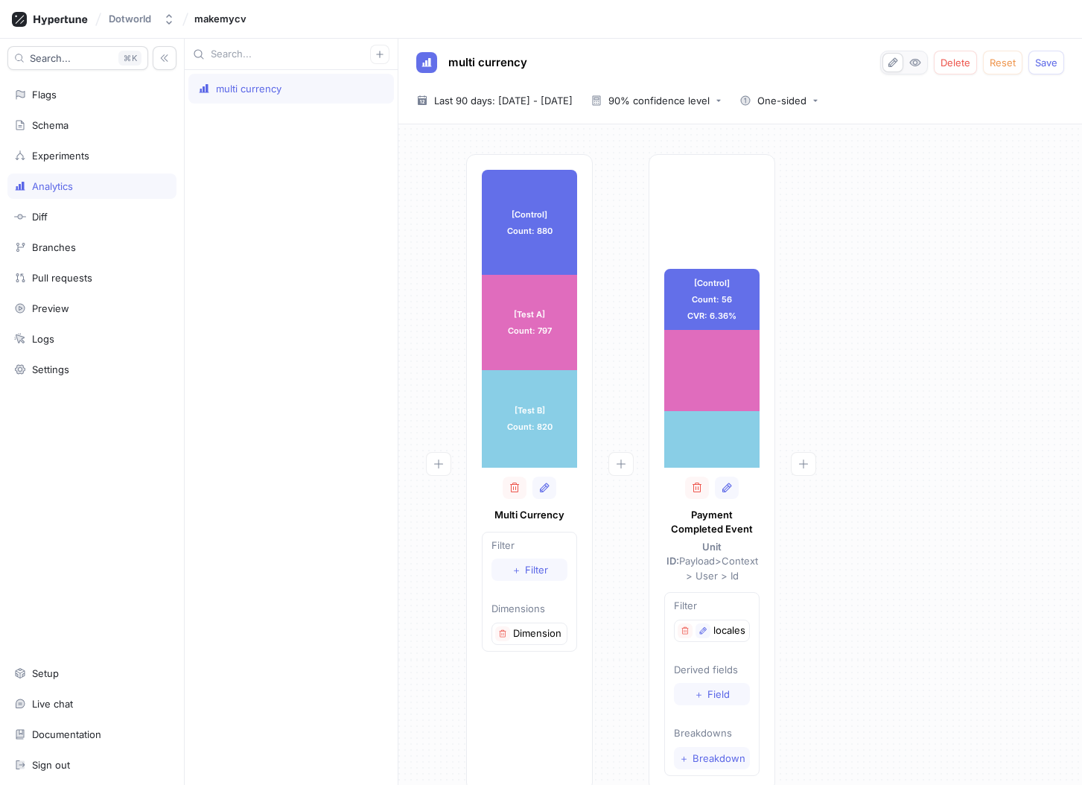
click at [718, 253] on div "[Control] Count: 56 CVR: 6.36% [Control] Count: 56 CVR: 6.36% [Test A] Count: 7…" at bounding box center [711, 472] width 127 height 637
click at [87, 162] on div "Experiments" at bounding box center [91, 155] width 169 height 25
click at [55, 157] on div "Experiments" at bounding box center [60, 156] width 57 height 12
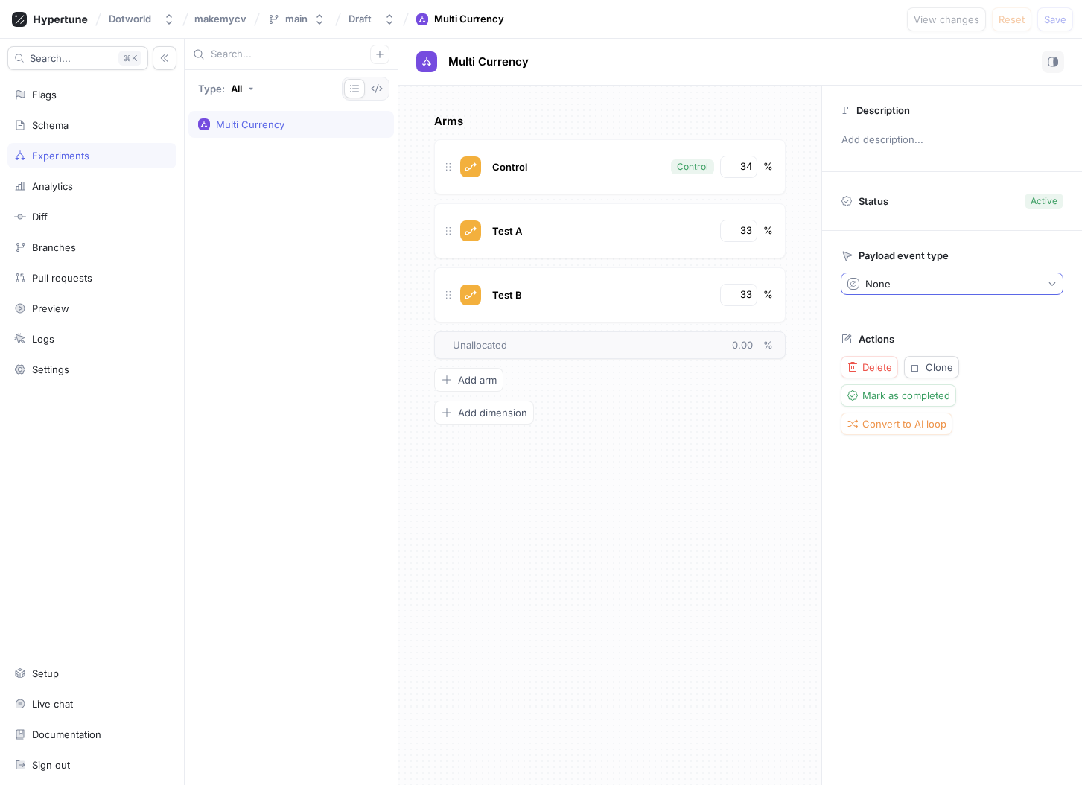
click at [910, 287] on button "None" at bounding box center [951, 283] width 223 height 22
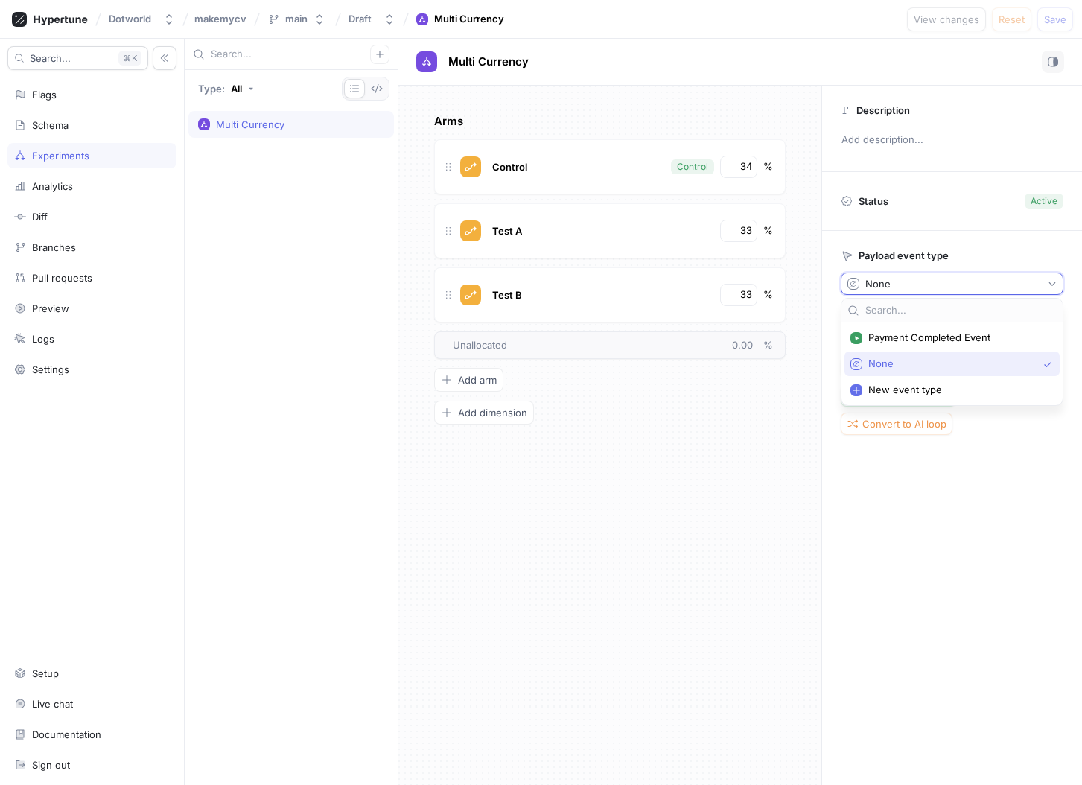
click at [666, 435] on div "Arms Control Control 34 % Test A 33 % Test B 33 % To pick up a draggable item, …" at bounding box center [609, 435] width 423 height 699
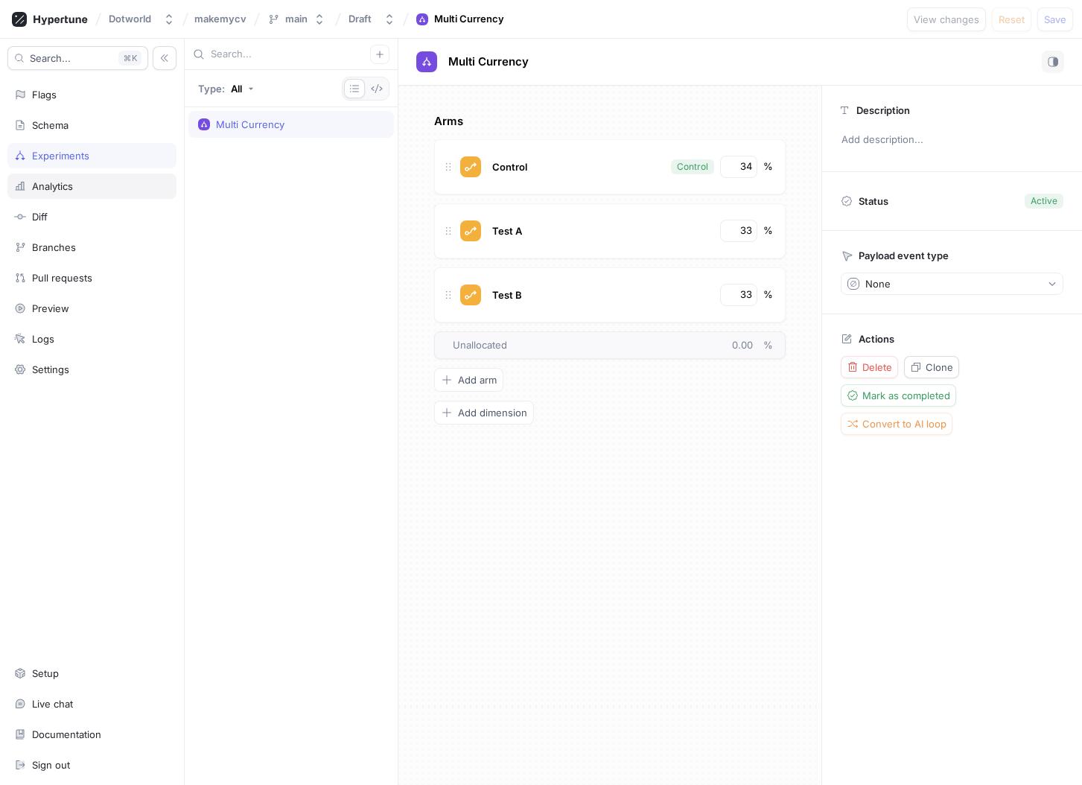
click at [71, 195] on div "Analytics" at bounding box center [91, 185] width 169 height 25
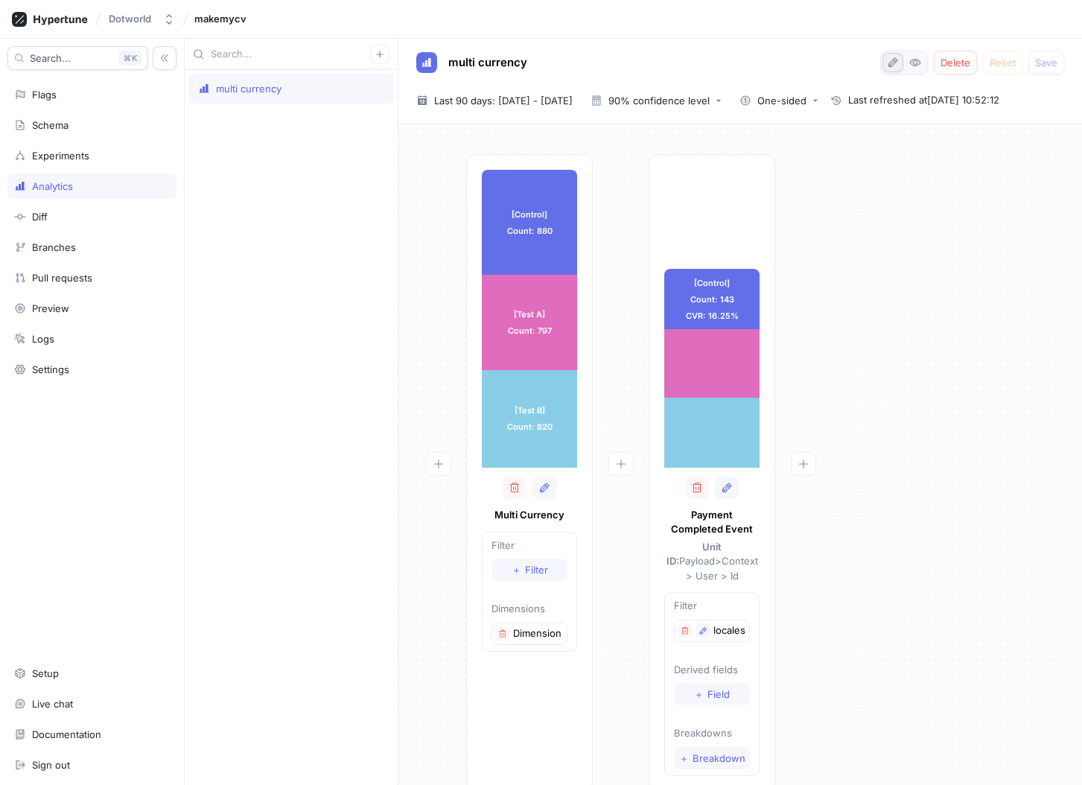
click at [900, 64] on button "button" at bounding box center [892, 62] width 21 height 19
click at [99, 243] on div "Branches" at bounding box center [92, 247] width 156 height 12
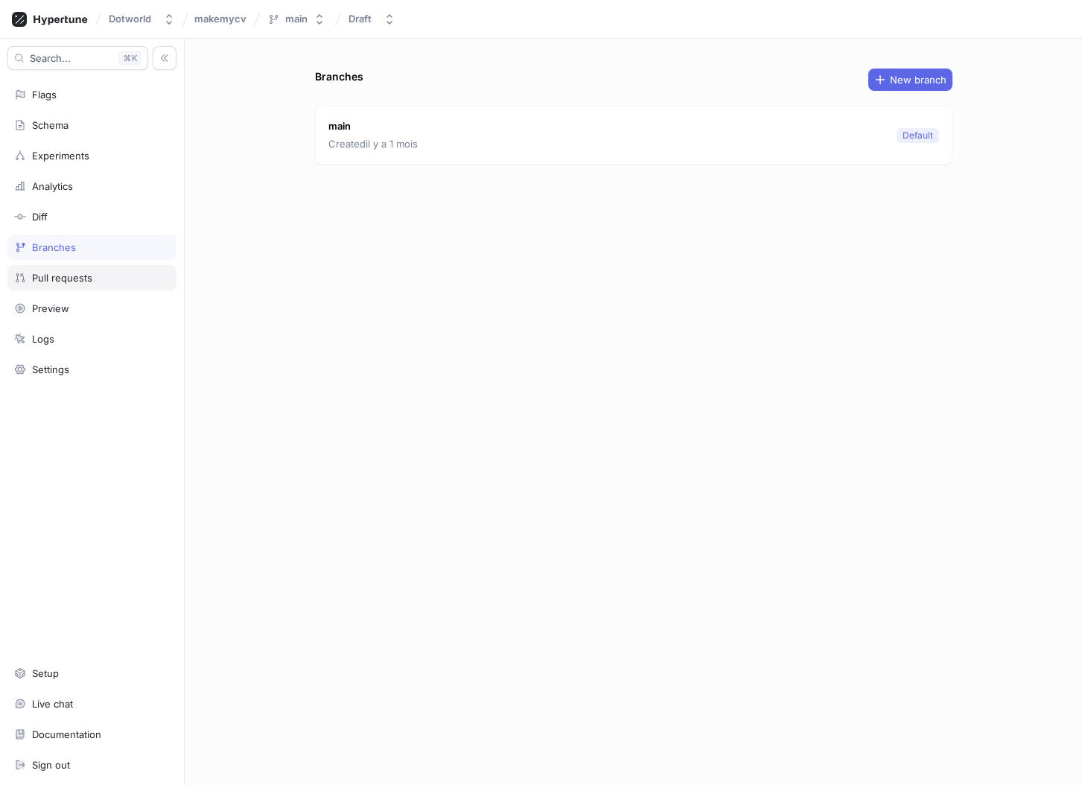
click at [92, 269] on div "Pull requests" at bounding box center [91, 277] width 169 height 25
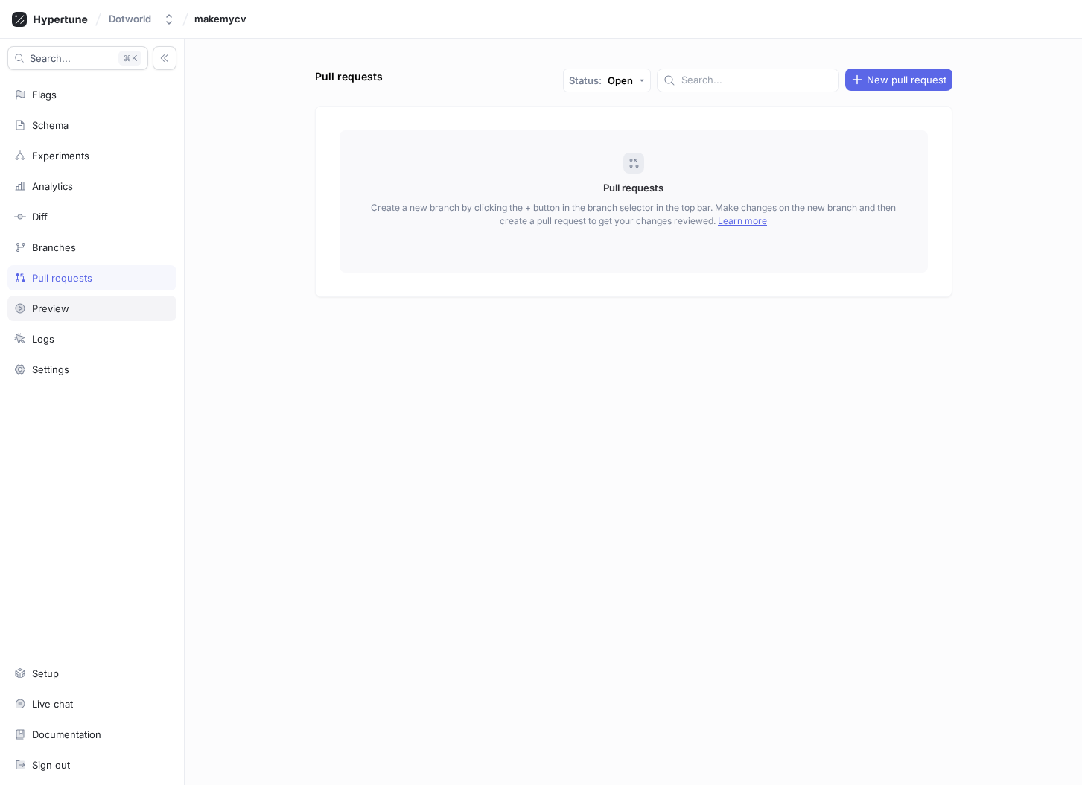
click at [89, 301] on div "Preview" at bounding box center [91, 308] width 169 height 25
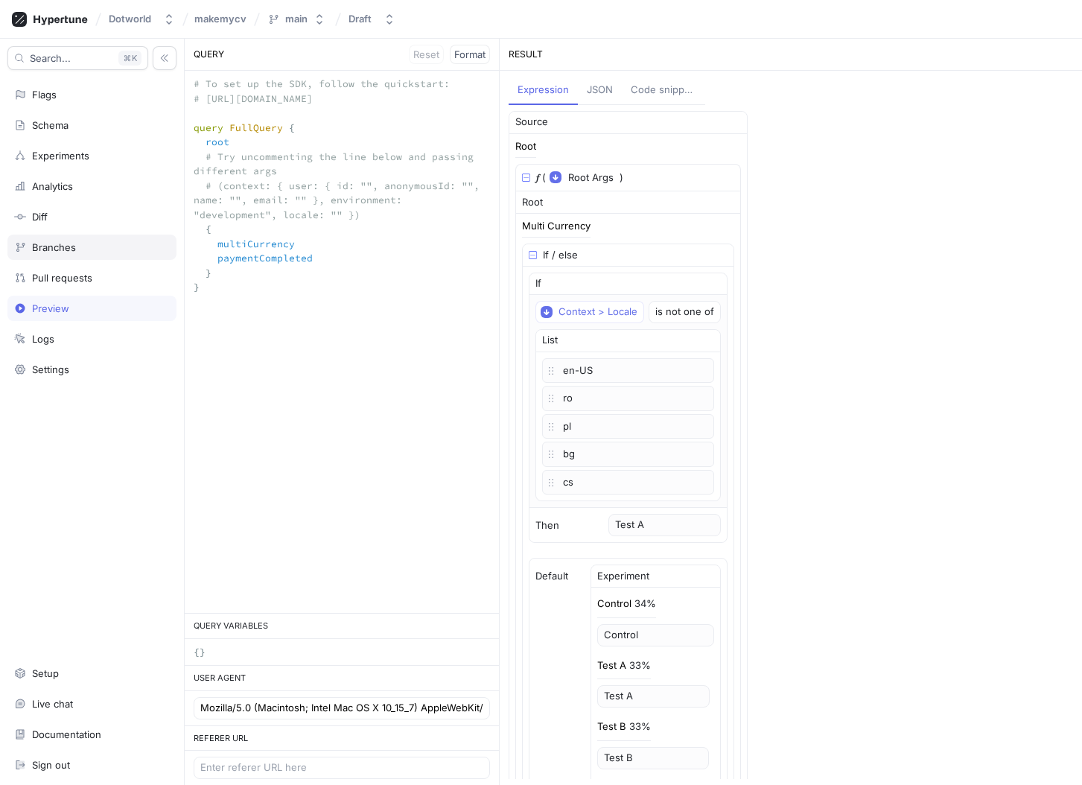
click at [100, 244] on div "Branches" at bounding box center [92, 247] width 156 height 12
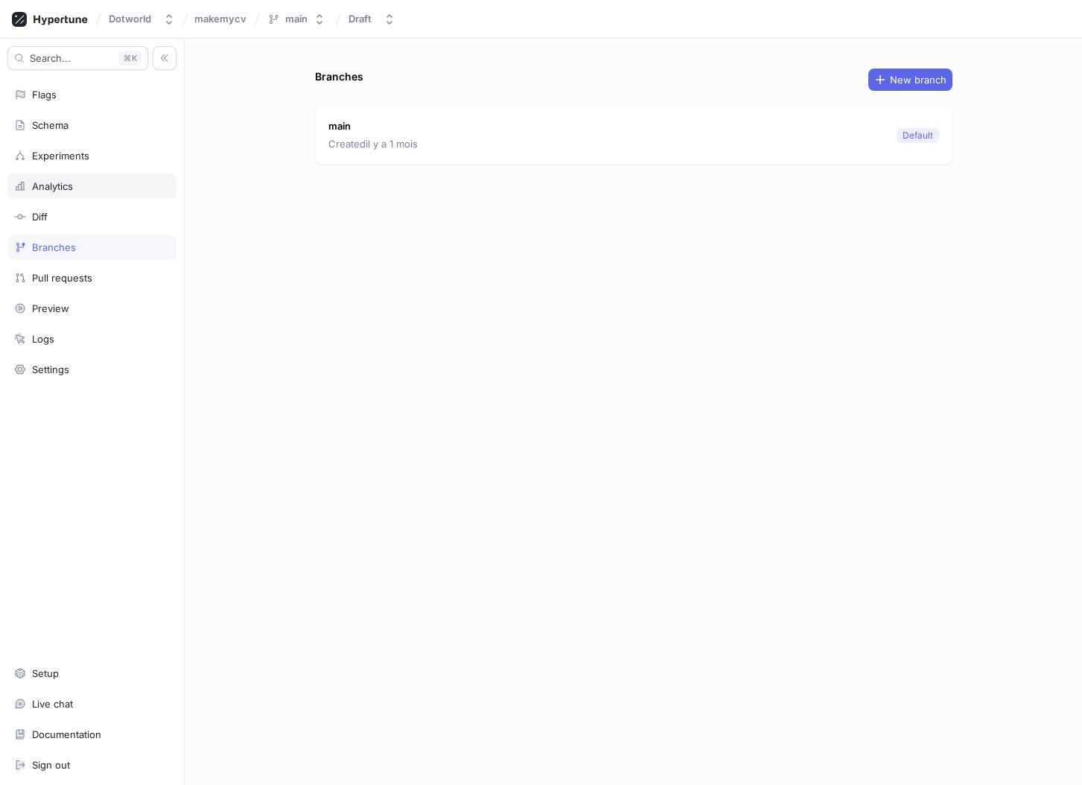
click at [110, 178] on div "Analytics" at bounding box center [91, 185] width 169 height 25
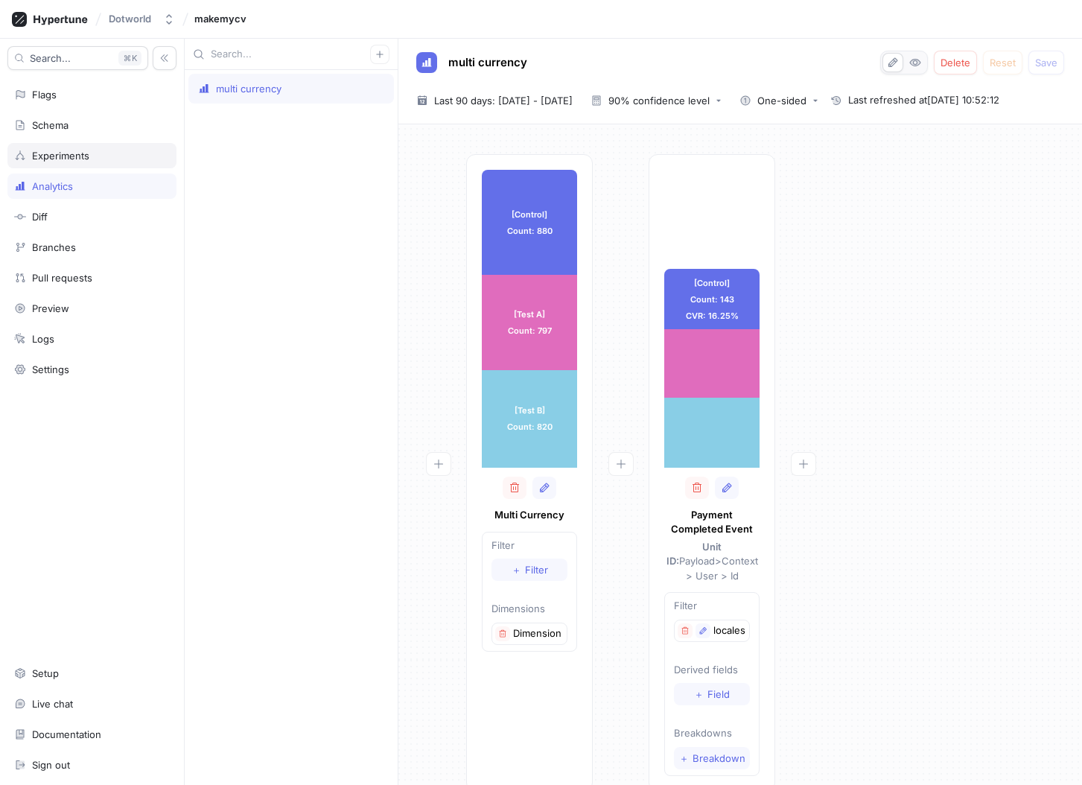
click at [112, 153] on div "Experiments" at bounding box center [92, 156] width 156 height 12
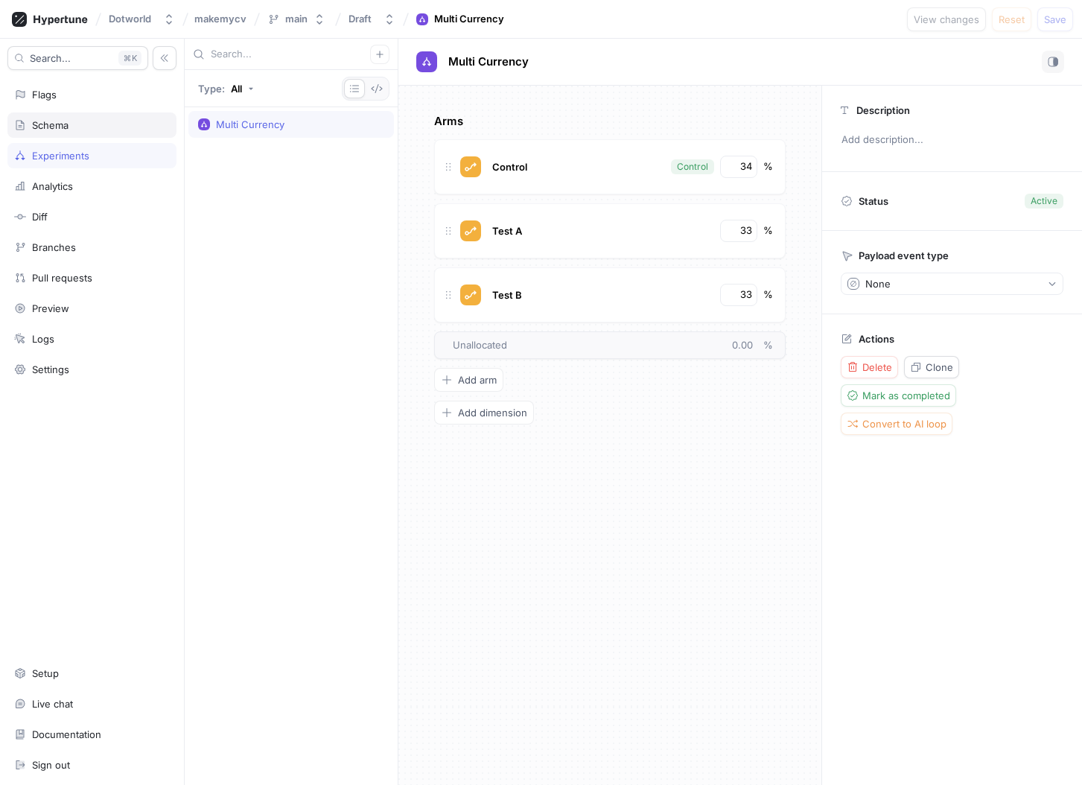
click at [114, 135] on div "Schema" at bounding box center [91, 124] width 169 height 25
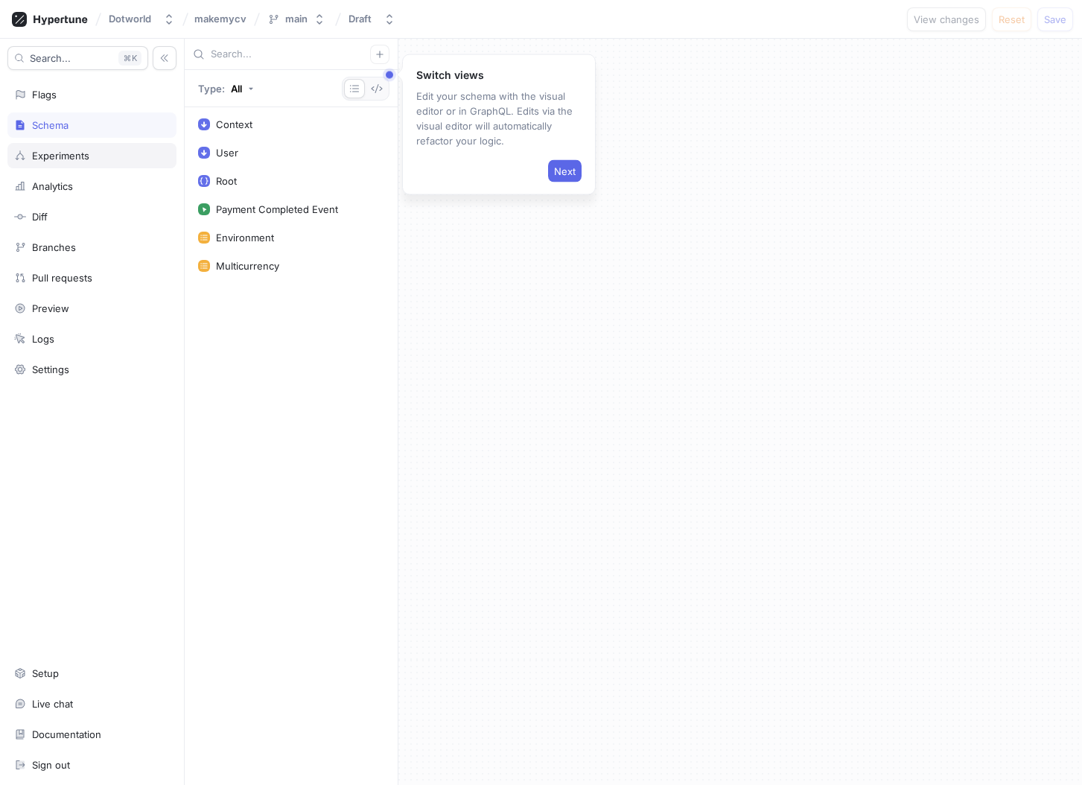
click at [111, 154] on div "Experiments" at bounding box center [92, 156] width 156 height 12
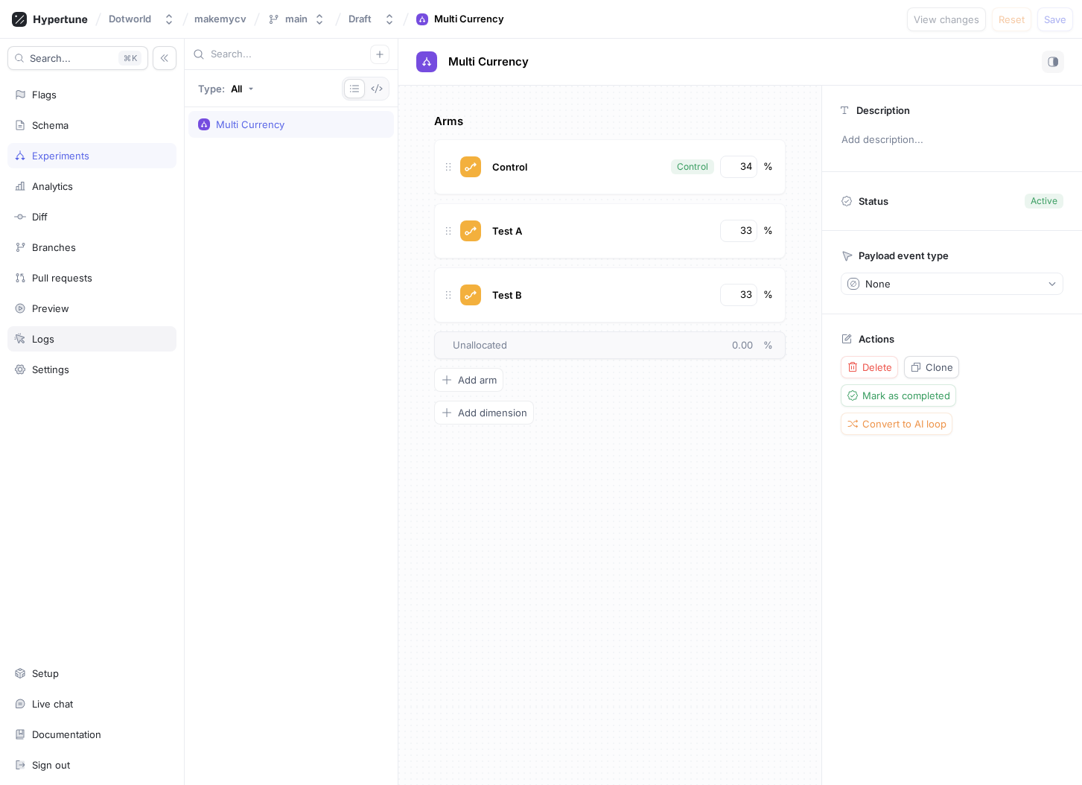
click at [102, 348] on div "Logs" at bounding box center [91, 338] width 169 height 25
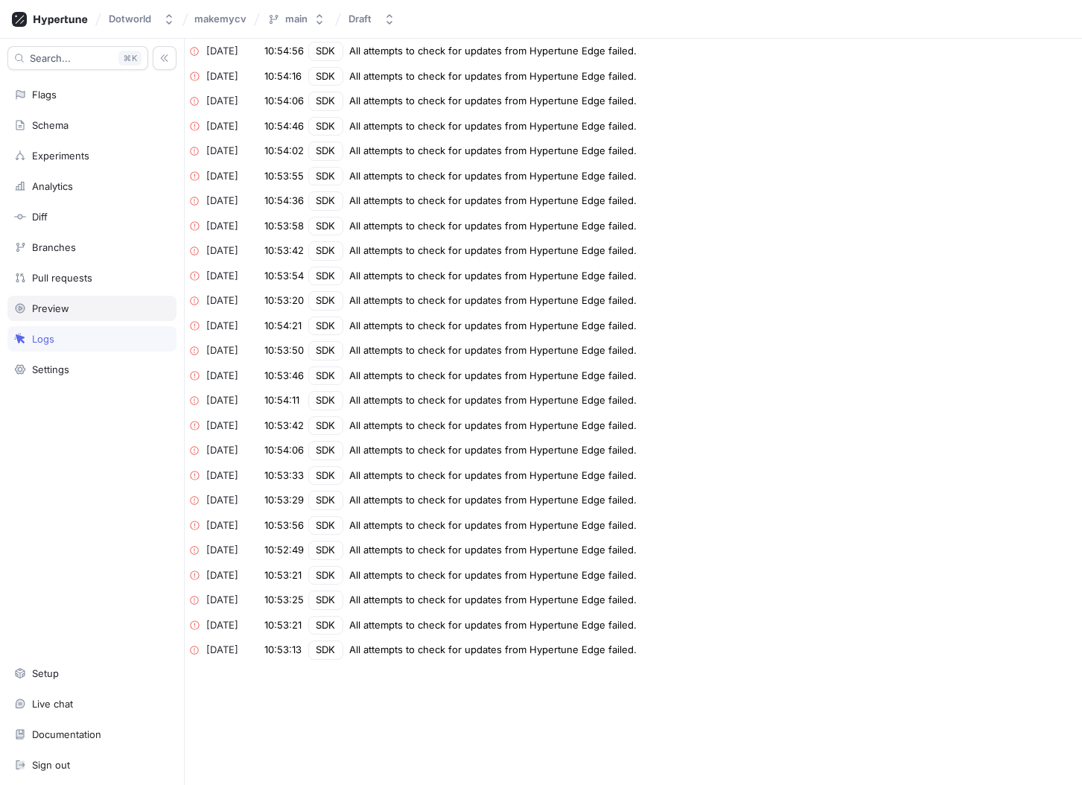
click at [103, 304] on div "Preview" at bounding box center [92, 308] width 156 height 12
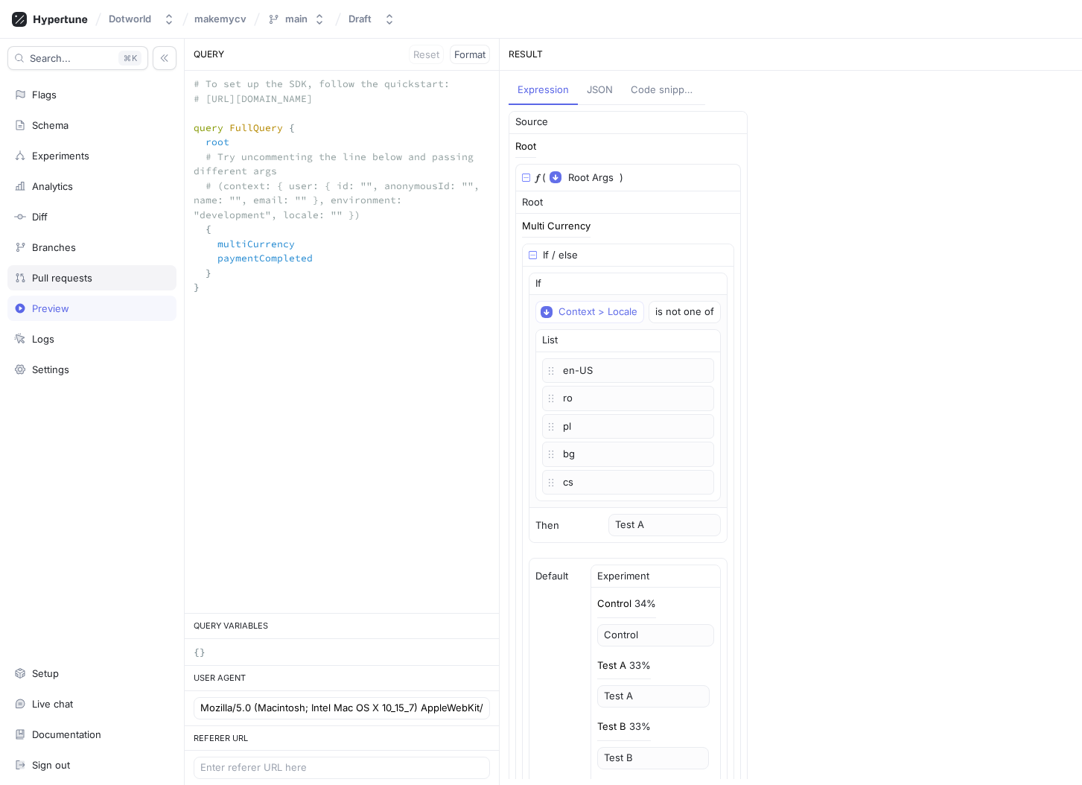
click at [111, 287] on div "Pull requests" at bounding box center [91, 277] width 169 height 25
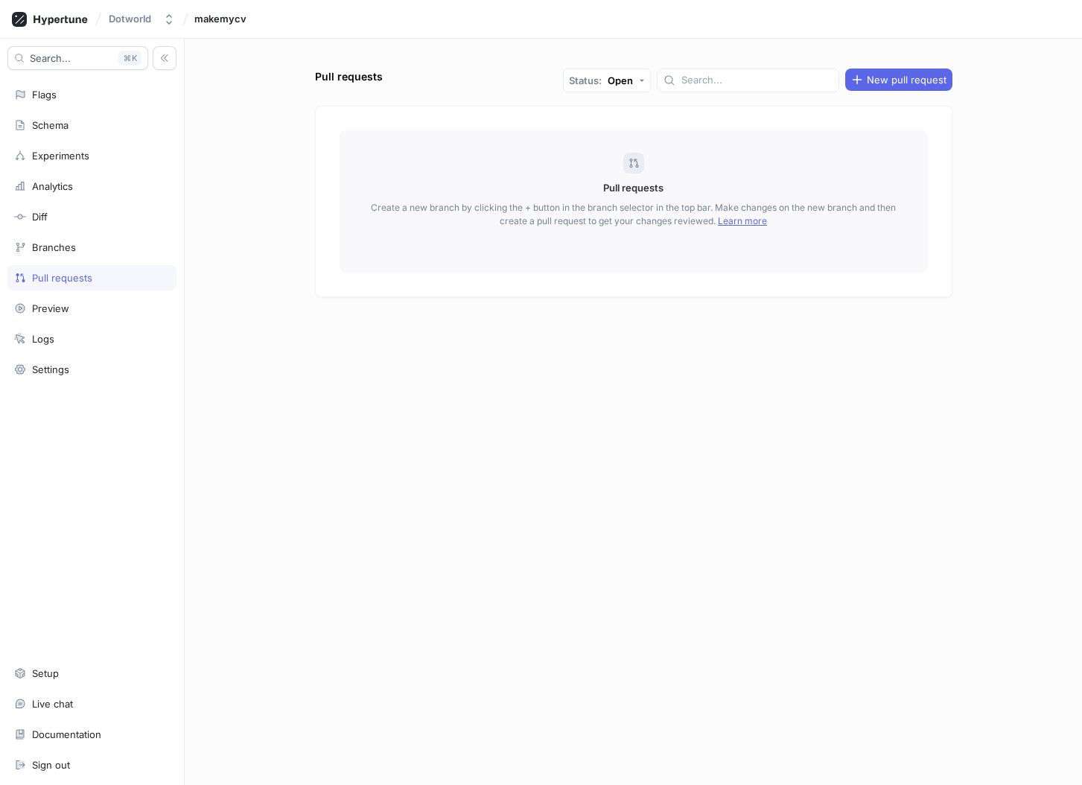
click at [109, 265] on div "Pull requests" at bounding box center [91, 277] width 169 height 25
click at [99, 194] on div "Analytics" at bounding box center [91, 185] width 169 height 25
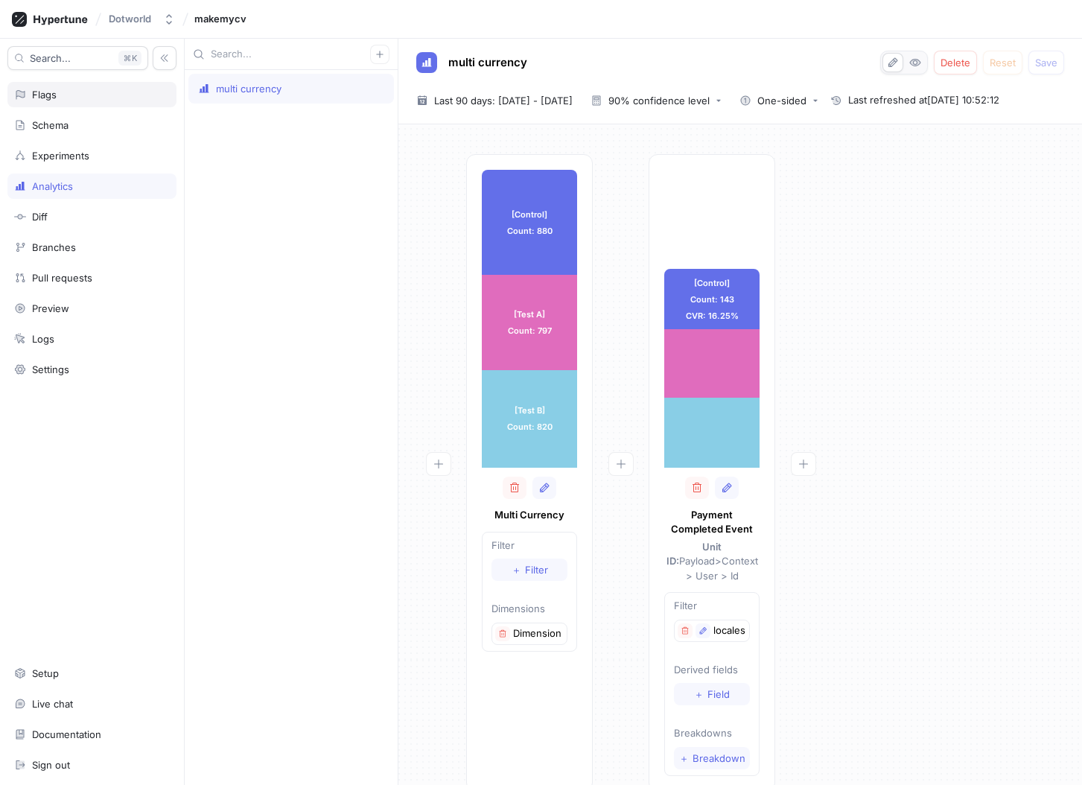
click at [115, 106] on div "Flags" at bounding box center [91, 94] width 169 height 25
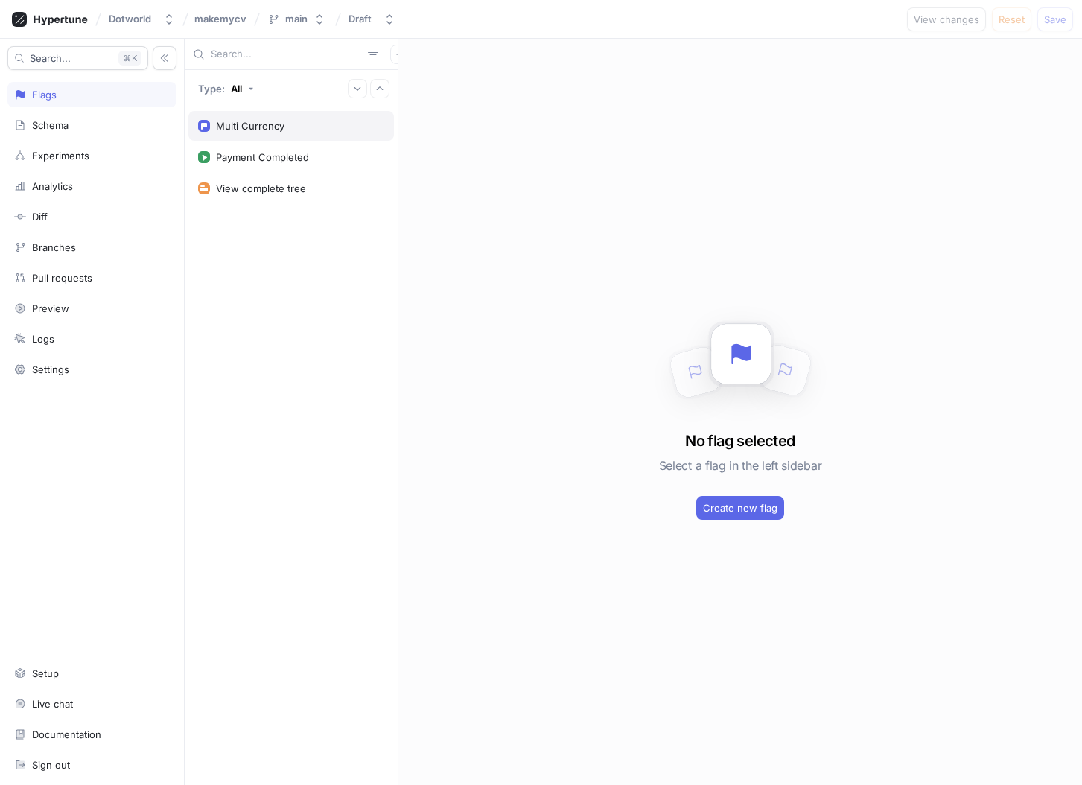
click at [282, 130] on div "Multi Currency" at bounding box center [250, 126] width 68 height 12
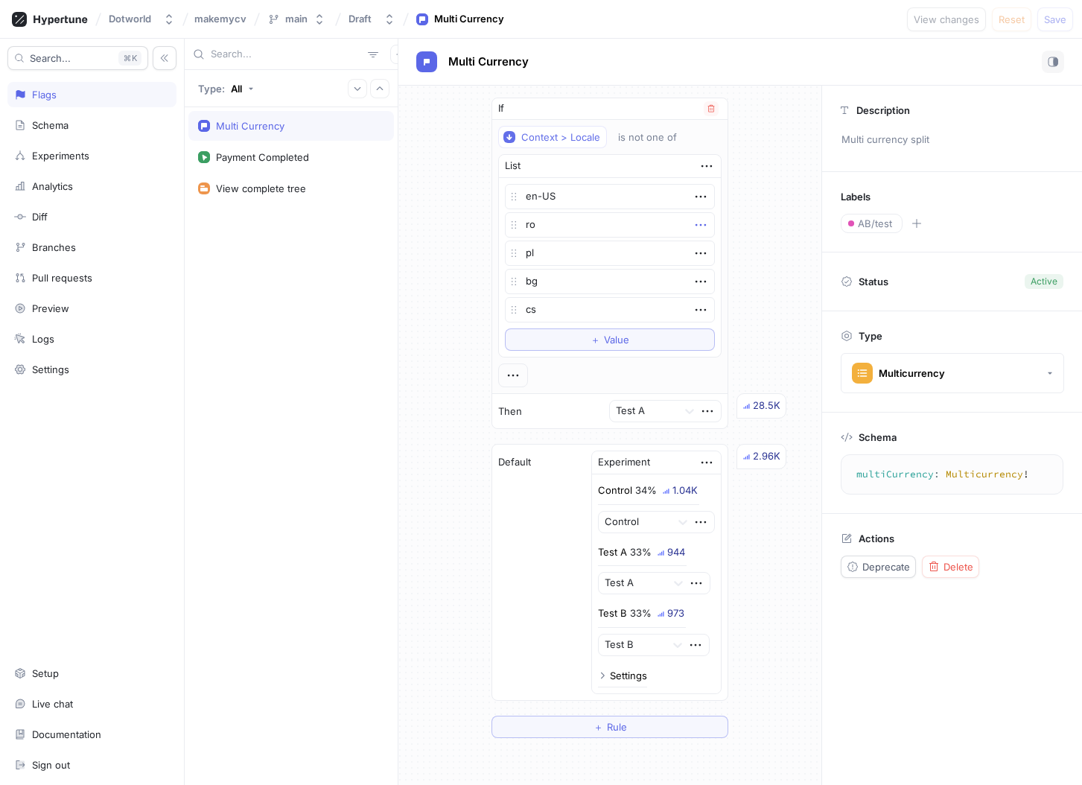
click at [694, 223] on icon "button" at bounding box center [700, 225] width 16 height 16
click at [732, 250] on p "Delete" at bounding box center [724, 252] width 30 height 15
type textarea "x"
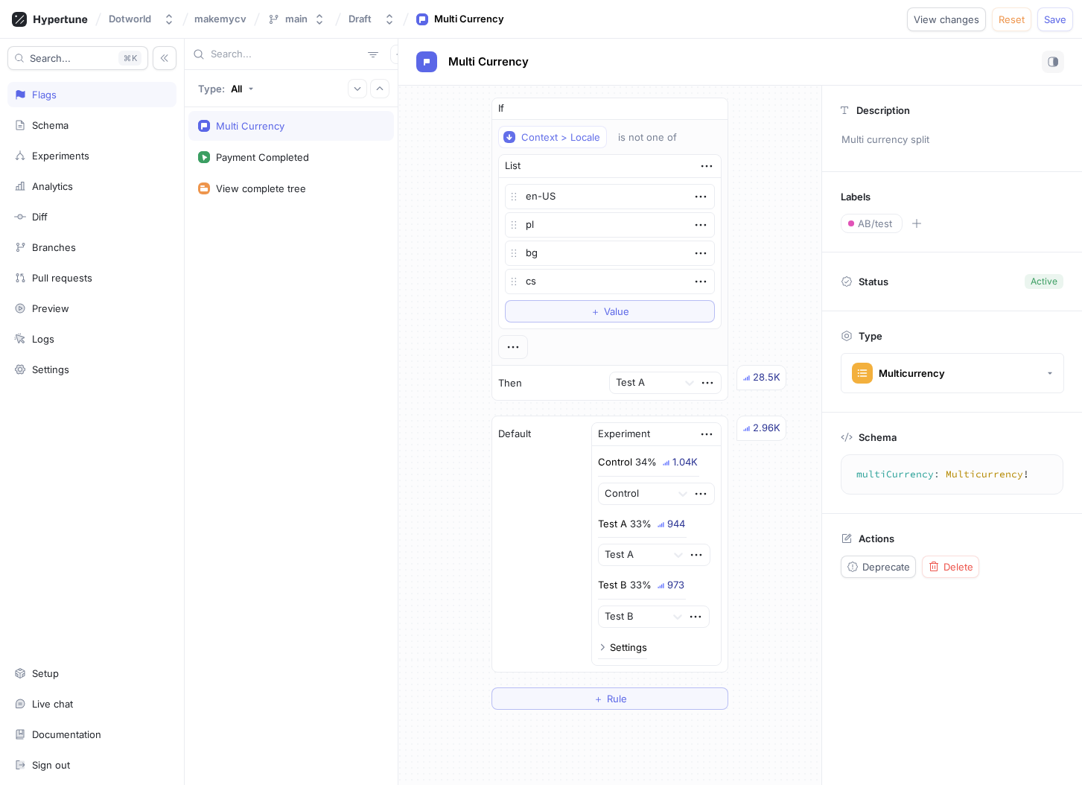
click at [627, 651] on div "Settings" at bounding box center [628, 647] width 37 height 10
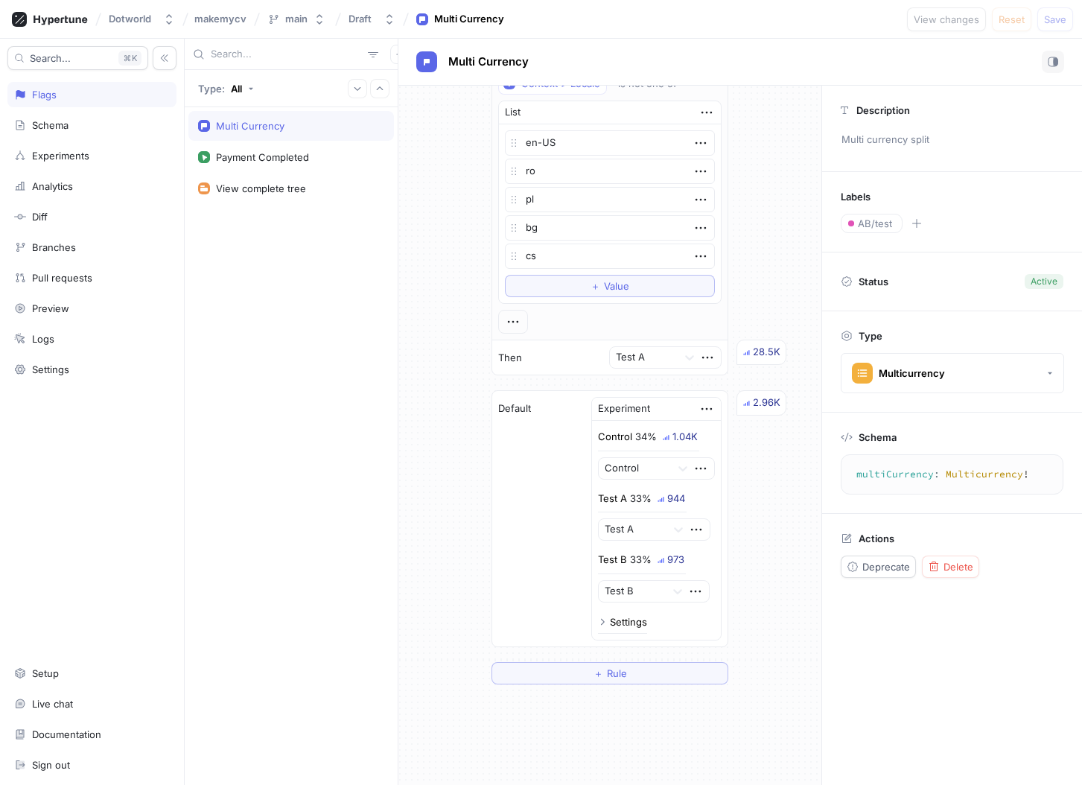
scroll to position [55, 0]
click at [693, 528] on icon "button" at bounding box center [696, 528] width 16 height 16
click at [742, 494] on div "If Context > Locale is not one of List en-US ro pl bg cs To pick up a draggable…" at bounding box center [609, 363] width 423 height 664
type textarea "x"
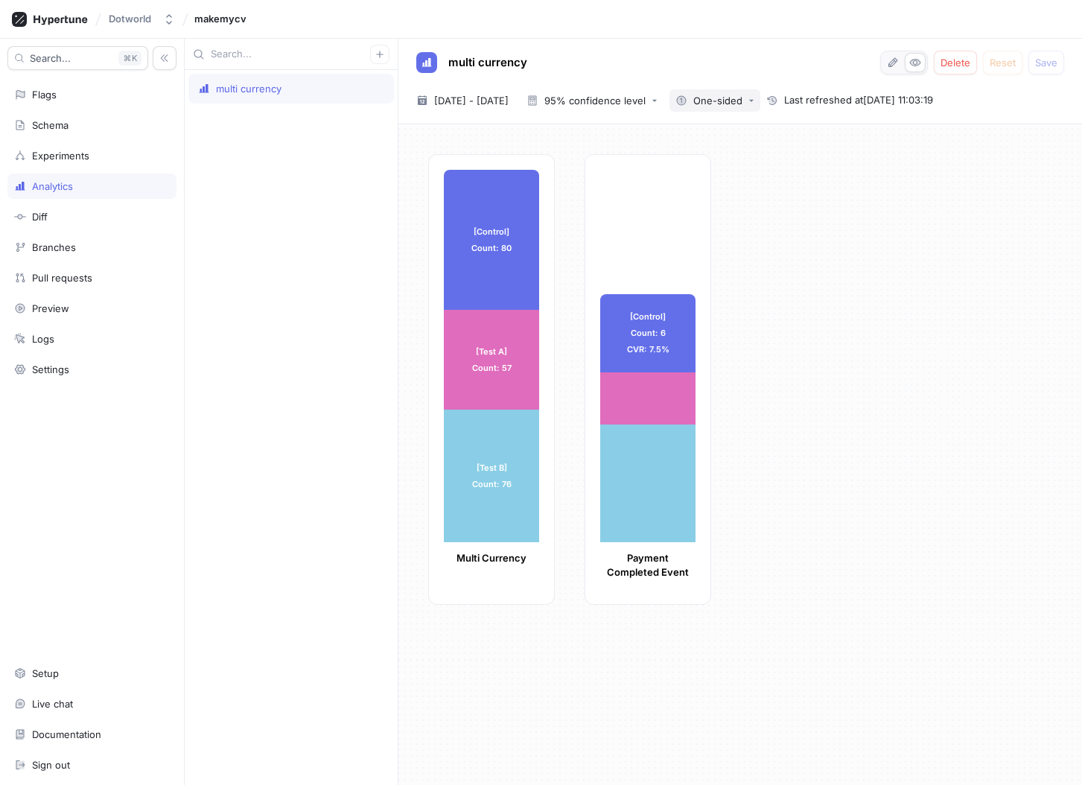
click at [742, 97] on div "One-sided" at bounding box center [717, 101] width 49 height 10
click at [645, 103] on div "95% confidence level" at bounding box center [594, 101] width 101 height 10
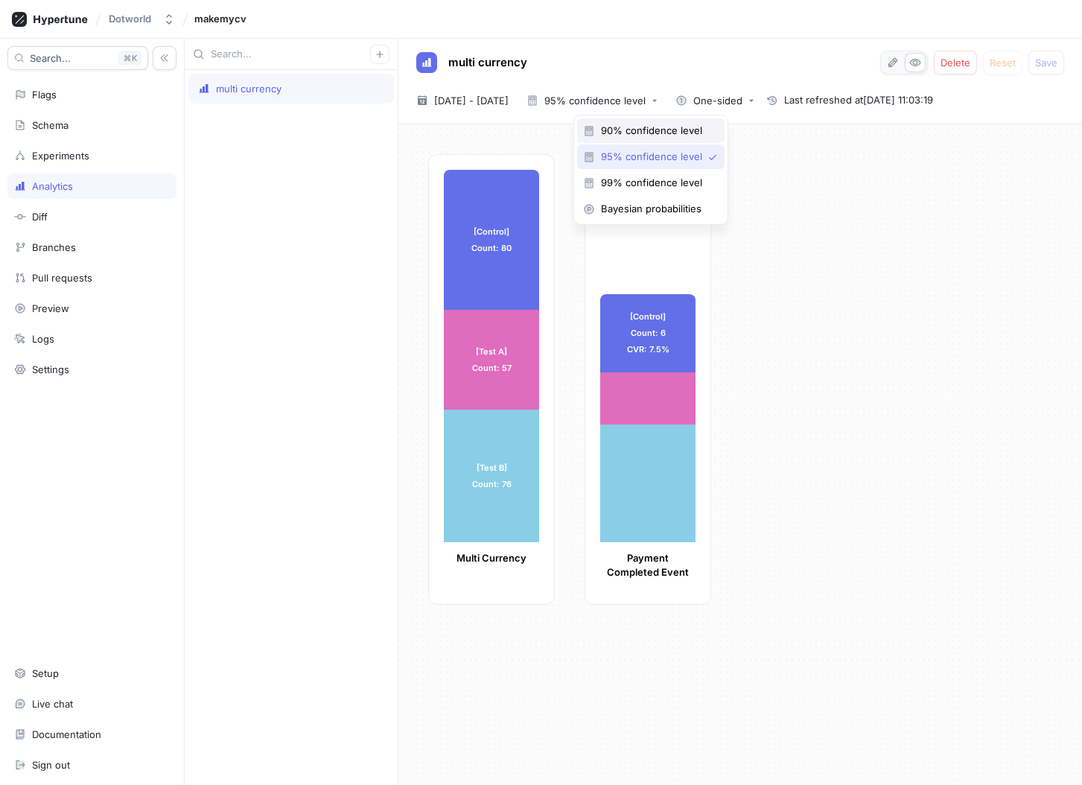
click at [661, 130] on span "90% confidence level" at bounding box center [656, 130] width 110 height 13
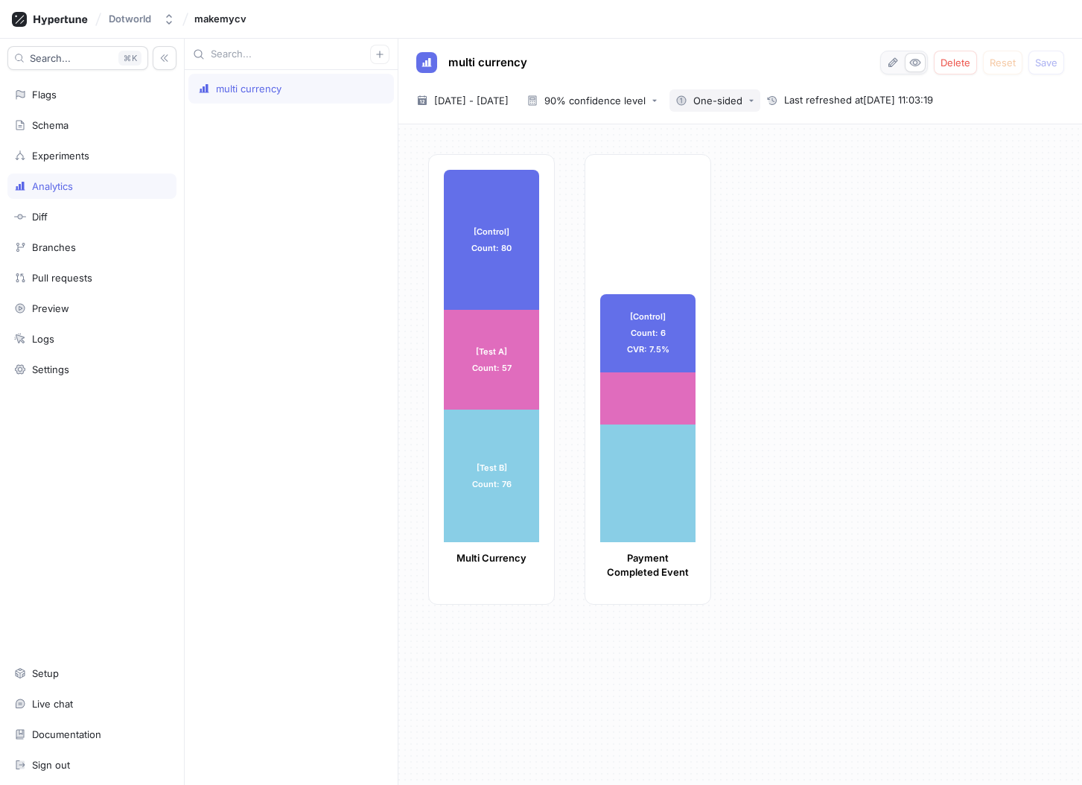
click at [729, 109] on button "One-sided" at bounding box center [714, 100] width 91 height 22
click at [741, 151] on icon at bounding box center [736, 157] width 12 height 12
click at [742, 103] on div "Two-sided" at bounding box center [717, 101] width 49 height 10
click at [750, 127] on span "One-sided" at bounding box center [777, 130] width 58 height 13
click at [659, 109] on button "90% confidence level" at bounding box center [591, 100] width 143 height 22
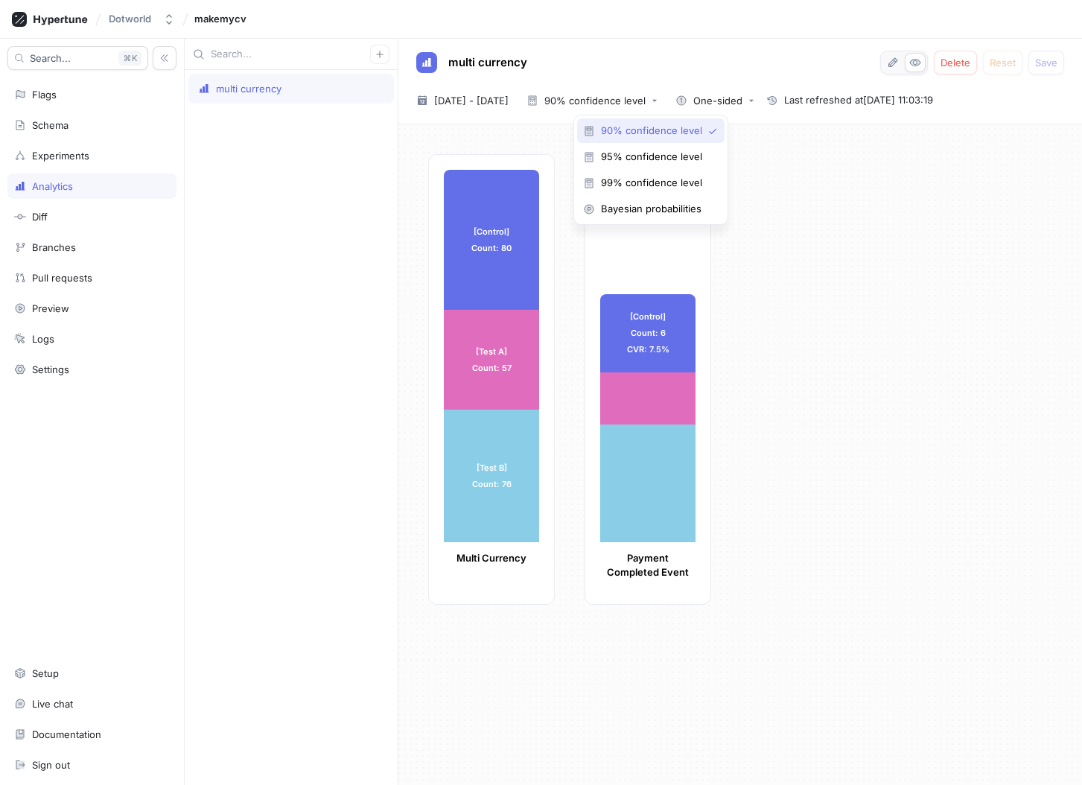
click at [805, 222] on div "[Control] Count: 80 [Control] Count: 80 [Test A] Count: 57 [Test A] Count: 57 […" at bounding box center [749, 383] width 642 height 459
click at [499, 102] on span "29 Sep 2025 - 29 Sep 2025" at bounding box center [471, 100] width 74 height 15
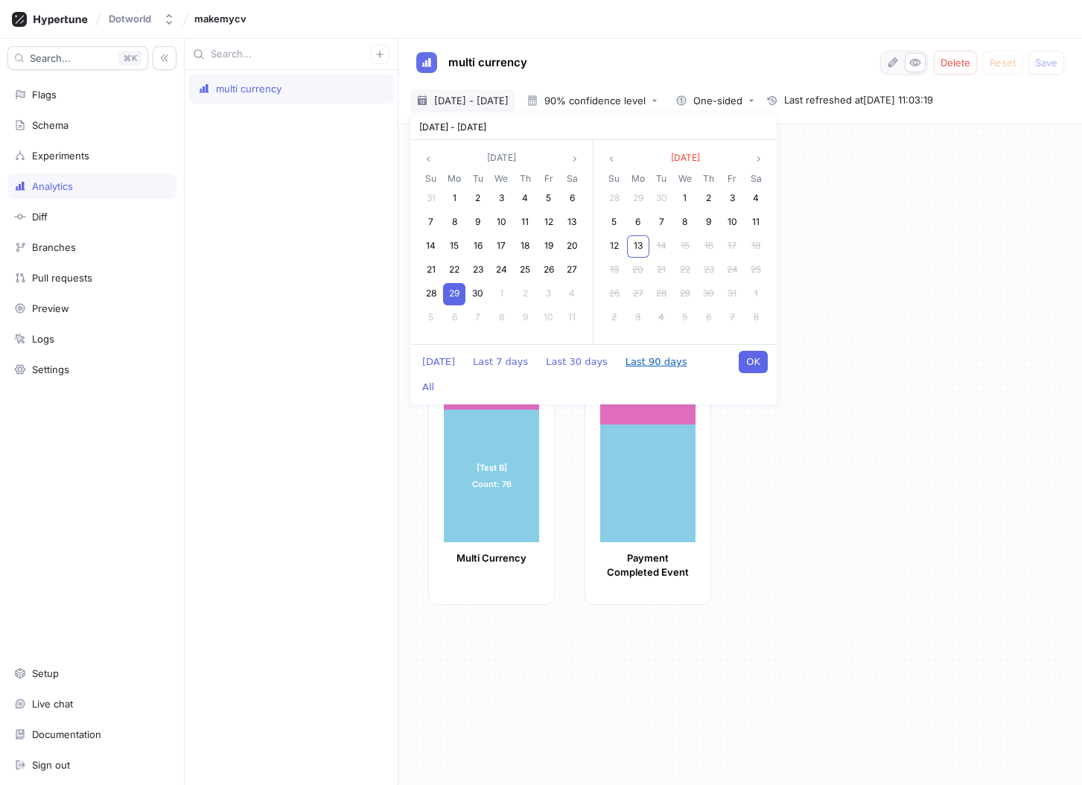
click at [635, 361] on button "Last 90 days" at bounding box center [656, 362] width 77 height 22
type textarea "x"
type input "[DATE] ~ [DATE]"
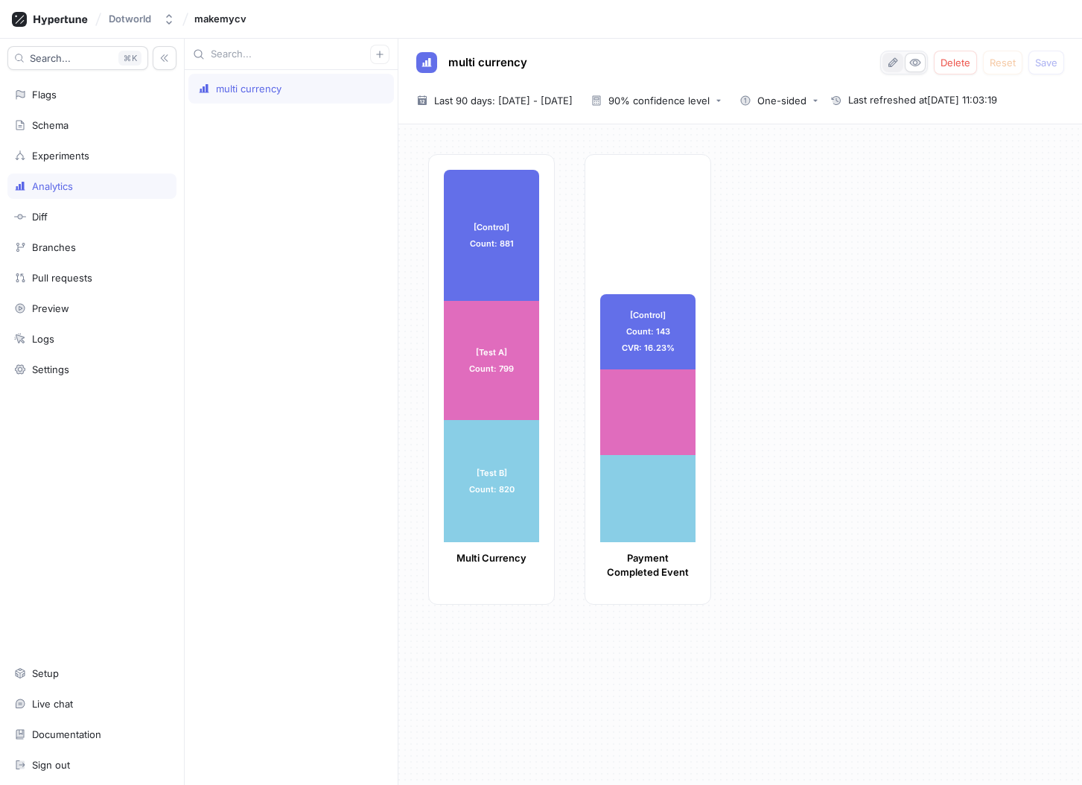
click at [894, 66] on icon "button" at bounding box center [893, 63] width 12 height 12
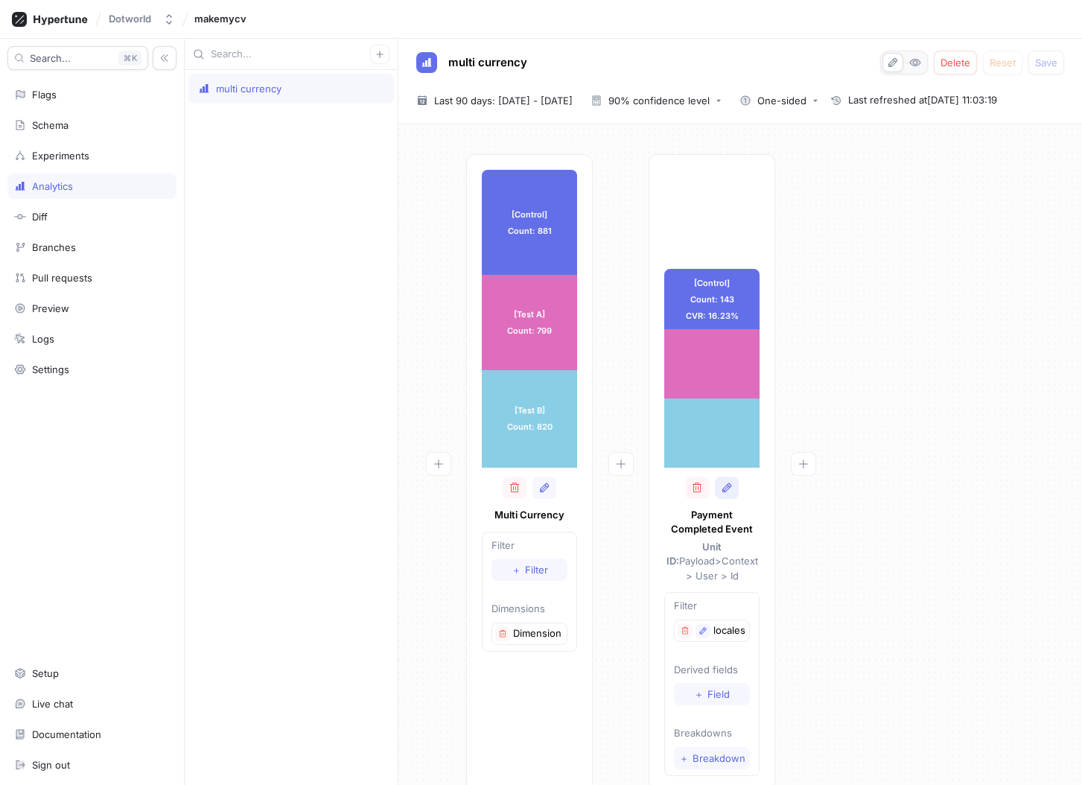
click at [724, 487] on icon "button" at bounding box center [726, 487] width 9 height 10
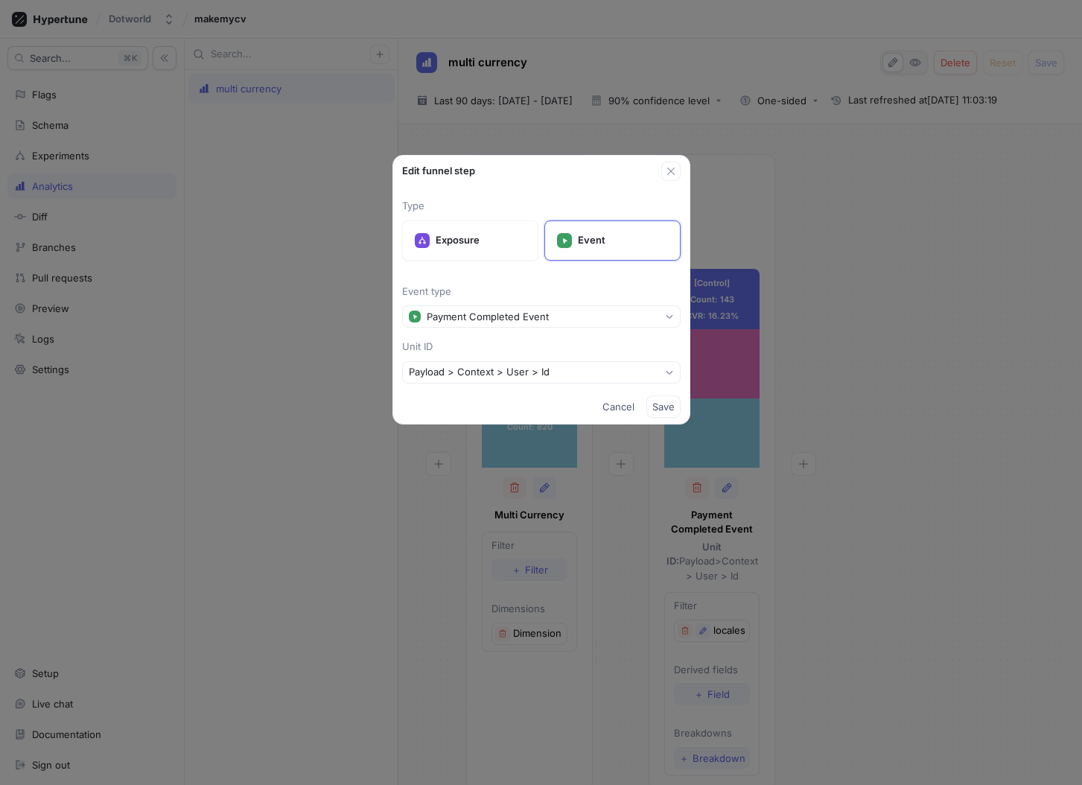
click at [865, 316] on div "Edit funnel step Type Exposure Event Event type Payment Completed Event Unit ID…" at bounding box center [541, 392] width 1082 height 785
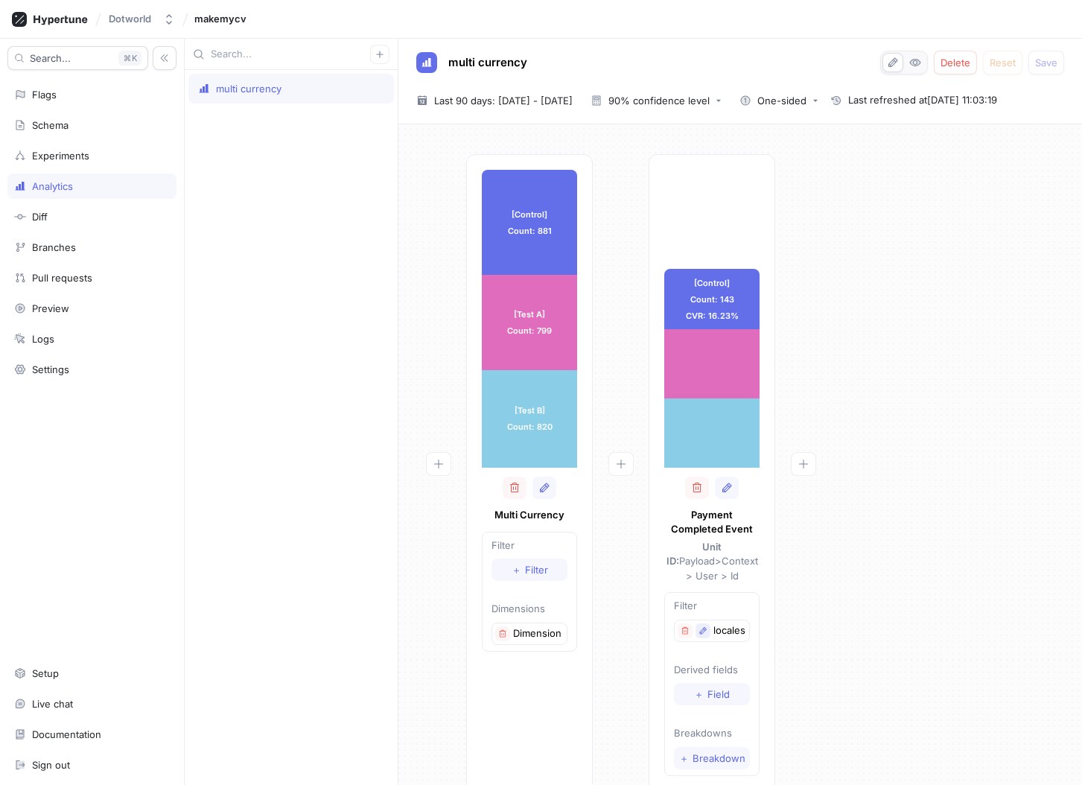
click at [703, 627] on icon "button" at bounding box center [703, 630] width 7 height 7
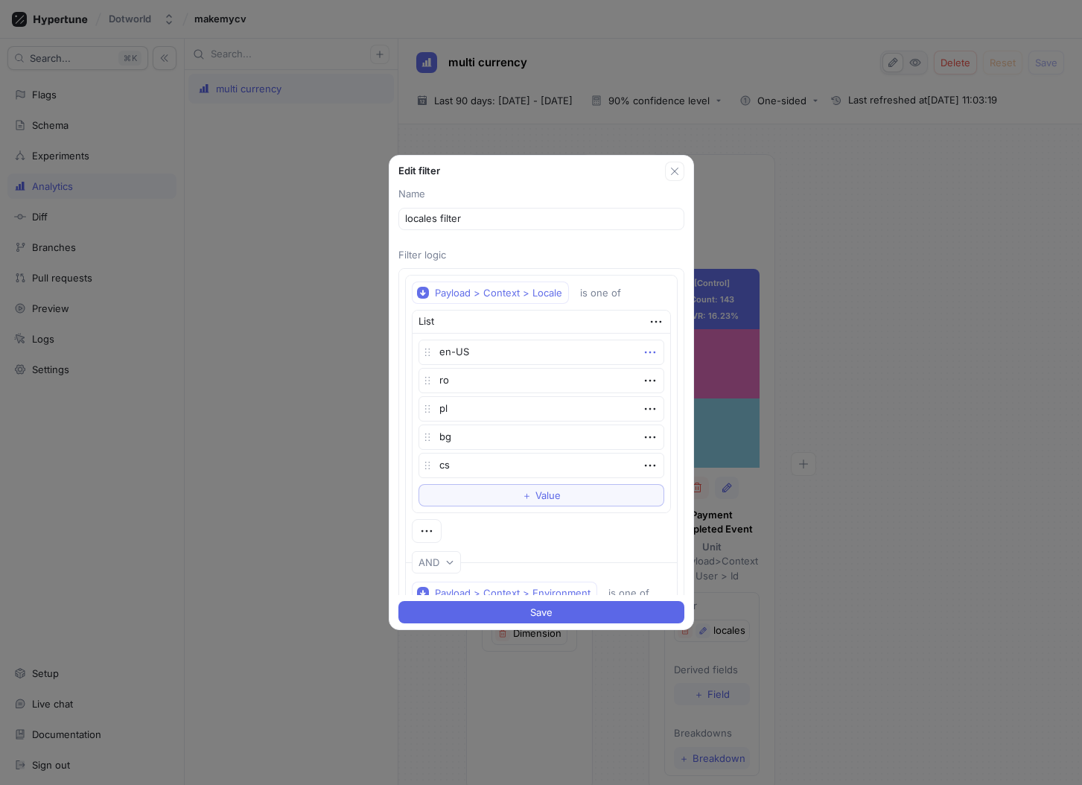
click at [648, 352] on icon "button" at bounding box center [650, 352] width 16 height 16
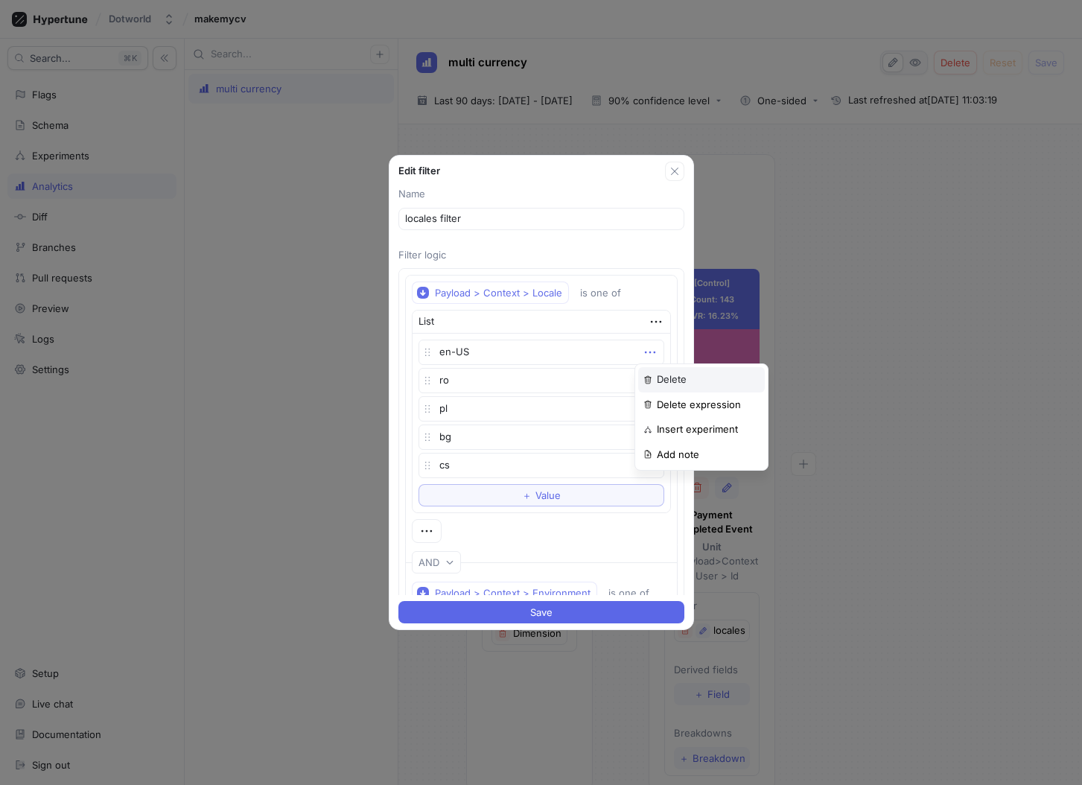
click at [677, 385] on p "Delete" at bounding box center [672, 379] width 30 height 15
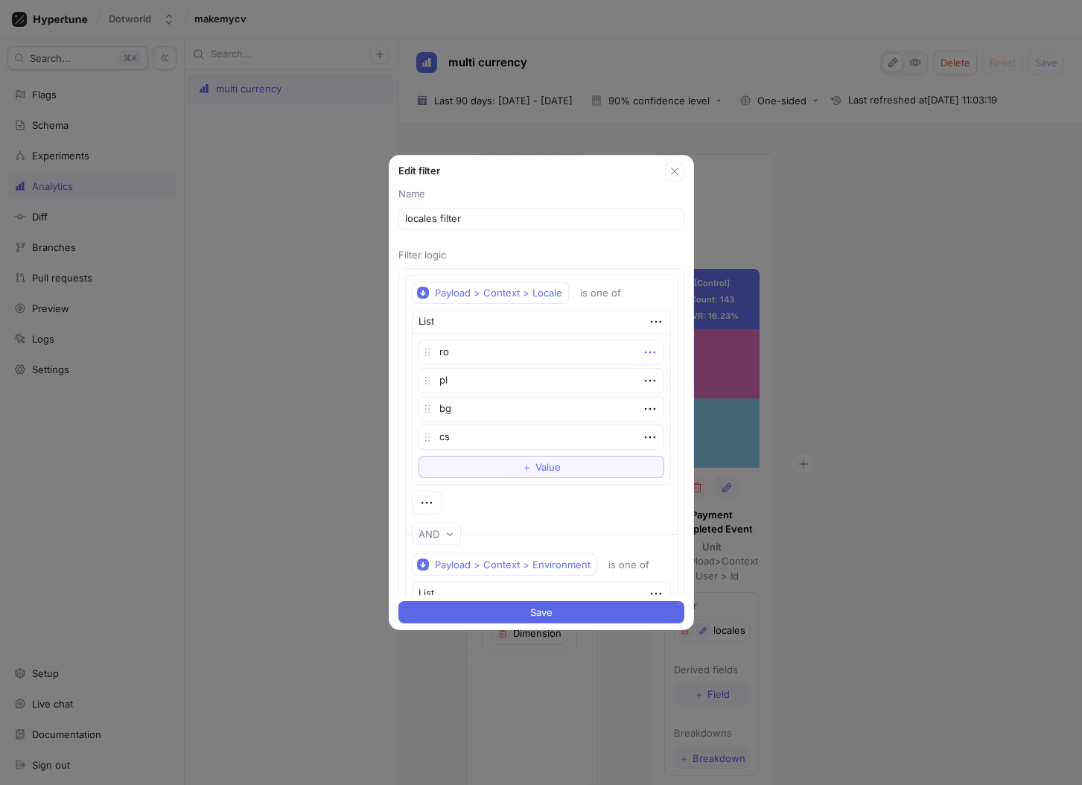
click at [649, 352] on icon "button" at bounding box center [650, 352] width 16 height 16
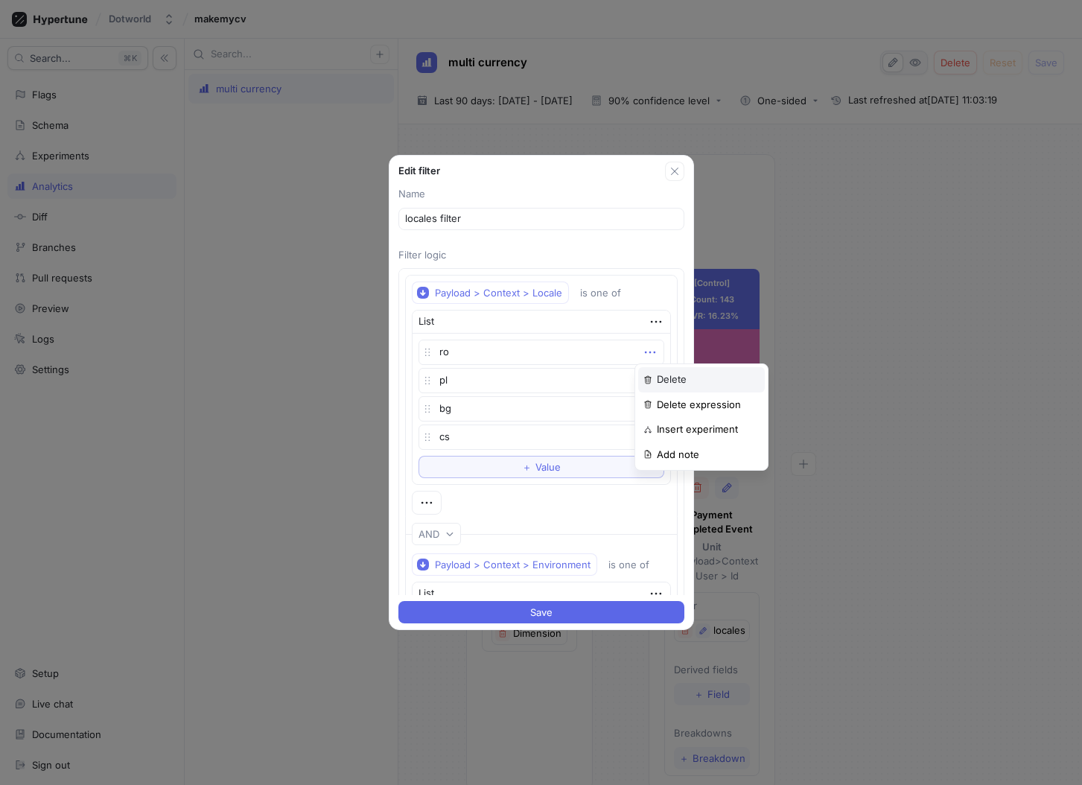
click at [653, 372] on div "Delete" at bounding box center [701, 379] width 127 height 25
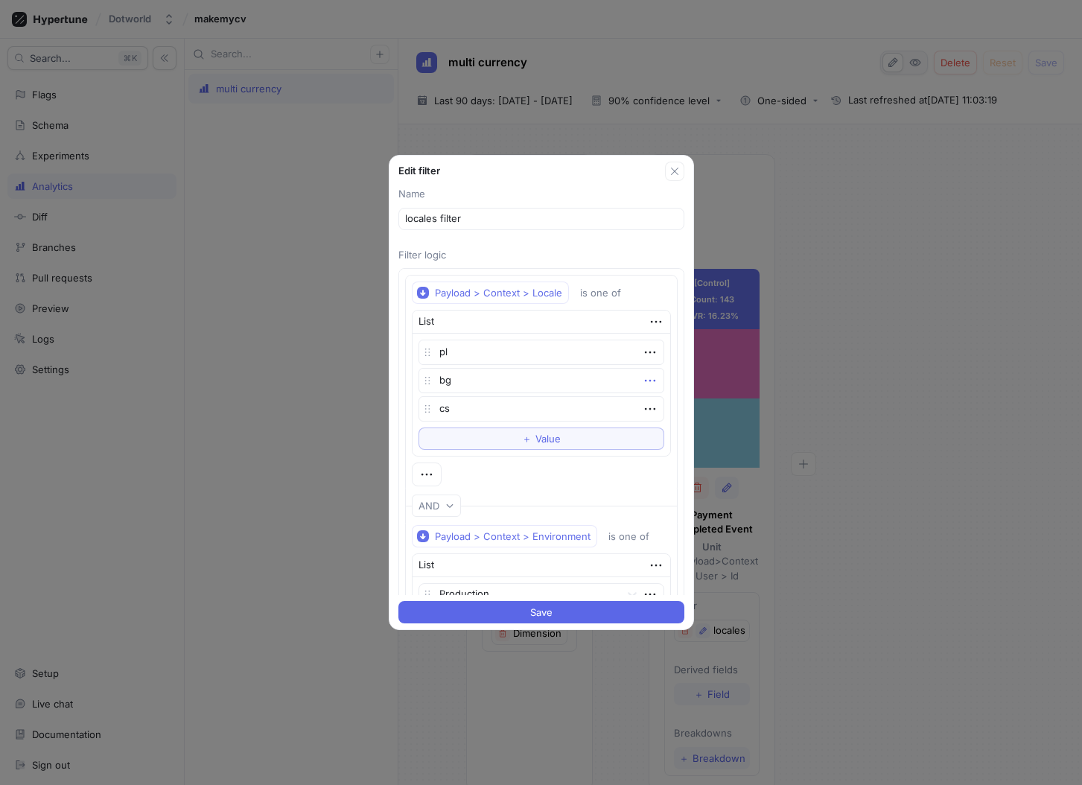
click at [642, 375] on icon "button" at bounding box center [650, 380] width 16 height 16
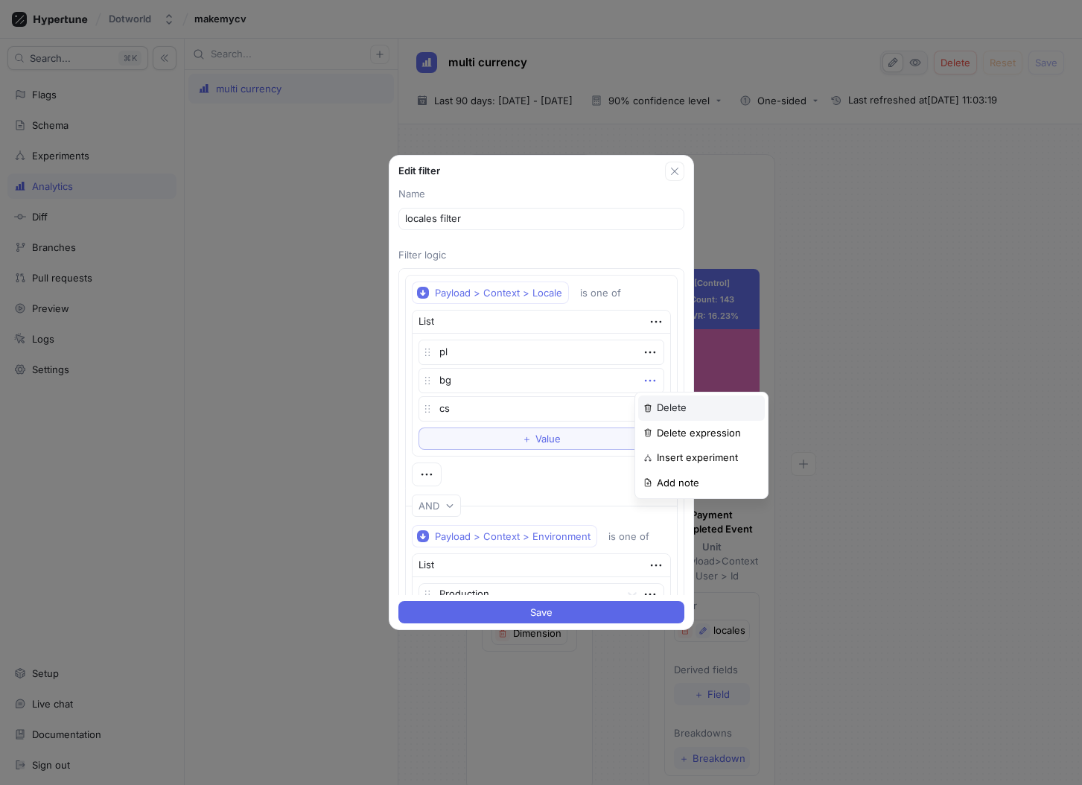
click at [646, 398] on div "Delete" at bounding box center [701, 407] width 127 height 25
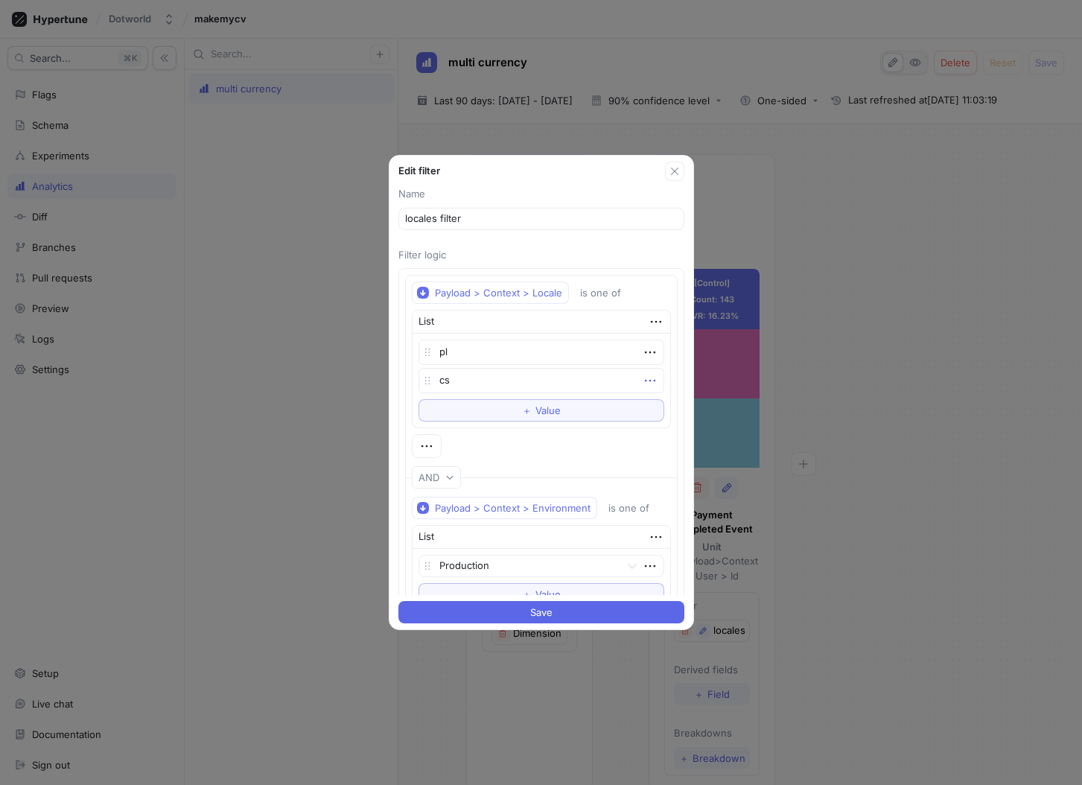
click at [642, 382] on icon "button" at bounding box center [650, 380] width 16 height 16
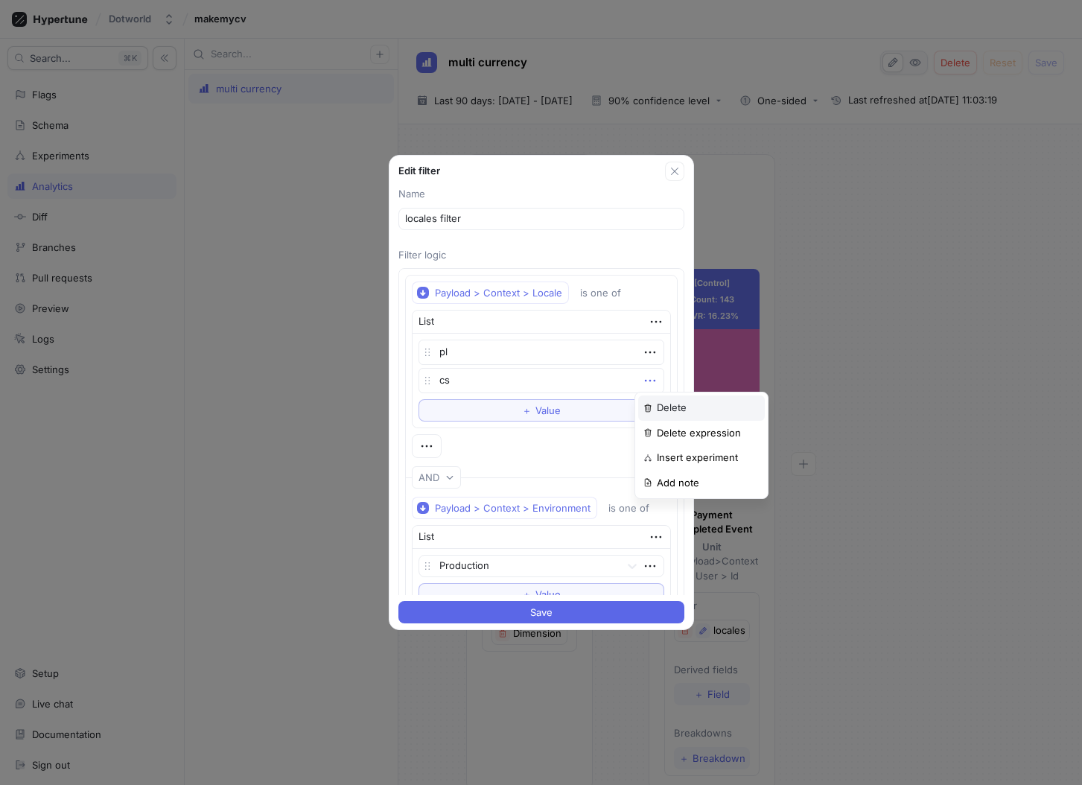
click at [647, 400] on div "Delete" at bounding box center [701, 407] width 127 height 25
type textarea "x"
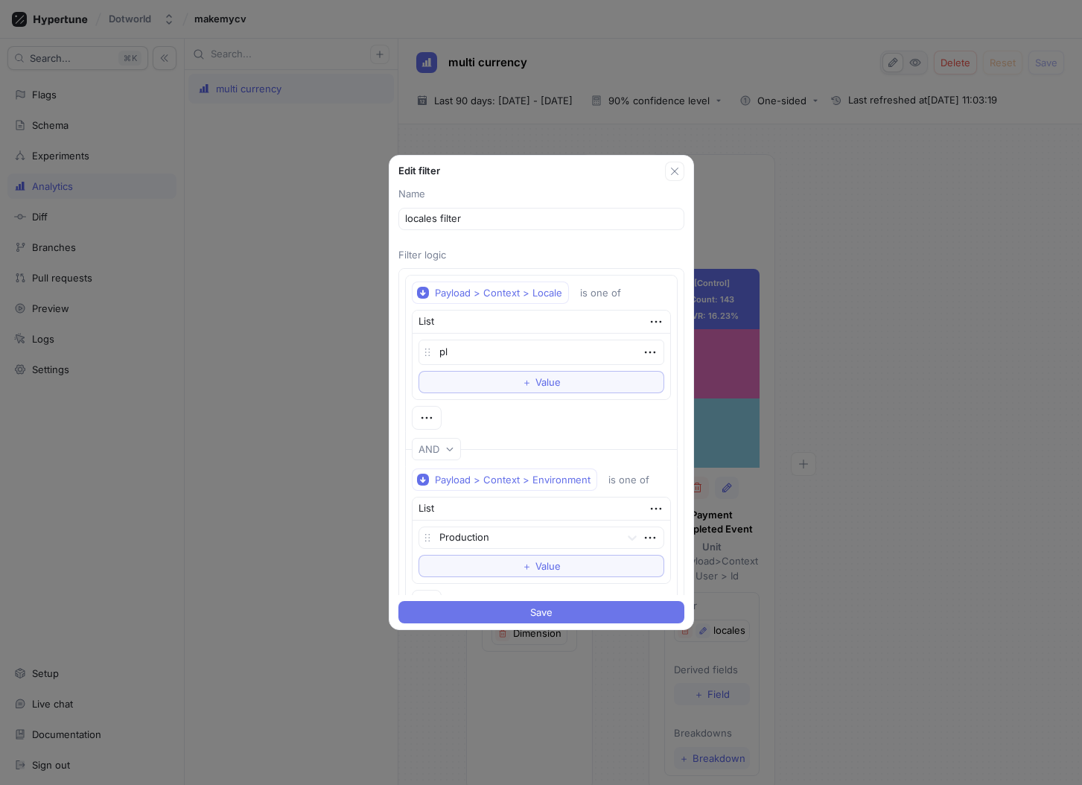
click at [558, 613] on button "Save" at bounding box center [541, 612] width 286 height 22
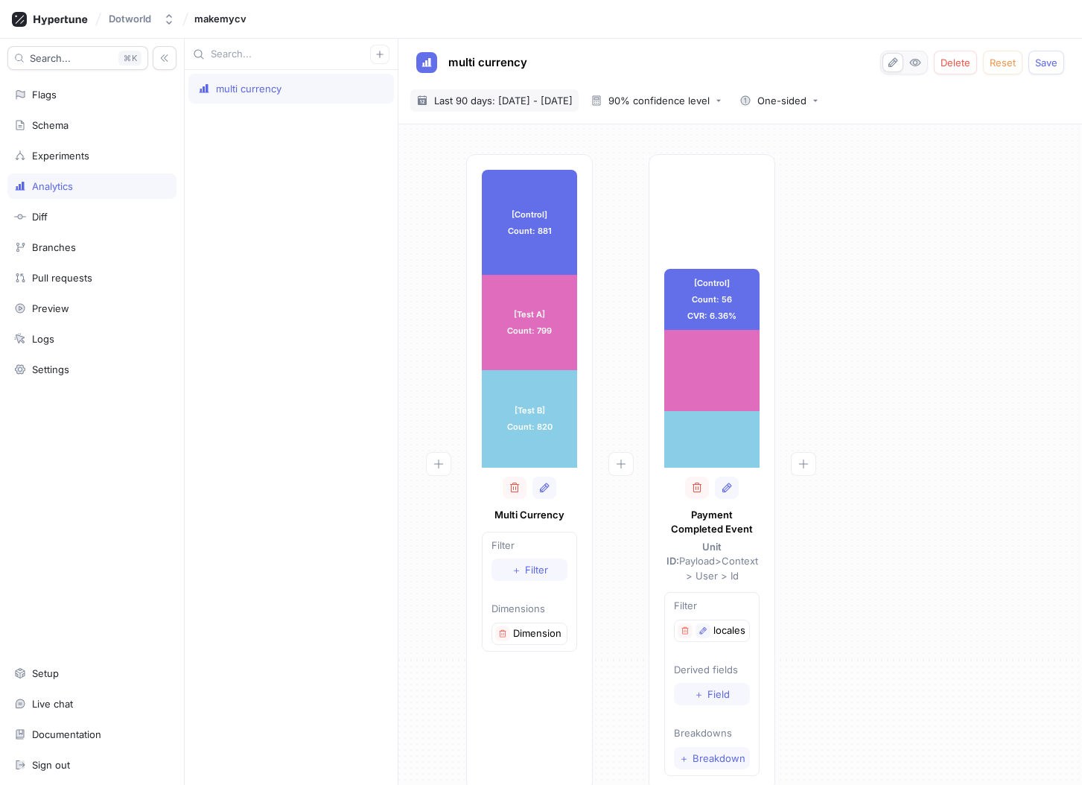
click at [566, 110] on div "2025-07-16 ~ 2025-10-13 Last 90 days: 16 Jul 2025 - 13 Oct 2025" at bounding box center [494, 100] width 168 height 22
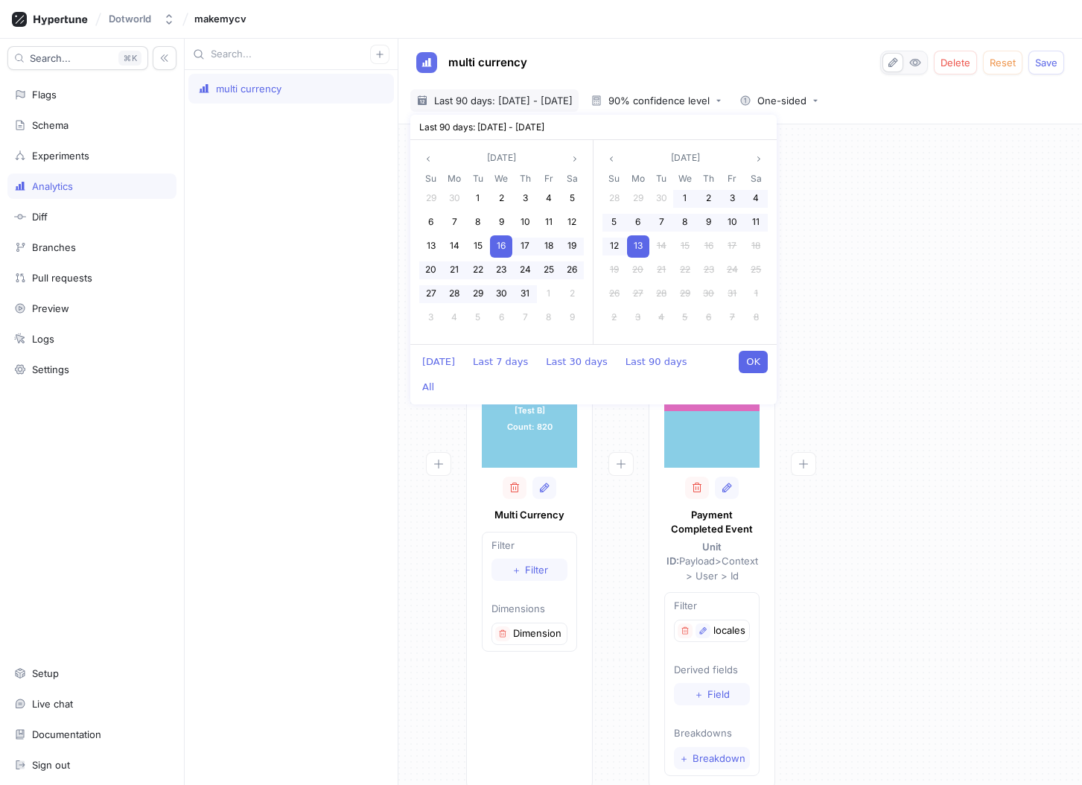
click at [568, 106] on span "Last 90 days: [DATE] - [DATE]" at bounding box center [503, 100] width 138 height 15
click at [567, 106] on span "Last 90 days: [DATE] - [DATE]" at bounding box center [503, 100] width 138 height 15
click at [965, 249] on div "[Control] Count: 881 [Control] Count: 881 [Test A] Count: 799 [Test A] Count: 7…" at bounding box center [740, 477] width 660 height 646
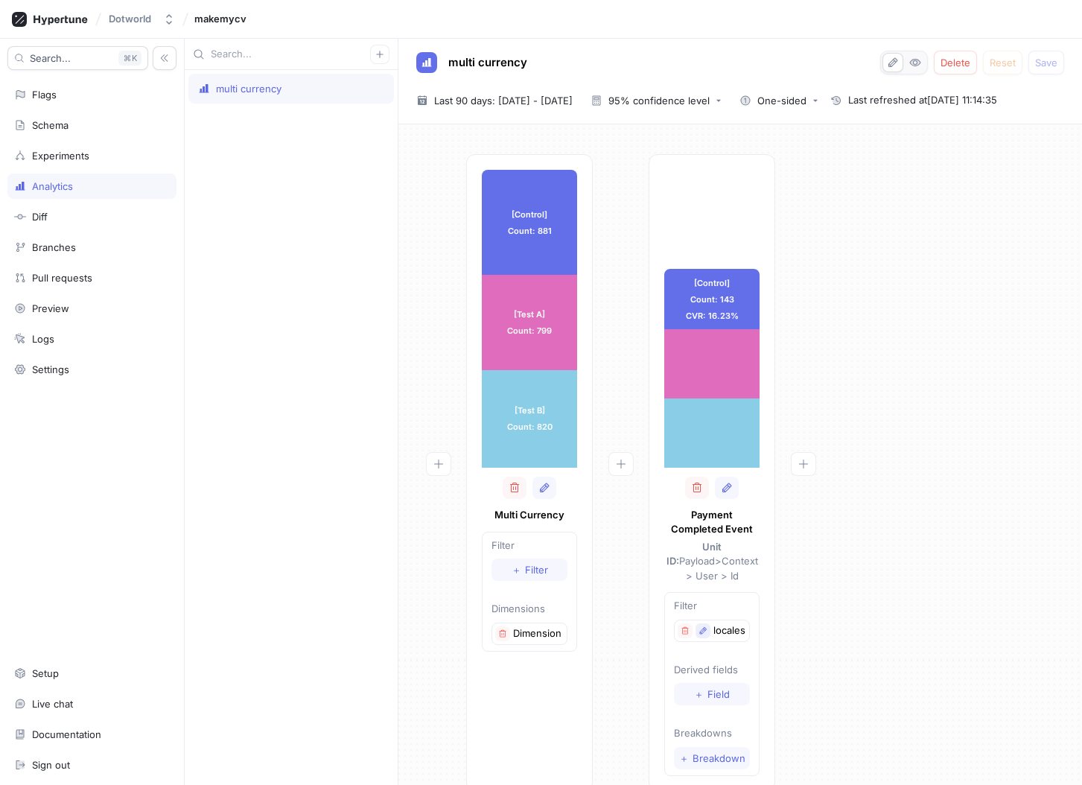
click at [700, 623] on button "button" at bounding box center [702, 630] width 15 height 15
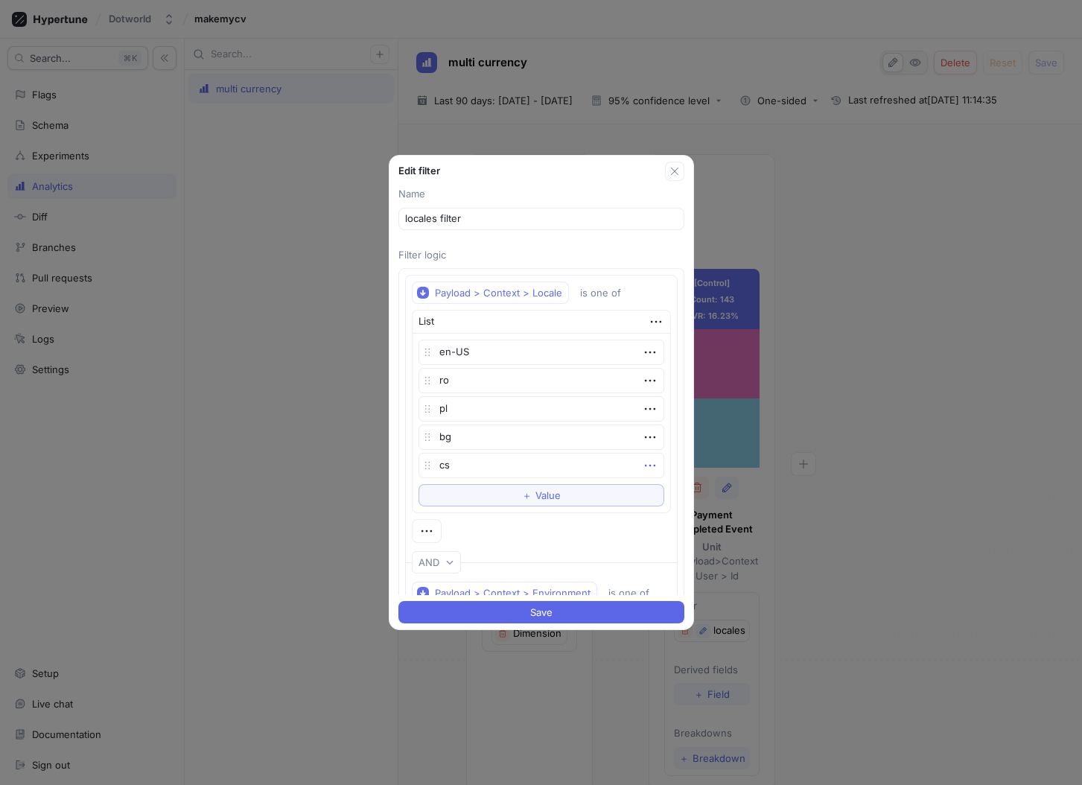
click at [644, 465] on icon "button" at bounding box center [649, 465] width 10 height 2
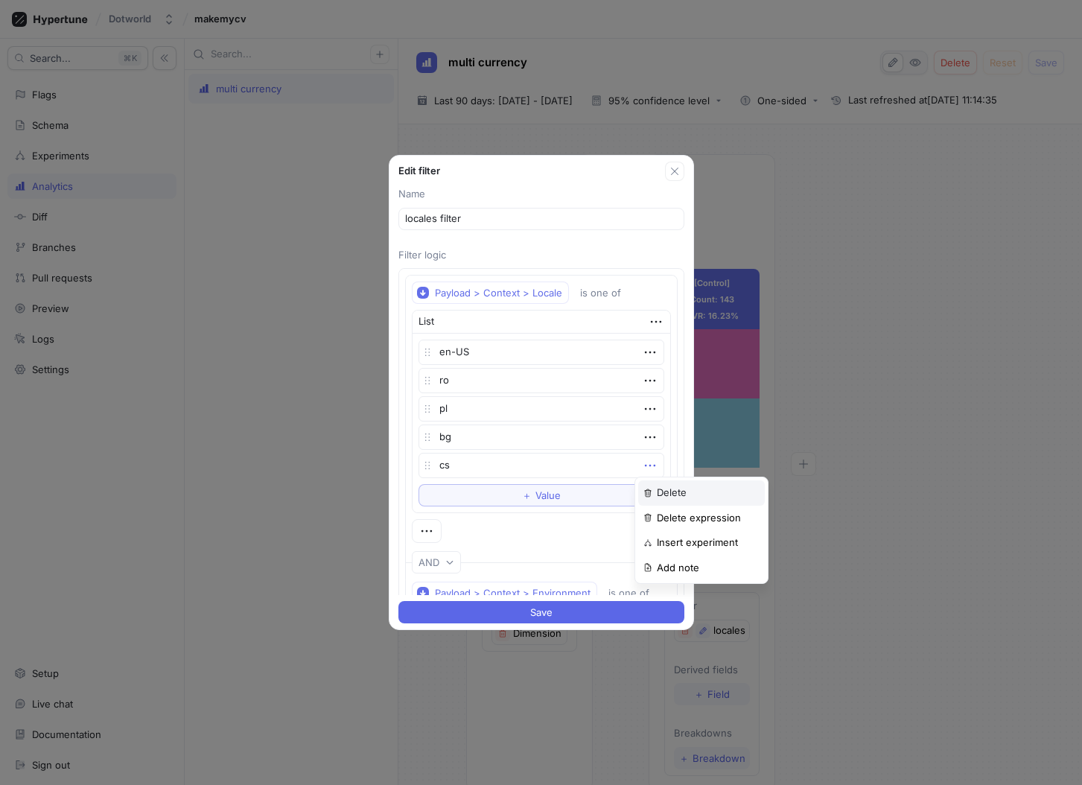
click at [676, 497] on p "Delete" at bounding box center [672, 492] width 30 height 15
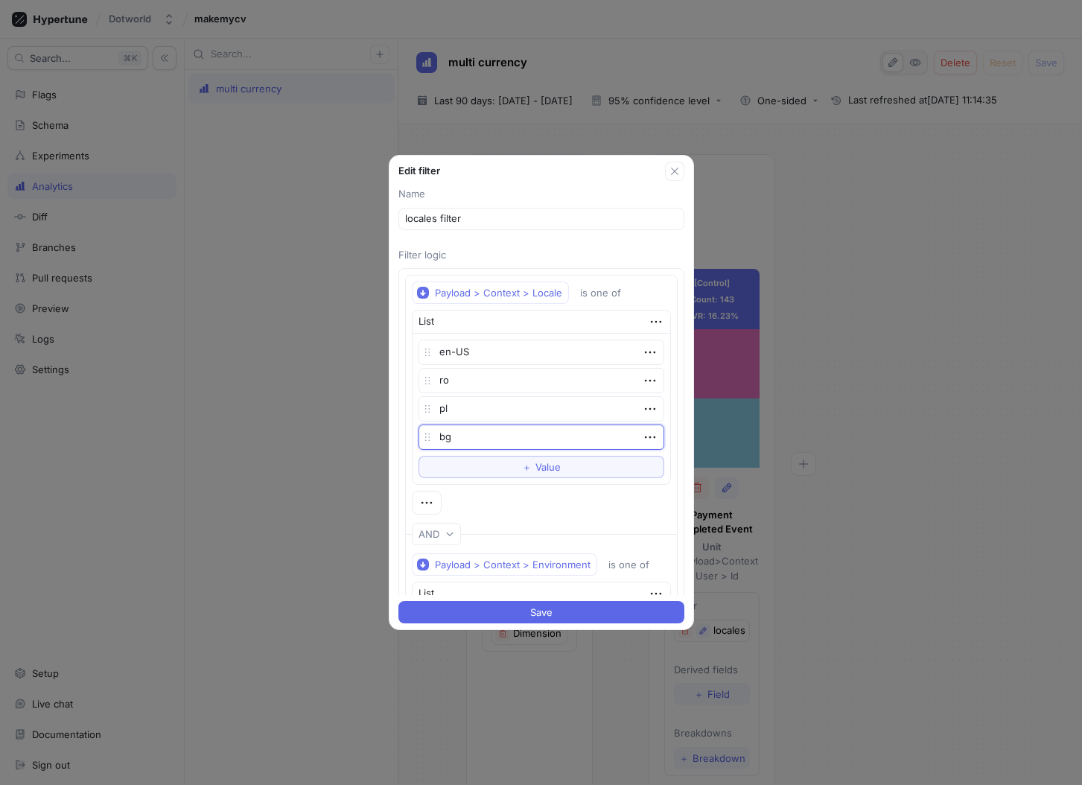
click at [650, 442] on textarea "bg" at bounding box center [541, 436] width 246 height 25
click at [645, 441] on icon "button" at bounding box center [650, 437] width 16 height 16
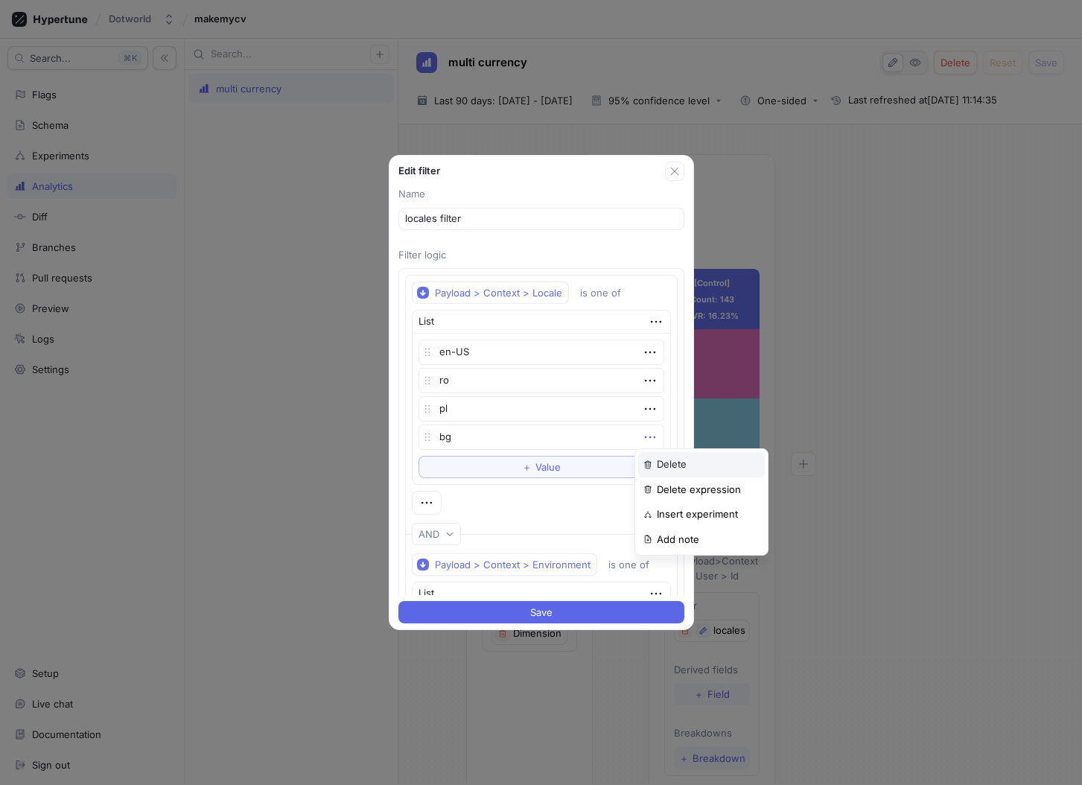
click at [655, 463] on div "Delete" at bounding box center [701, 464] width 127 height 25
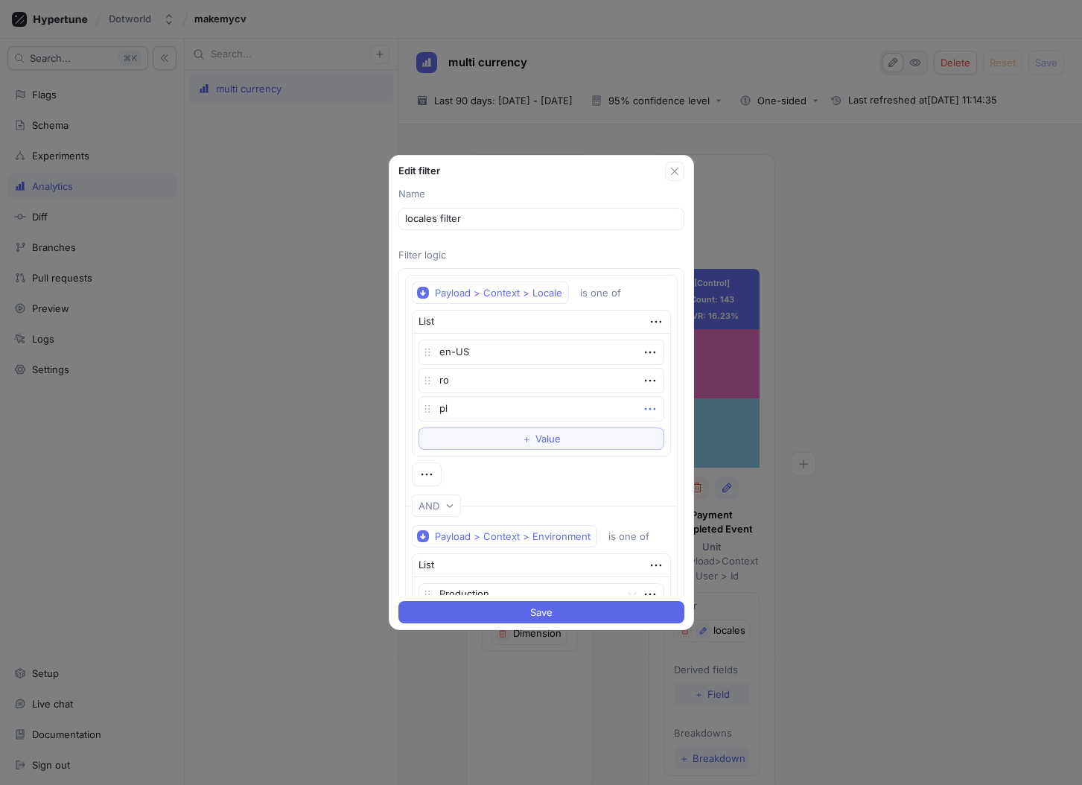
click at [644, 408] on icon "button" at bounding box center [650, 408] width 16 height 16
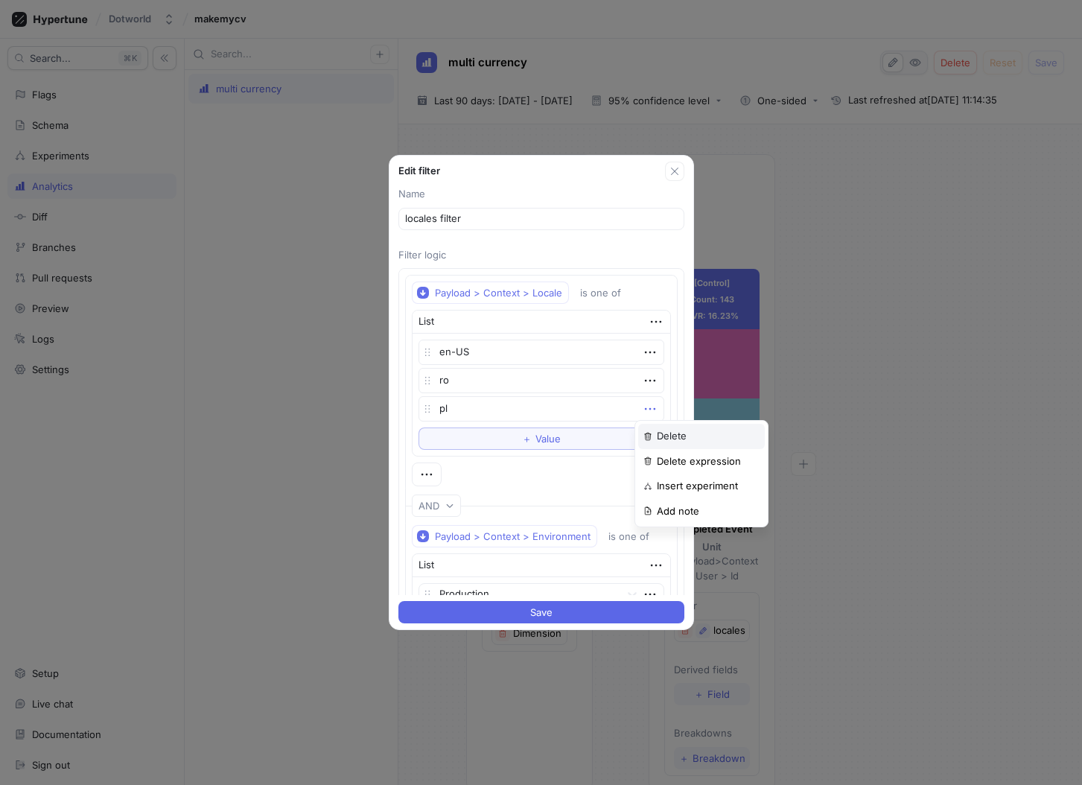
click at [650, 427] on div "Delete" at bounding box center [701, 436] width 127 height 25
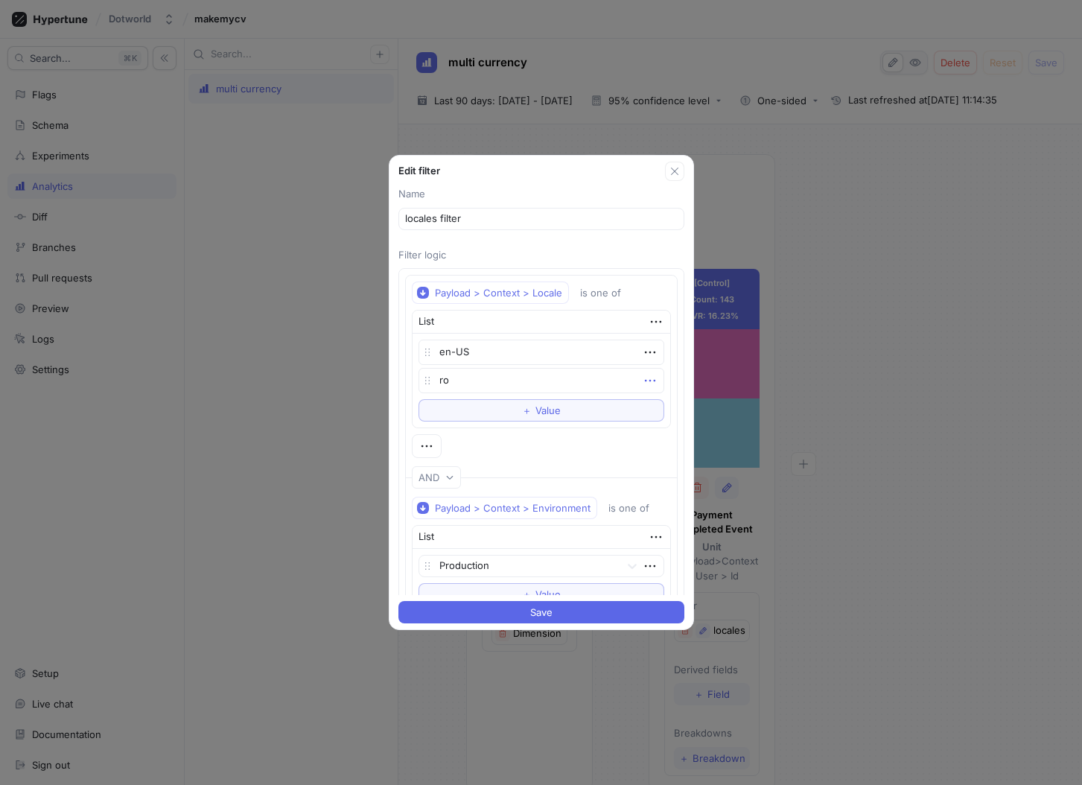
click at [644, 380] on icon "button" at bounding box center [649, 381] width 10 height 2
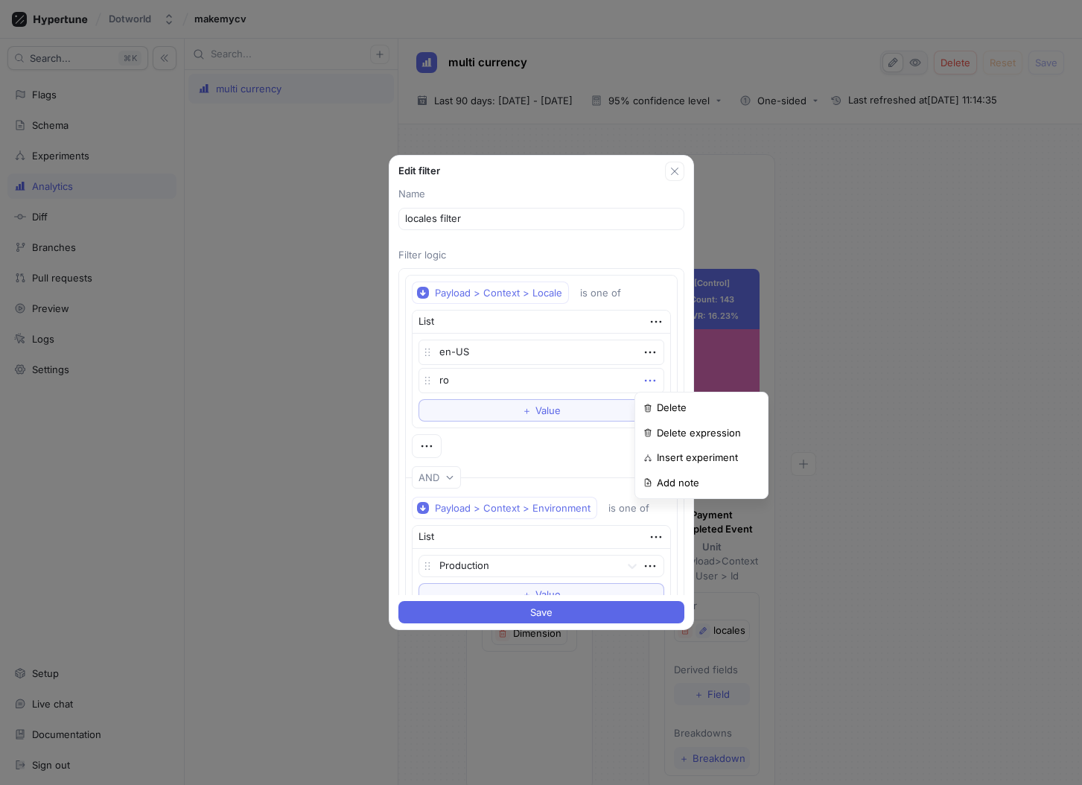
click at [651, 396] on div "Delete" at bounding box center [701, 407] width 127 height 25
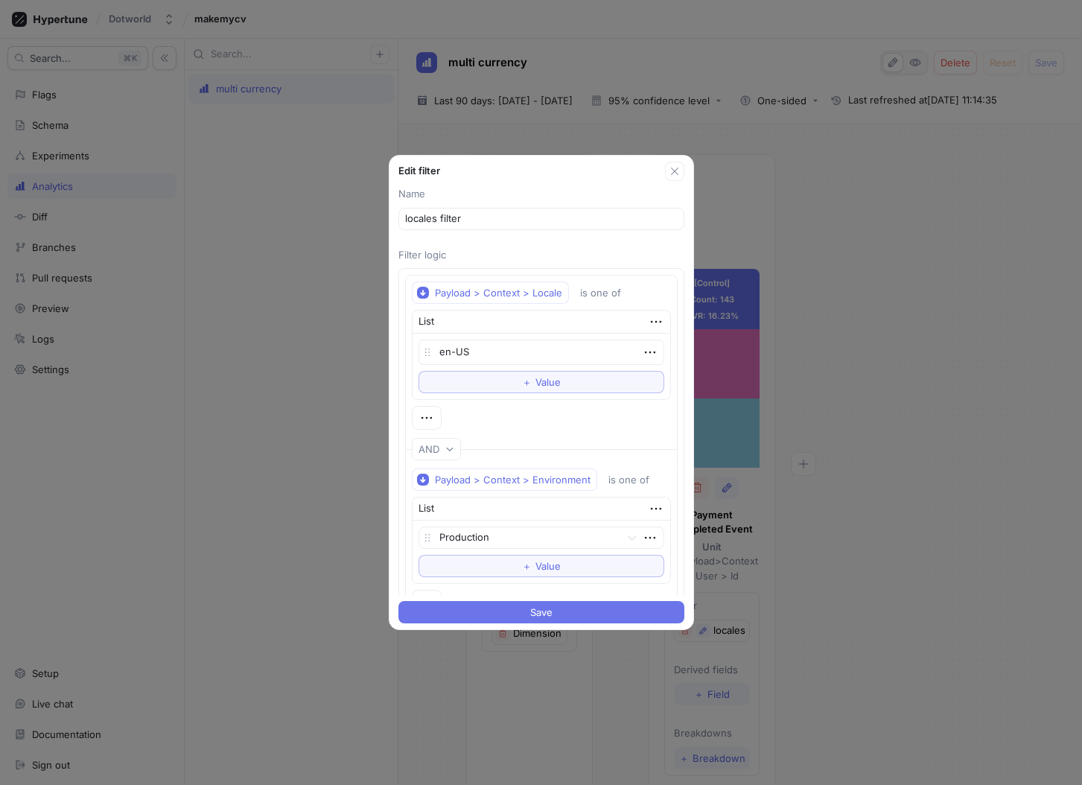
click at [569, 621] on button "Save" at bounding box center [541, 612] width 286 height 22
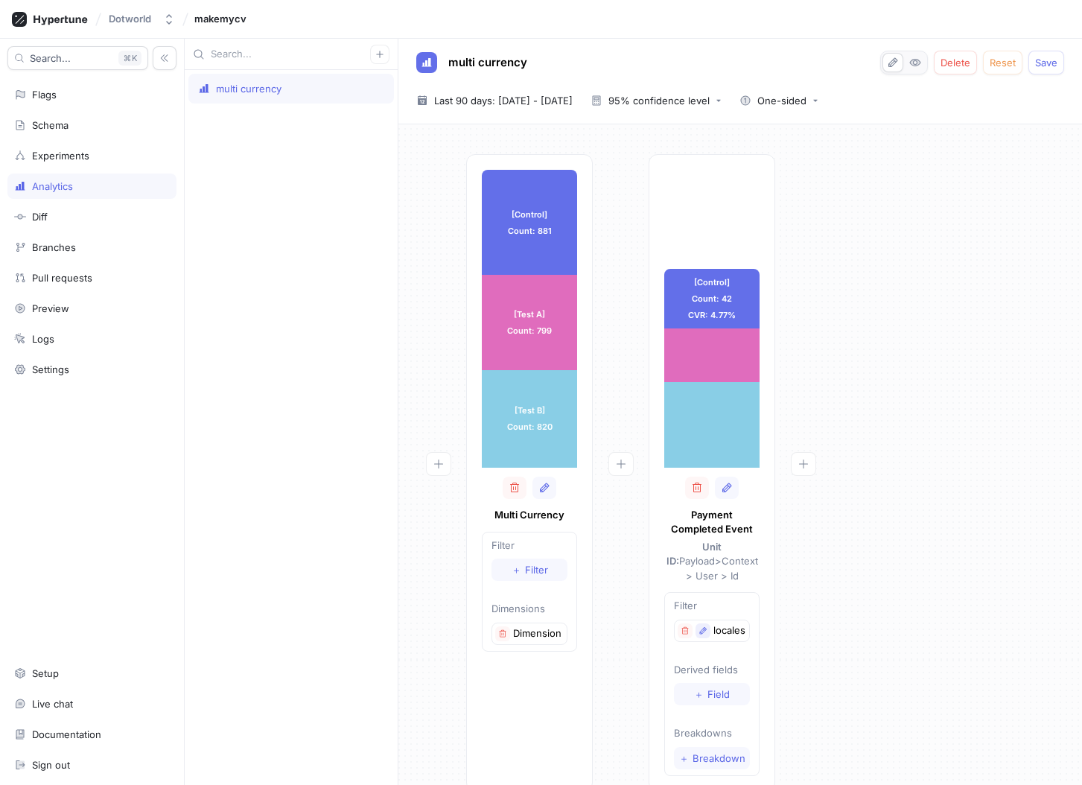
click at [704, 626] on icon "button" at bounding box center [702, 630] width 9 height 9
type textarea "x"
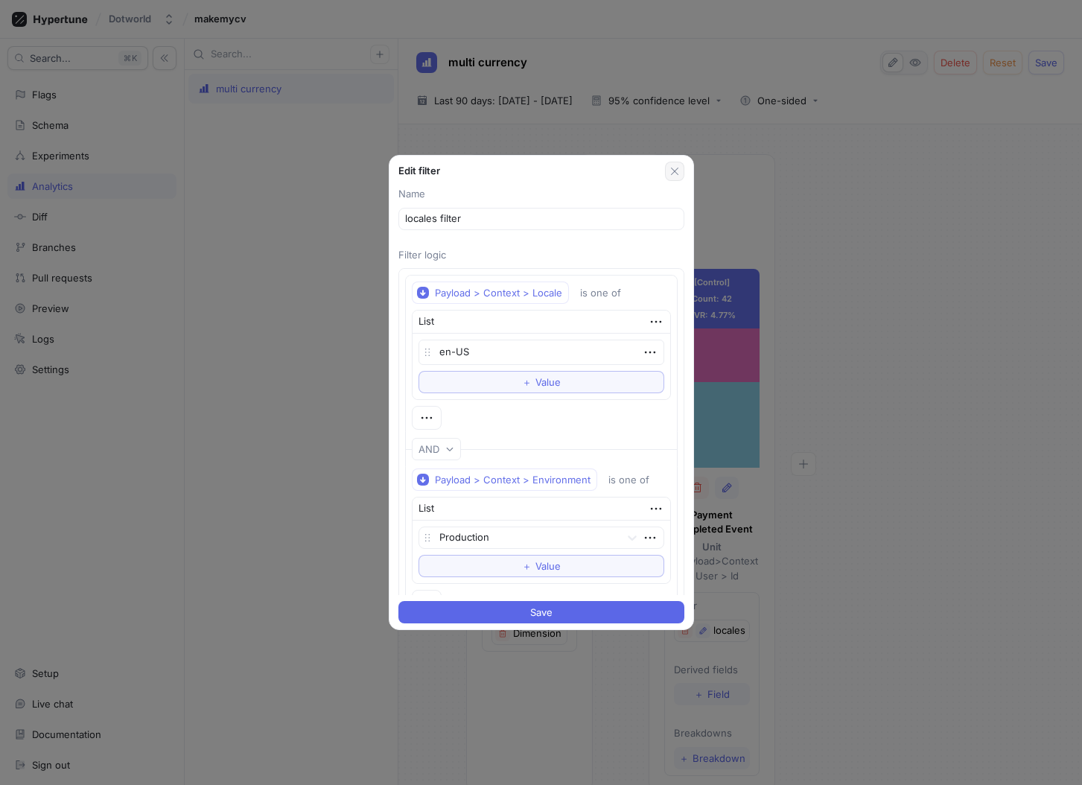
click at [680, 165] on icon "button" at bounding box center [674, 171] width 12 height 12
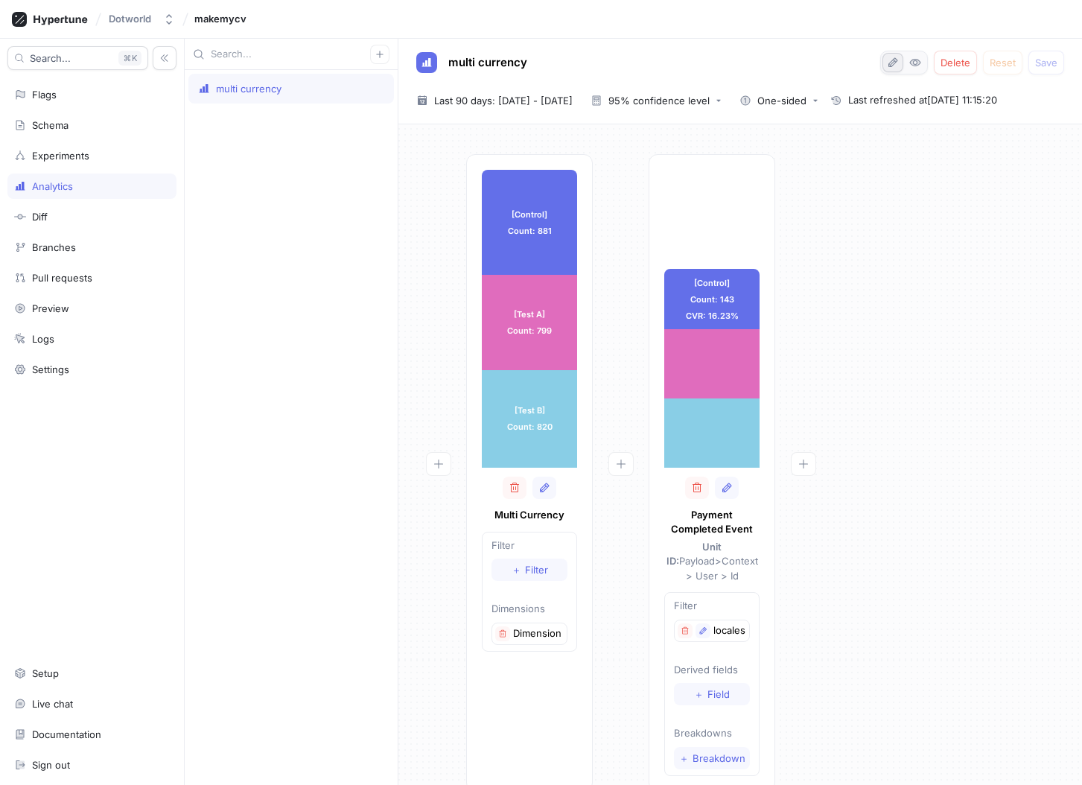
click at [893, 64] on icon "button" at bounding box center [892, 62] width 9 height 10
click at [703, 623] on button "button" at bounding box center [702, 630] width 15 height 15
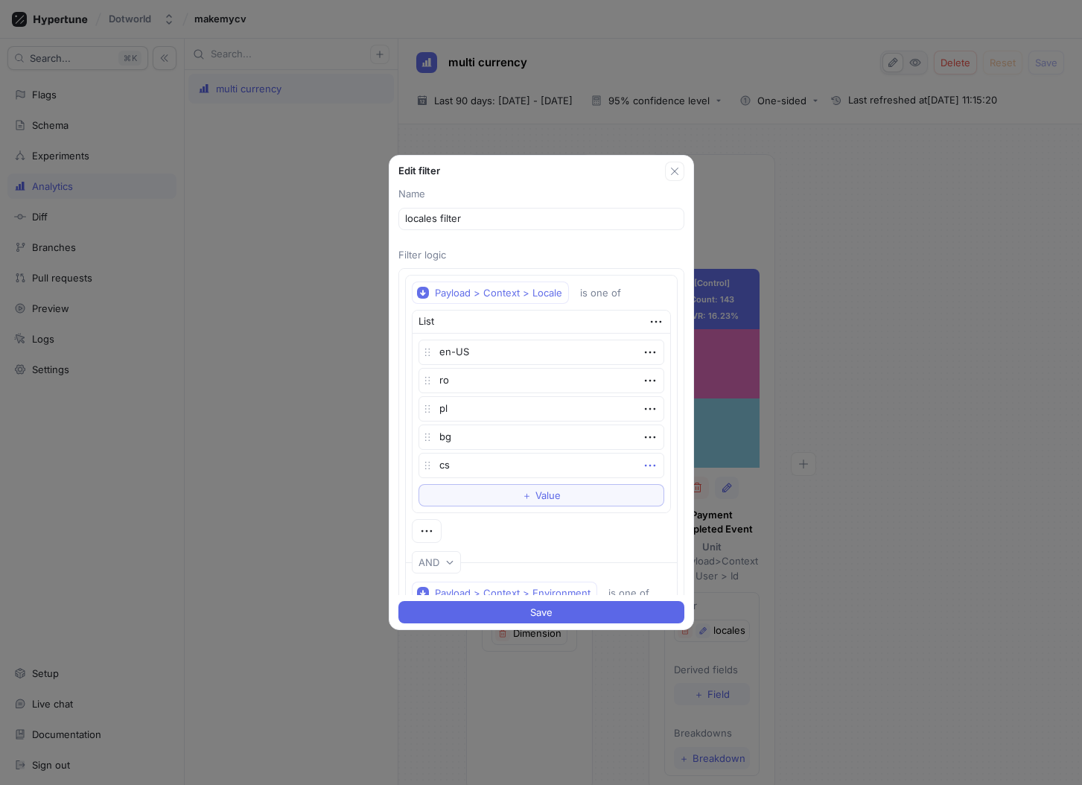
click at [643, 464] on icon "button" at bounding box center [650, 465] width 16 height 16
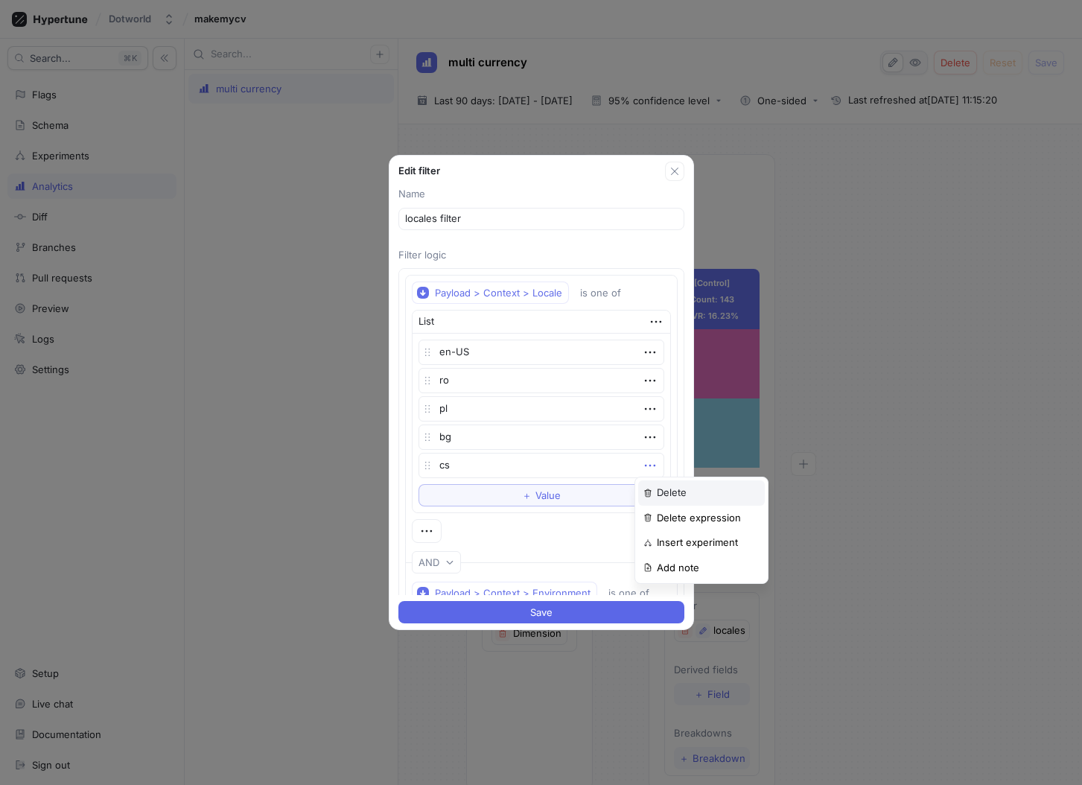
click at [675, 494] on p "Delete" at bounding box center [672, 492] width 30 height 15
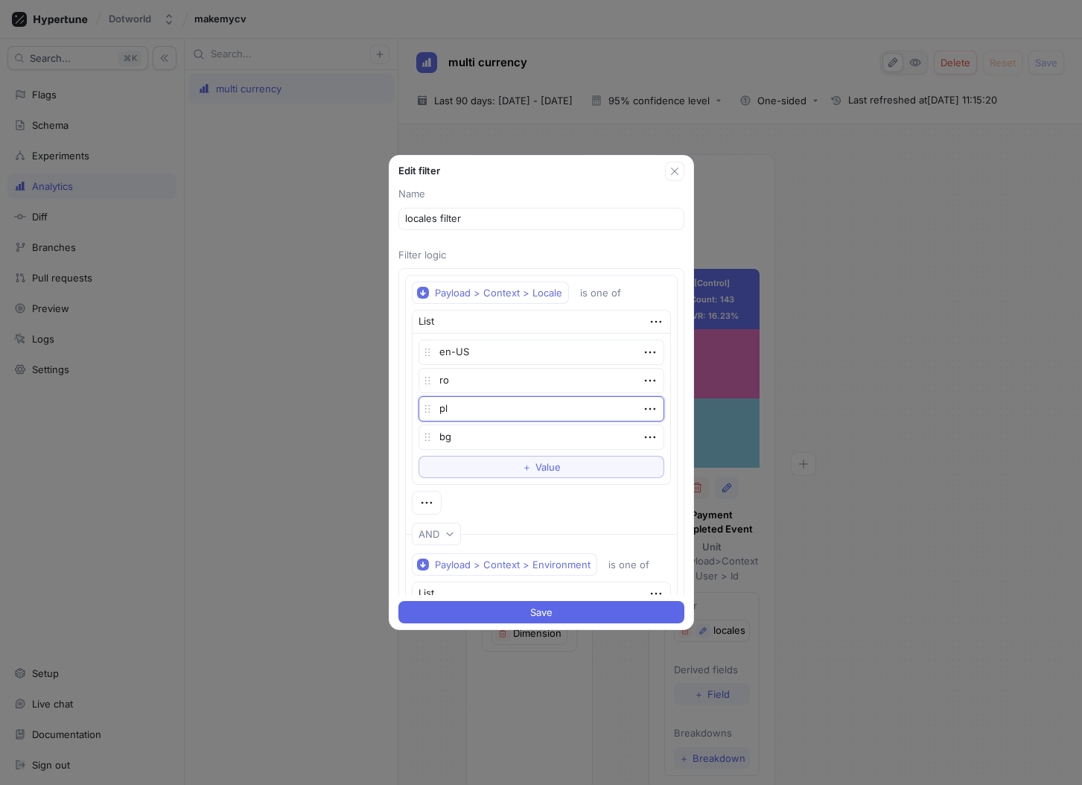
click at [650, 410] on textarea "pl" at bounding box center [541, 408] width 246 height 25
click at [648, 409] on icon "button" at bounding box center [650, 408] width 16 height 16
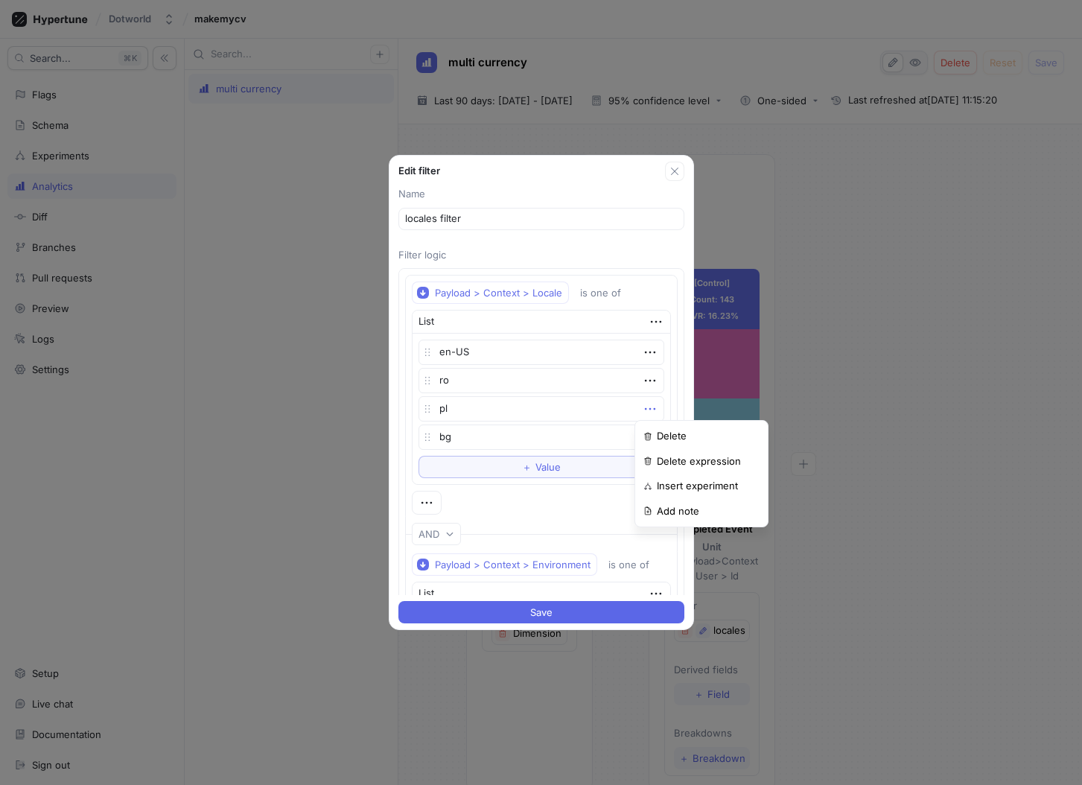
click at [654, 429] on div "Delete" at bounding box center [701, 436] width 127 height 25
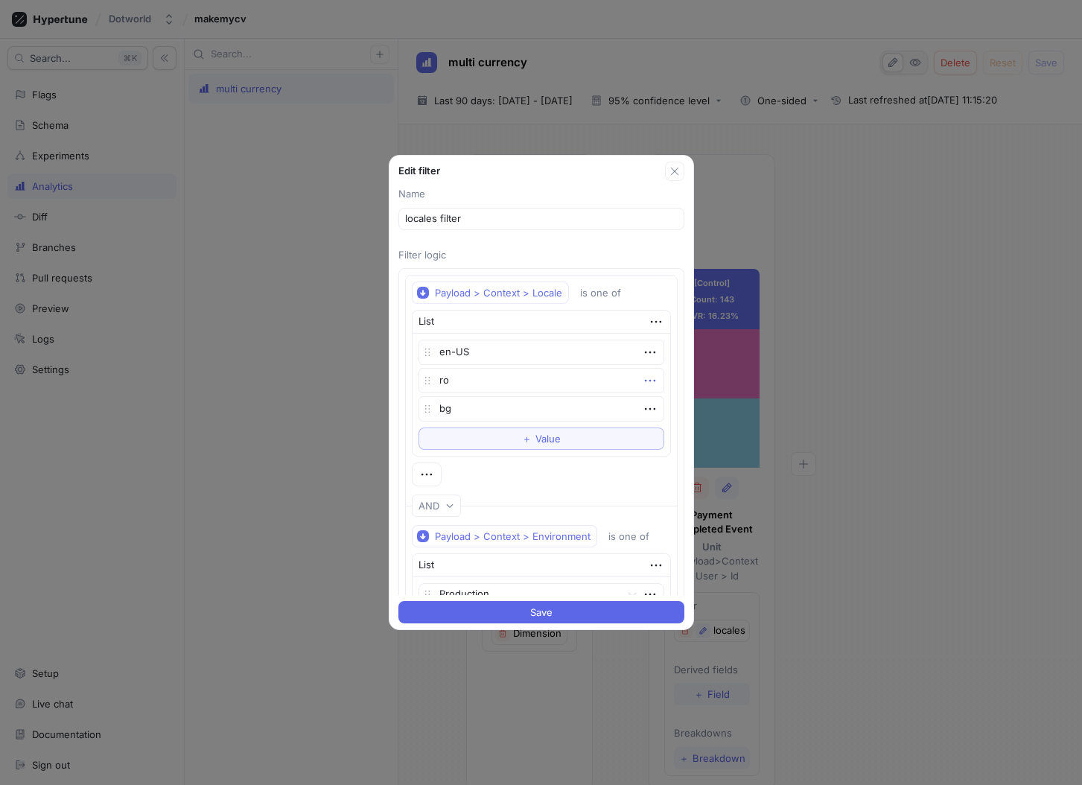
click at [644, 374] on icon "button" at bounding box center [650, 380] width 16 height 16
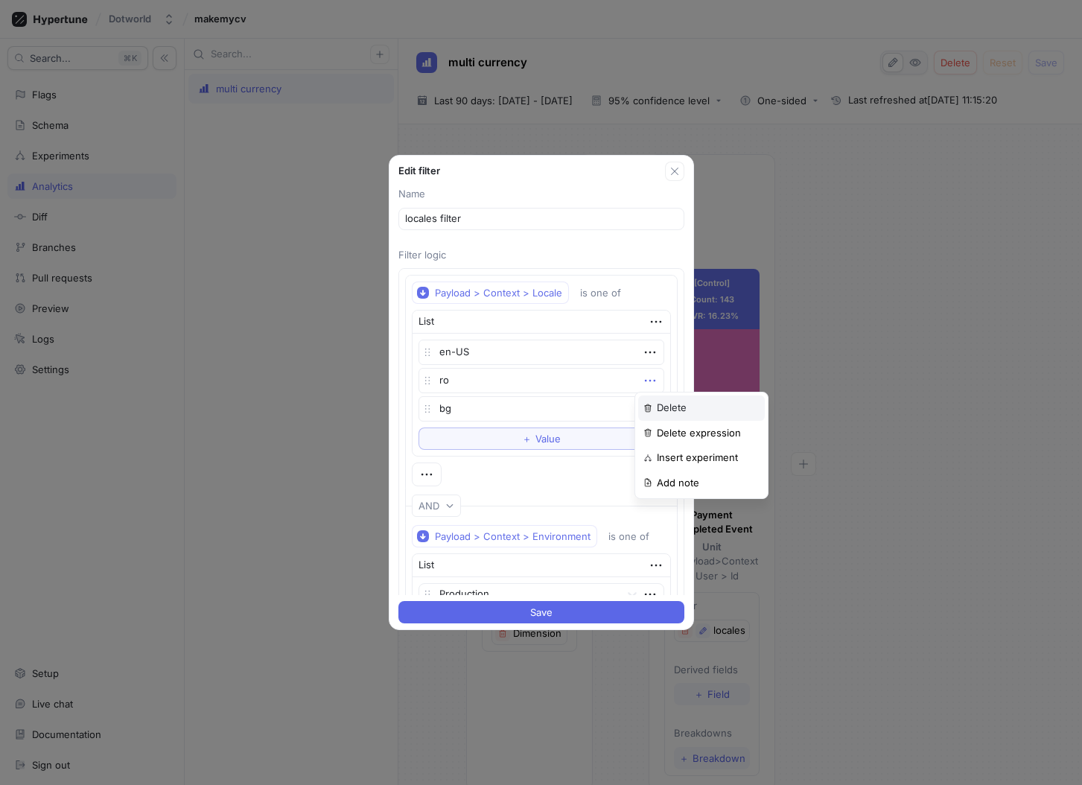
click at [650, 397] on div "Delete" at bounding box center [701, 407] width 127 height 25
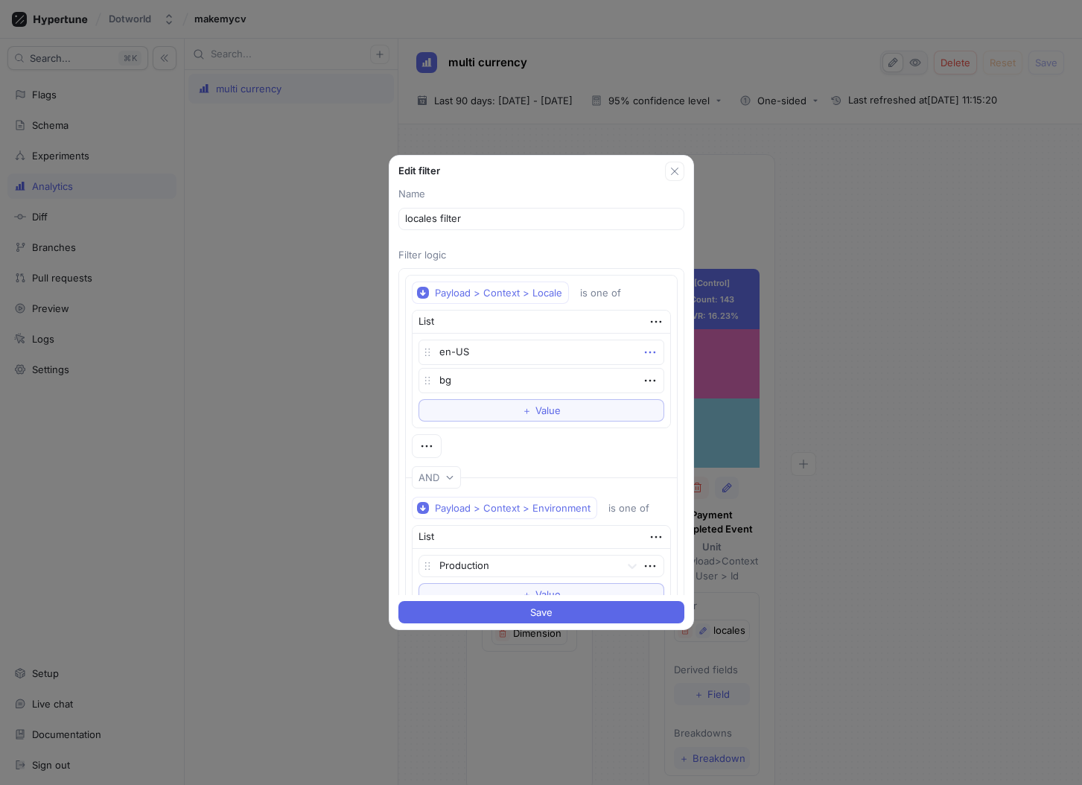
click at [643, 346] on icon "button" at bounding box center [650, 352] width 16 height 16
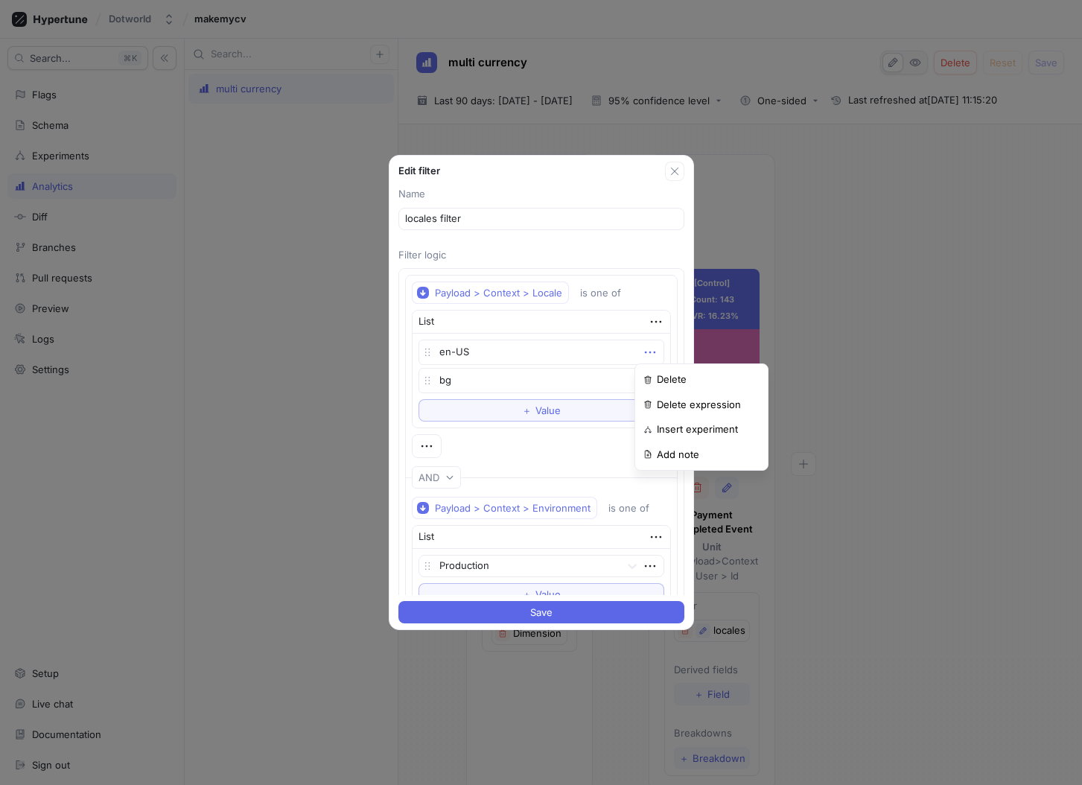
click at [653, 366] on div "Delete Delete expression Insert experiment Add note" at bounding box center [701, 416] width 134 height 107
click at [653, 372] on div "Delete" at bounding box center [701, 379] width 127 height 25
type textarea "x"
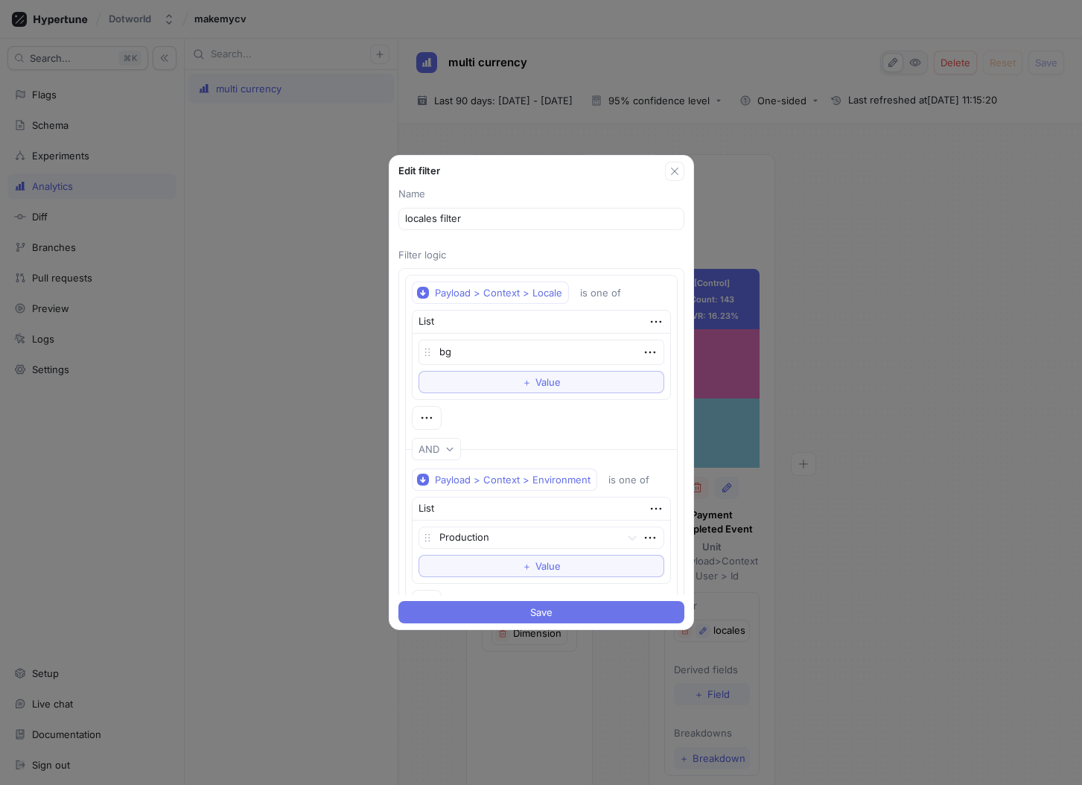
click at [571, 611] on button "Save" at bounding box center [541, 612] width 286 height 22
